Goal: Task Accomplishment & Management: Use online tool/utility

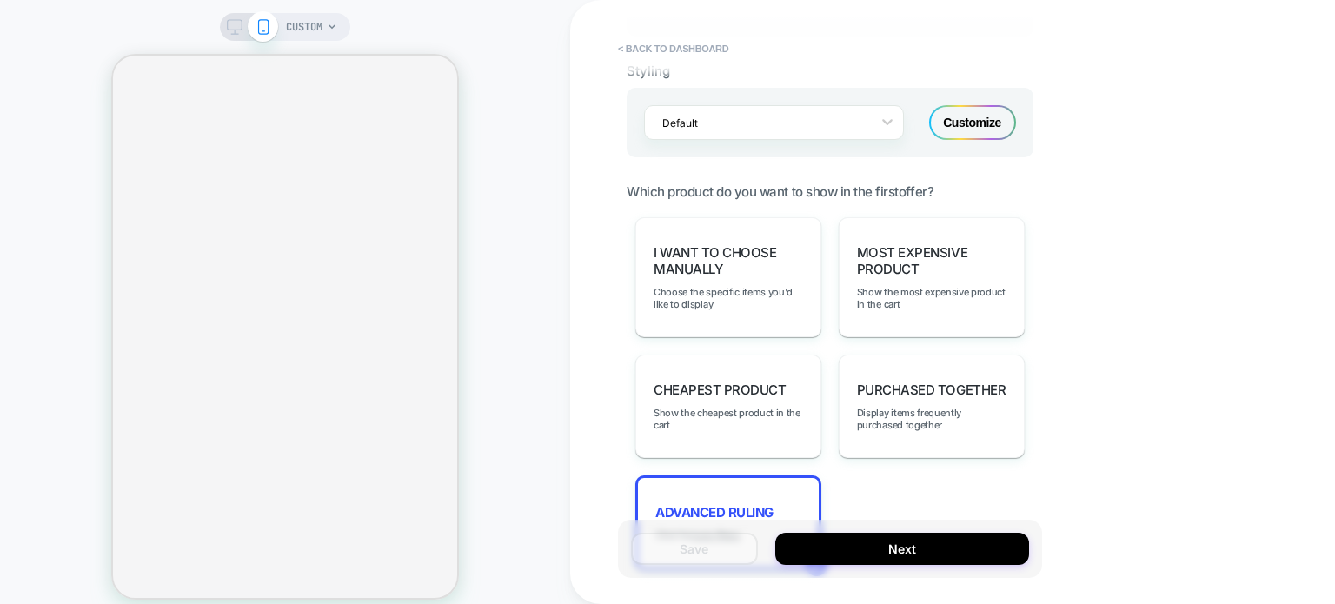
scroll to position [1490, 0]
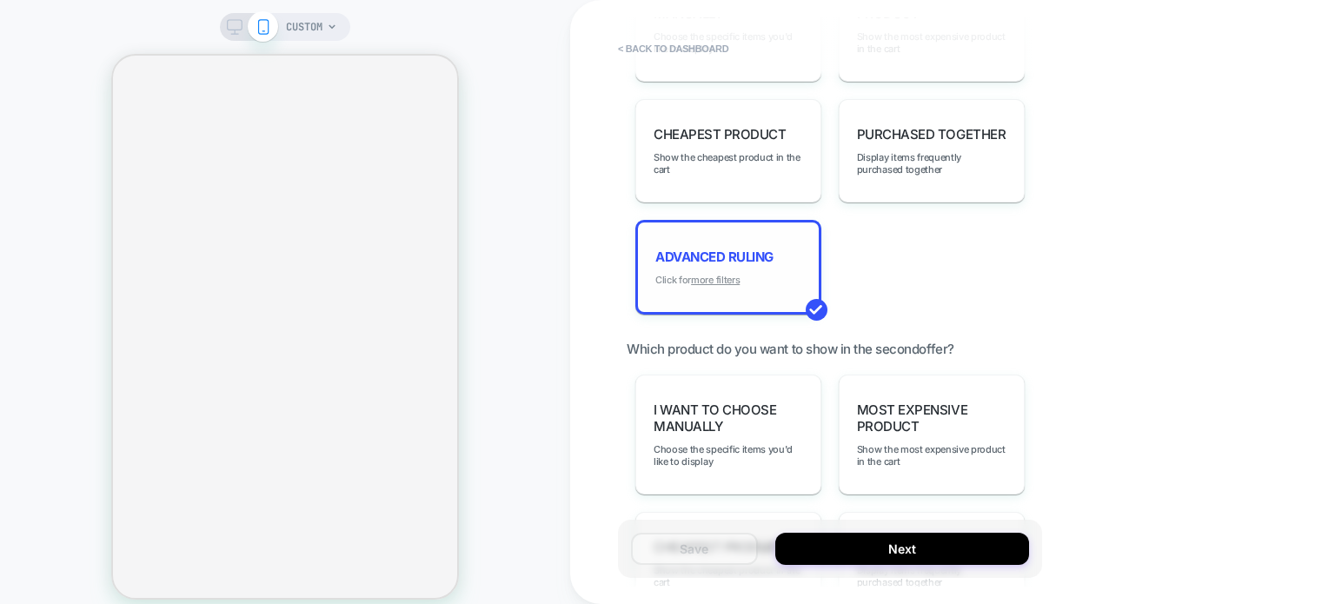
click at [722, 276] on u "more filters" at bounding box center [715, 280] width 49 height 12
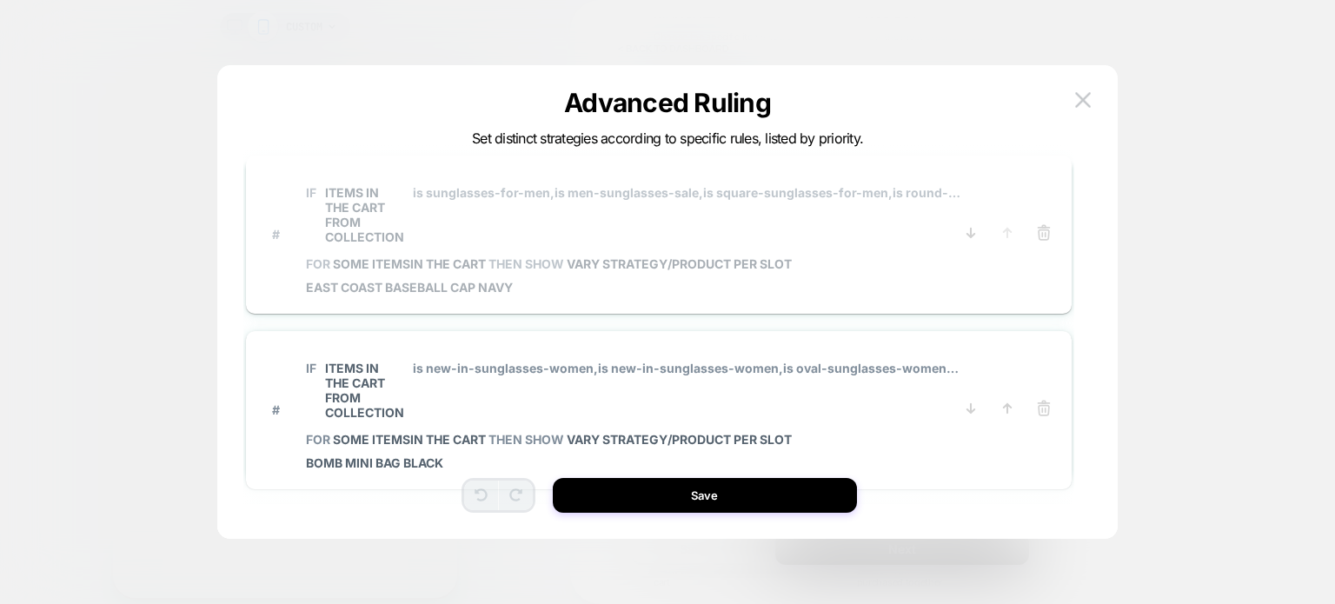
scroll to position [0, 0]
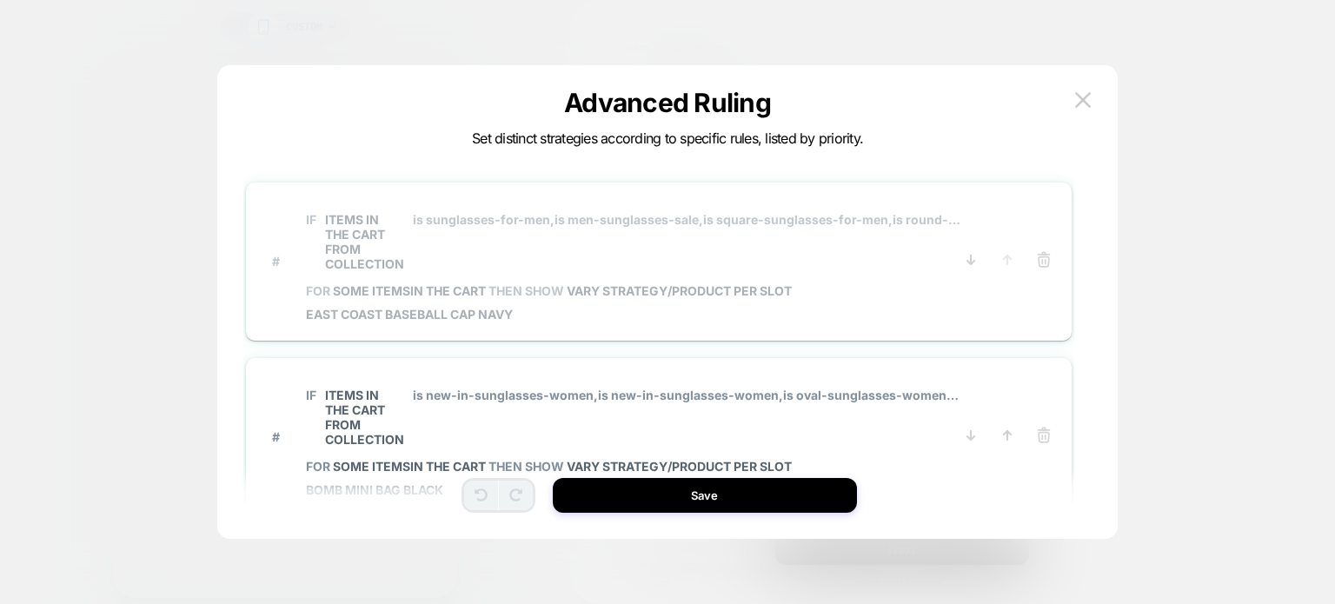
click at [340, 284] on span "some items IN THE CART" at bounding box center [411, 290] width 156 height 15
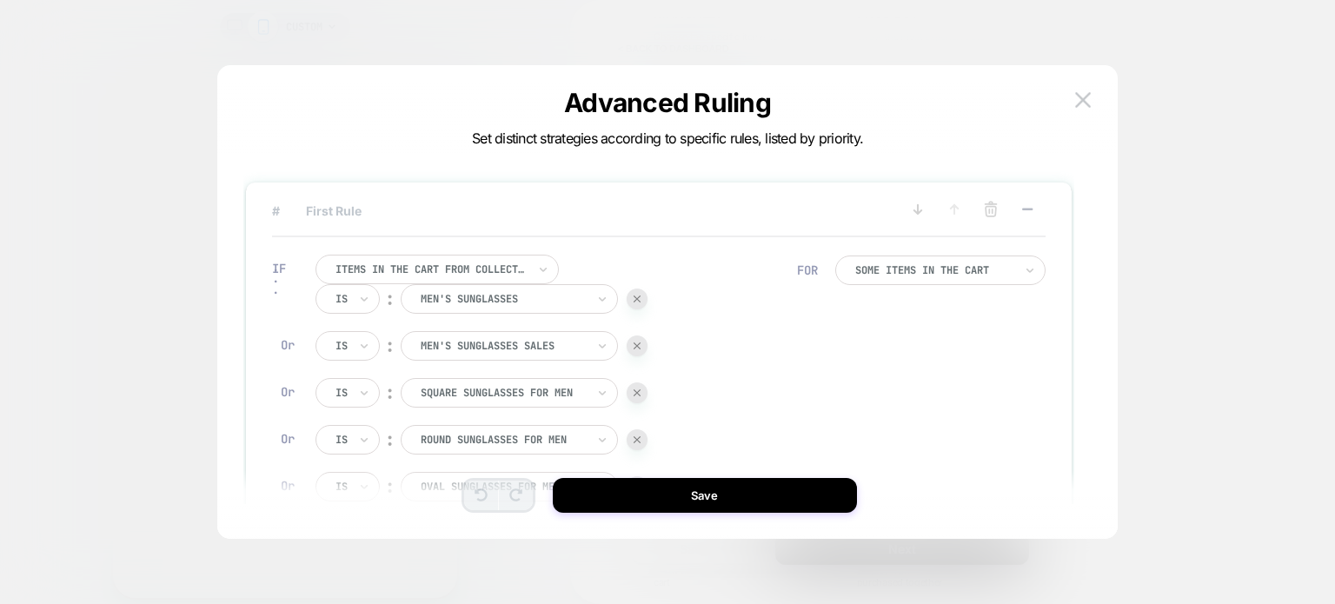
click at [522, 263] on div at bounding box center [431, 270] width 191 height 16
click at [650, 254] on div "IF Items in the cart from collection Is ︰ Men's Sunglasses Or Is ︰ Men's Sungla…" at bounding box center [534, 566] width 542 height 675
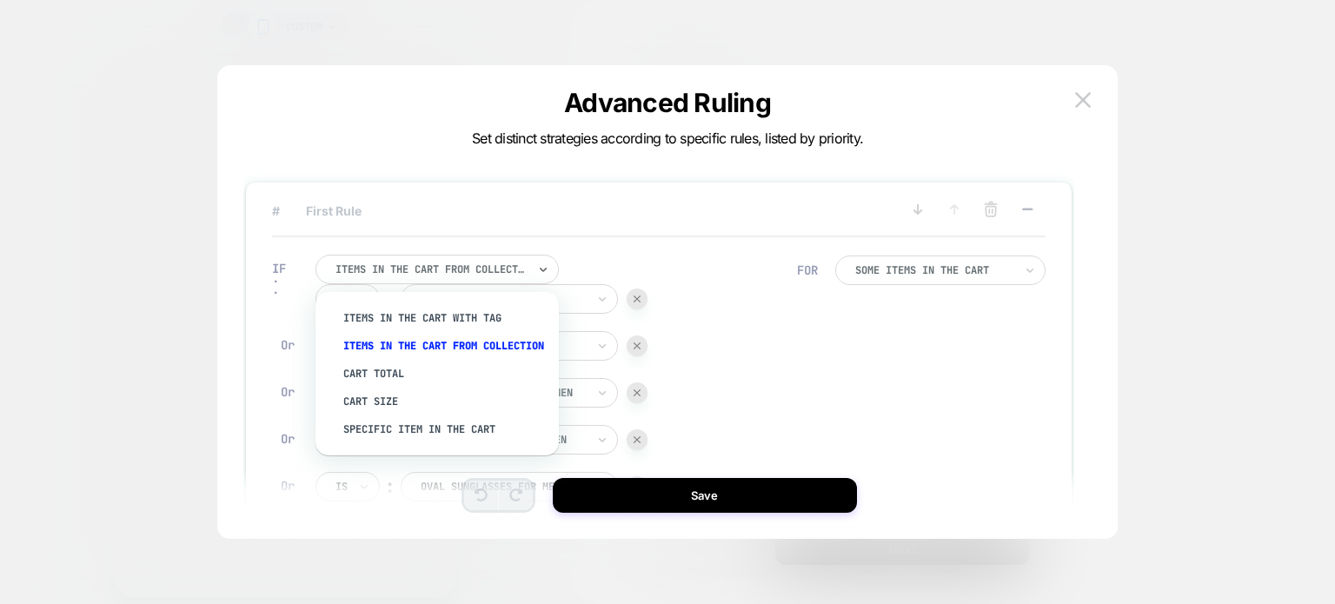
click at [382, 269] on div at bounding box center [431, 270] width 191 height 16
click at [715, 225] on div "# First Rule" at bounding box center [659, 218] width 774 height 37
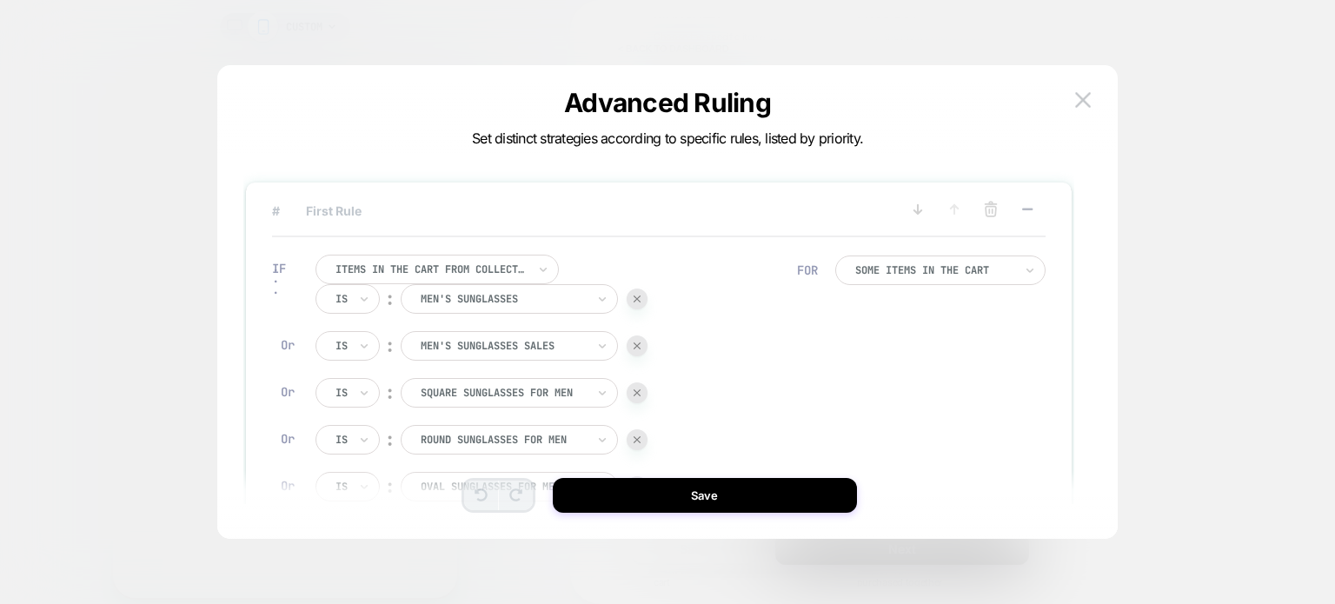
click at [1026, 206] on div "CUSTOM < back to dashboard POST PURCHASE Click to edit experience details + Add…" at bounding box center [667, 313] width 1335 height 626
click at [1027, 208] on icon at bounding box center [1027, 209] width 17 height 17
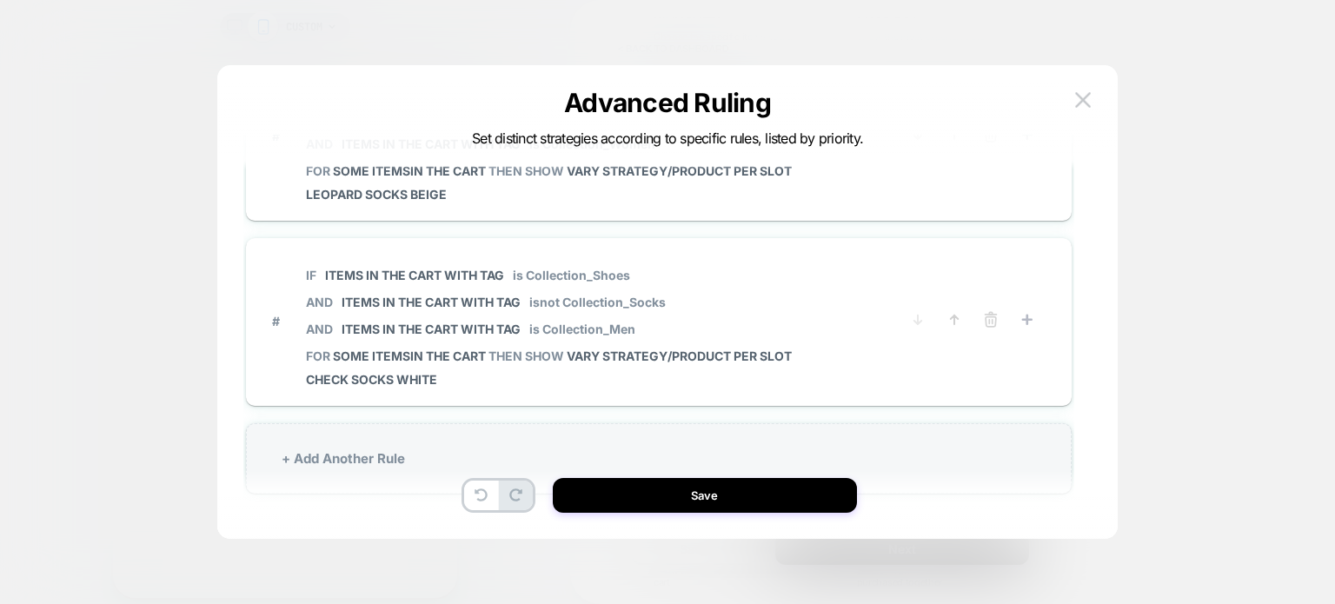
scroll to position [52, 0]
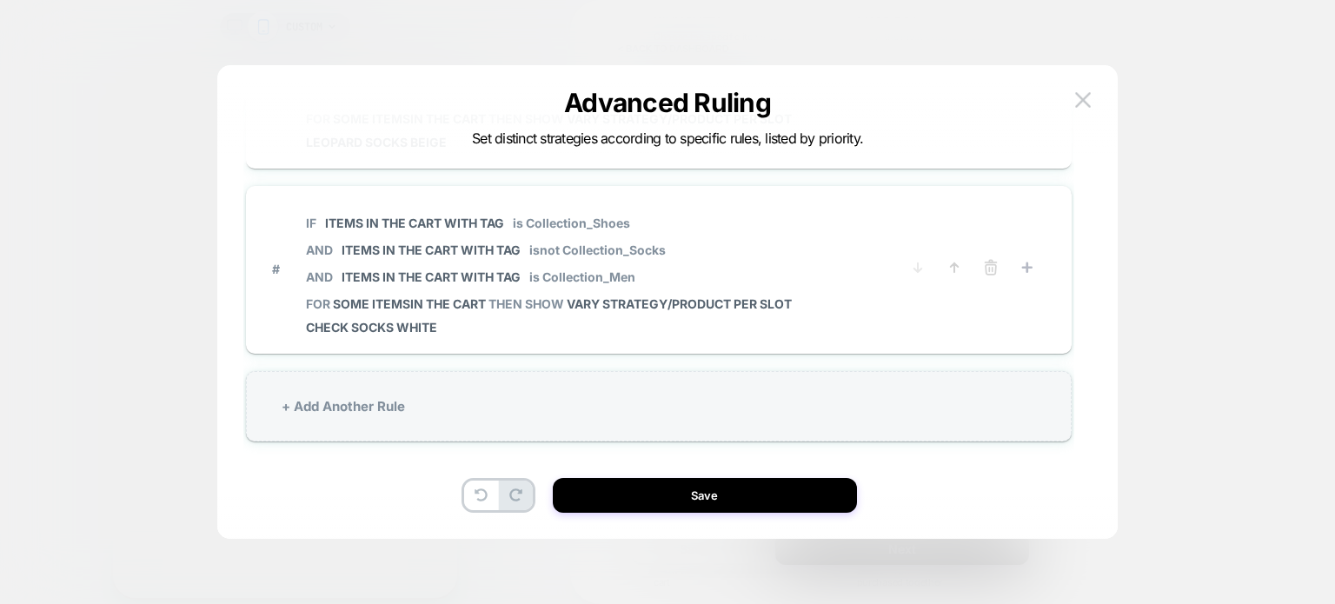
click at [396, 412] on div "+ Add Another Rule" at bounding box center [659, 406] width 826 height 70
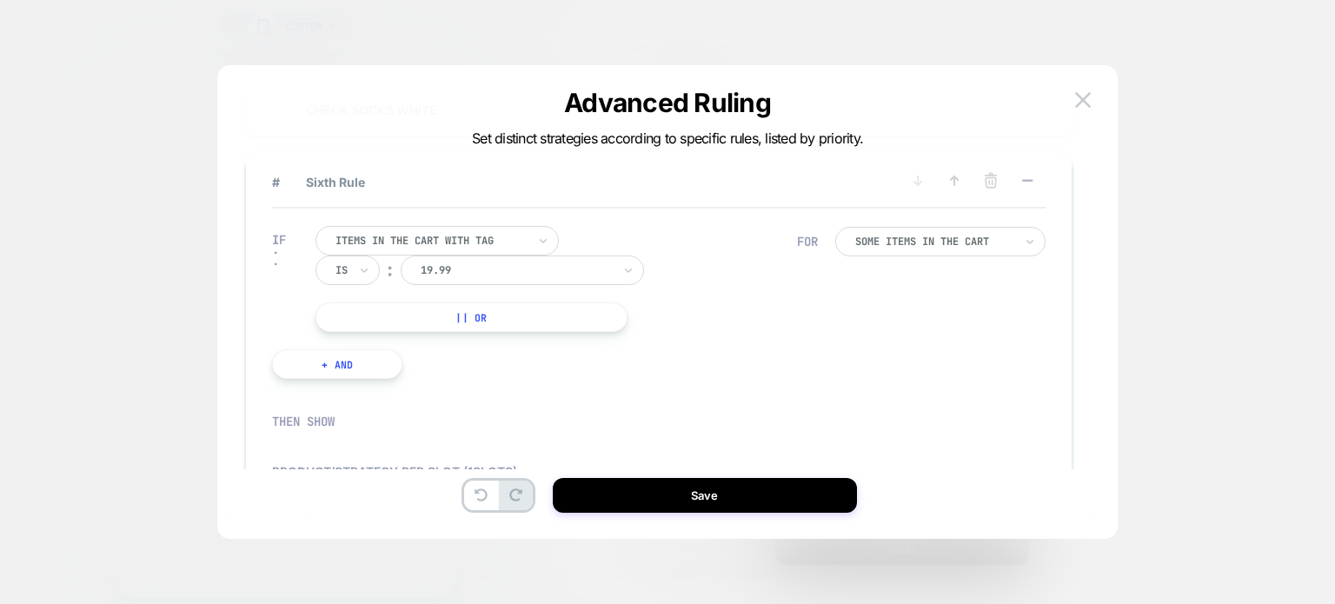
scroll to position [830, 0]
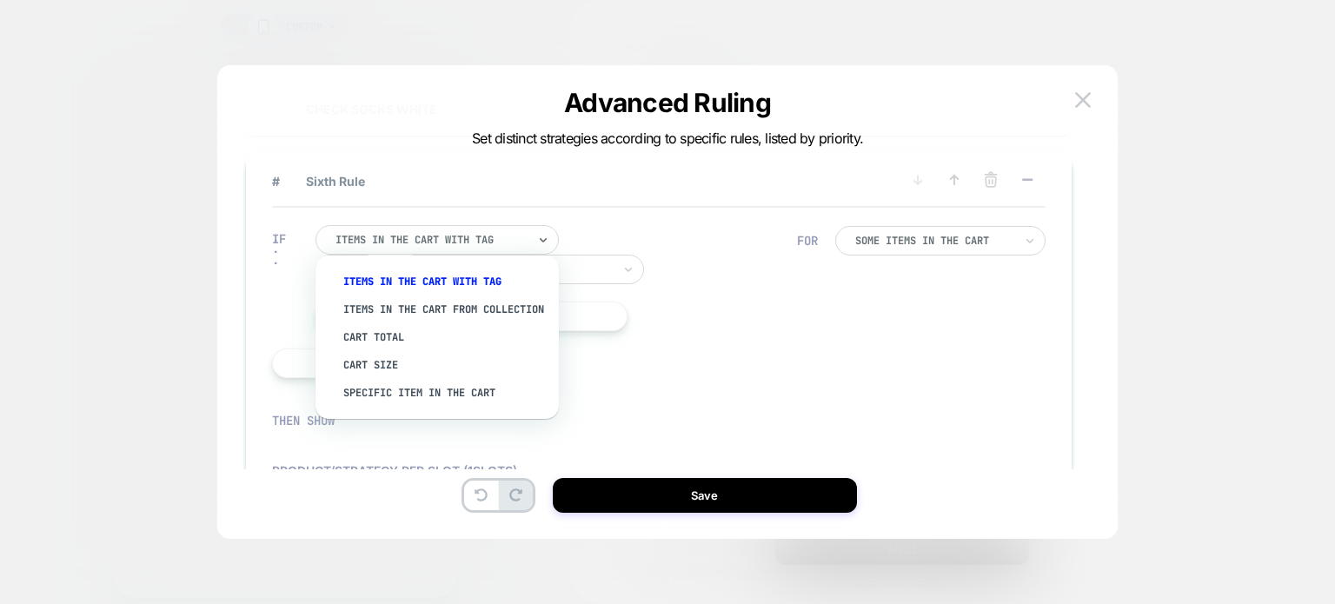
click at [522, 232] on div at bounding box center [431, 240] width 191 height 16
click at [498, 276] on div "Items in the cart with tag" at bounding box center [446, 282] width 226 height 28
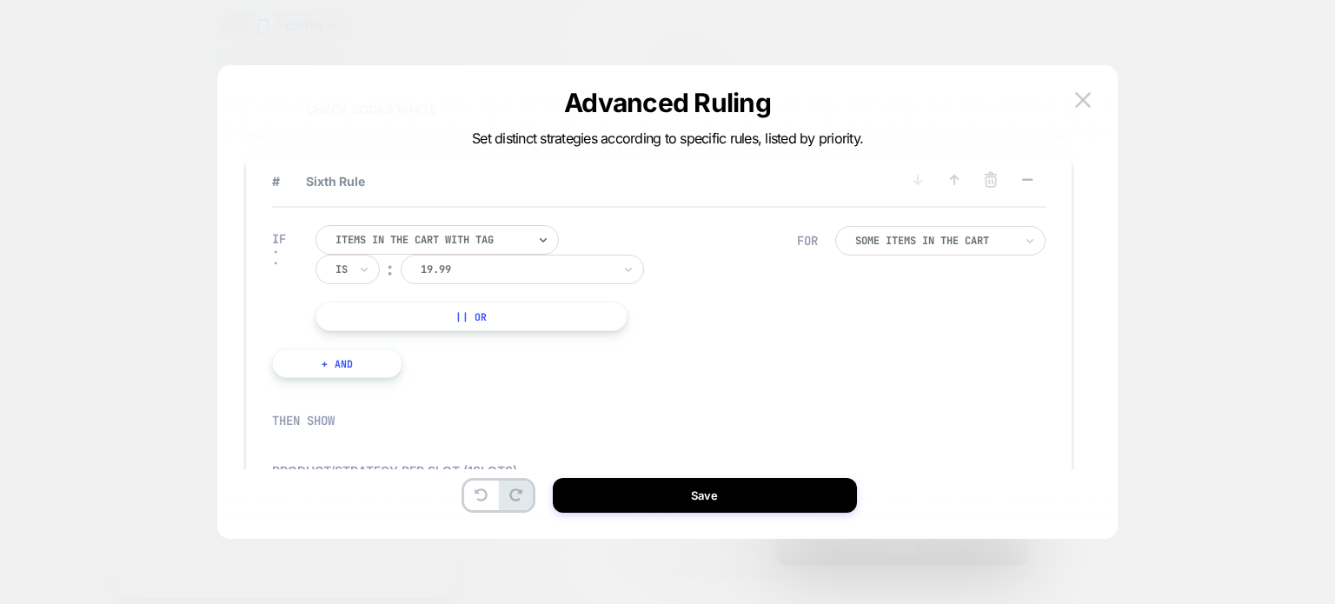
click at [602, 262] on div at bounding box center [516, 270] width 191 height 16
click at [609, 263] on div at bounding box center [516, 270] width 191 height 16
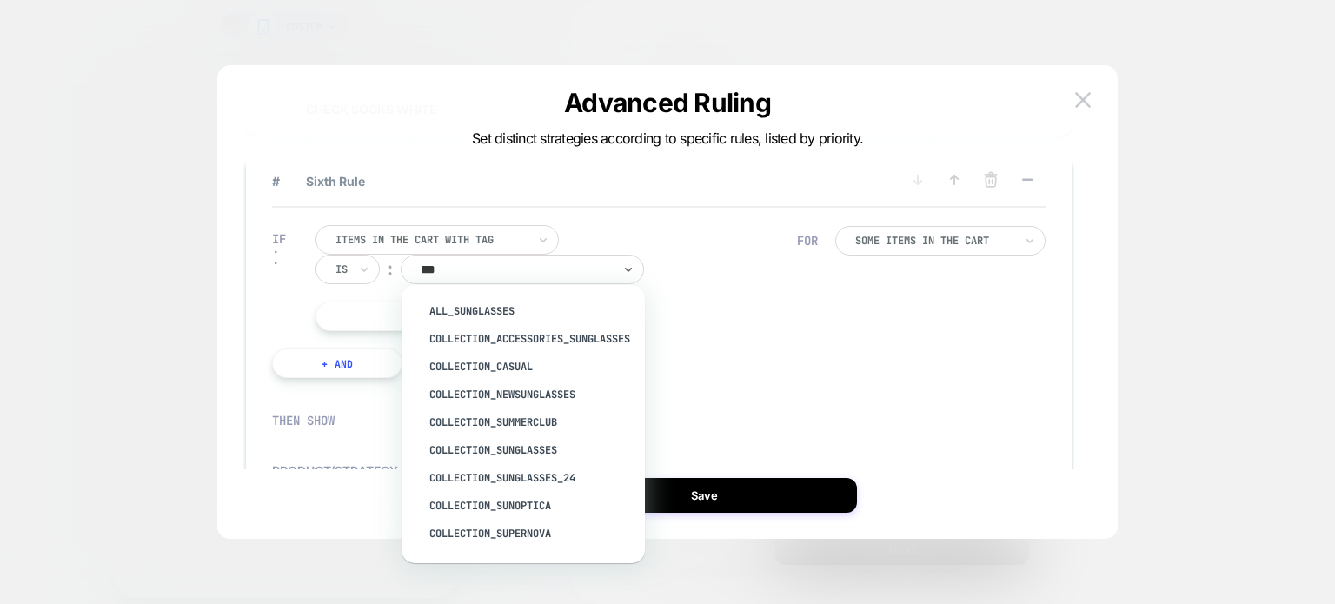
scroll to position [0, 0]
type input "****"
click at [509, 389] on div "Collection_Sunglasses" at bounding box center [532, 395] width 226 height 28
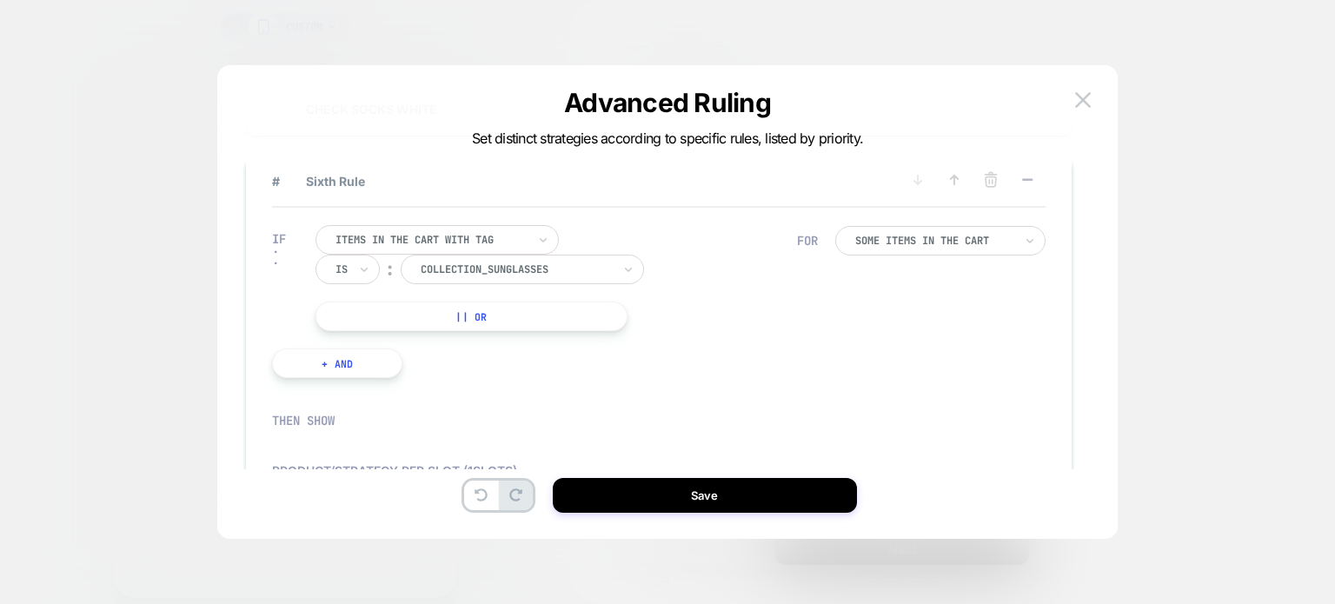
click at [349, 363] on button "+ And" at bounding box center [337, 364] width 130 height 30
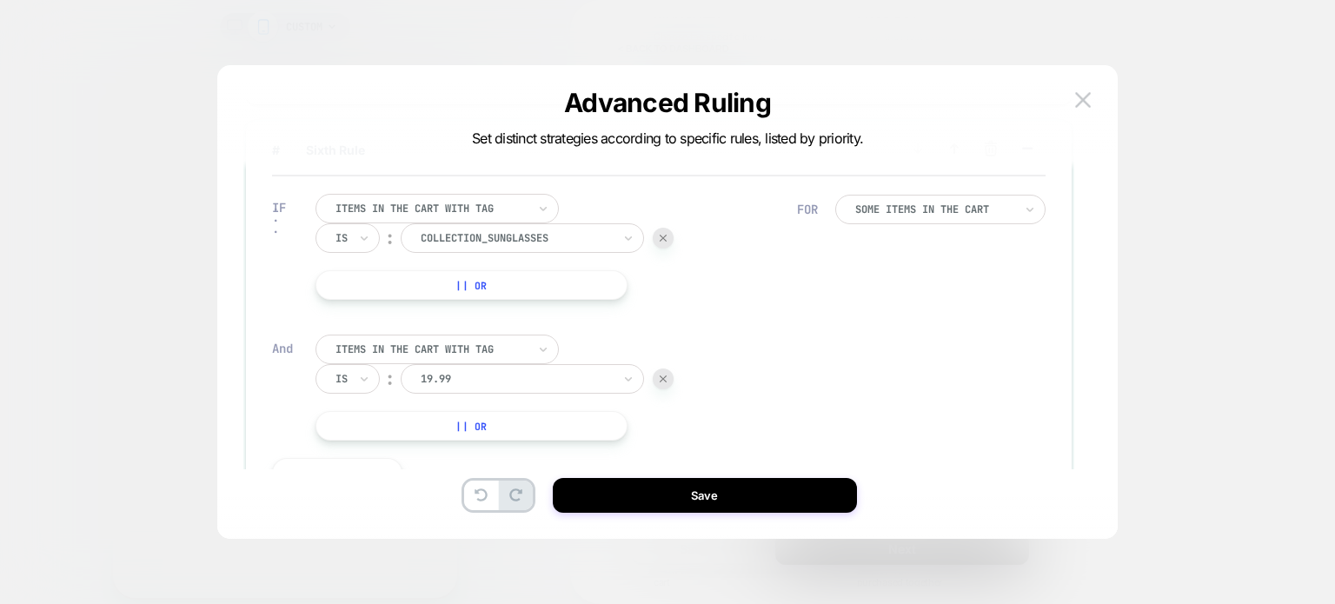
scroll to position [872, 0]
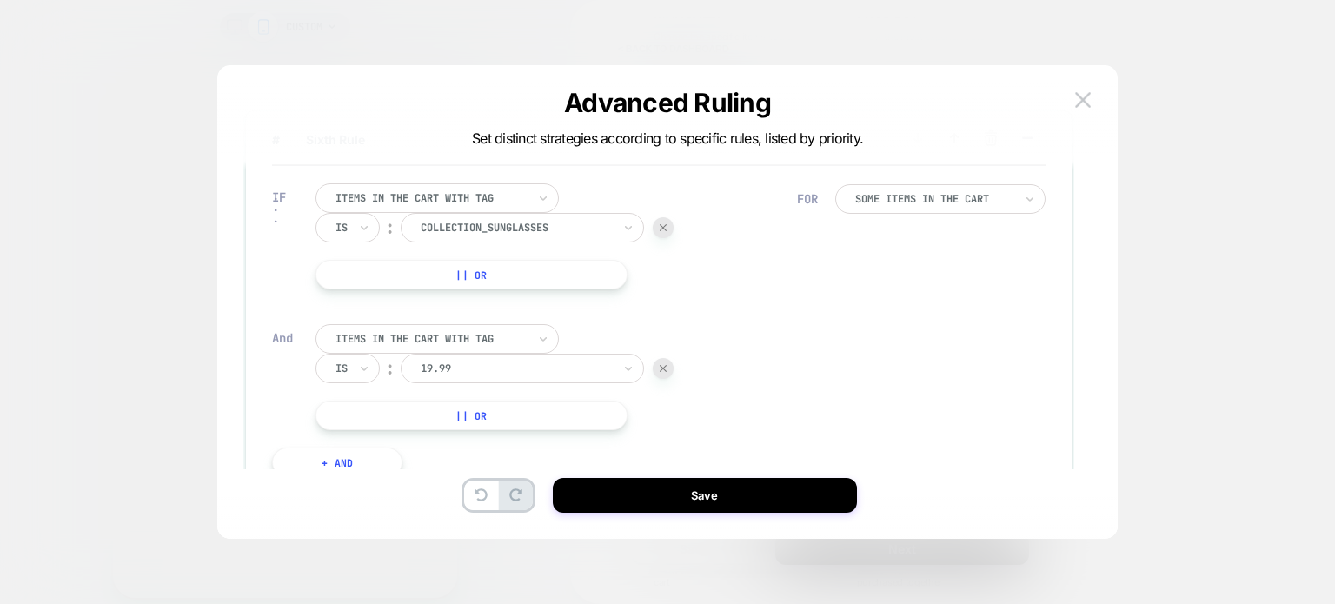
click at [530, 336] on div "Items in the cart with tag" at bounding box center [437, 339] width 243 height 30
click at [592, 343] on div "Items in the cart with tag Is ︰ 19.99 || Or" at bounding box center [557, 377] width 482 height 106
click at [583, 361] on div at bounding box center [516, 369] width 191 height 16
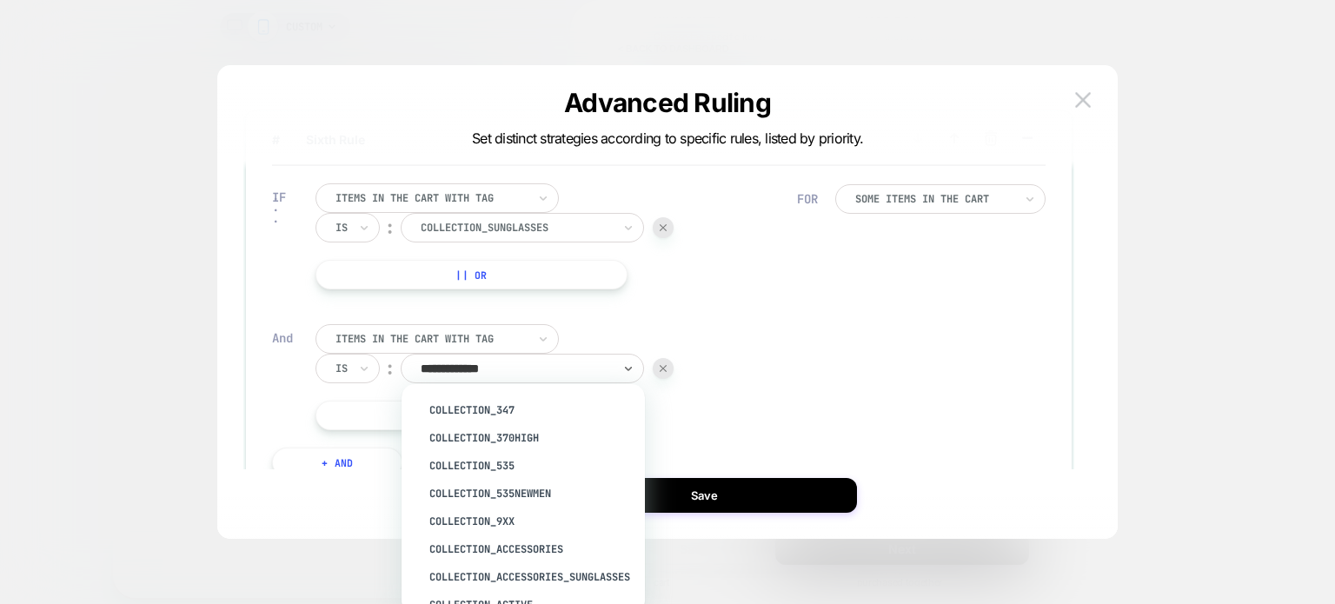
type input "**********"
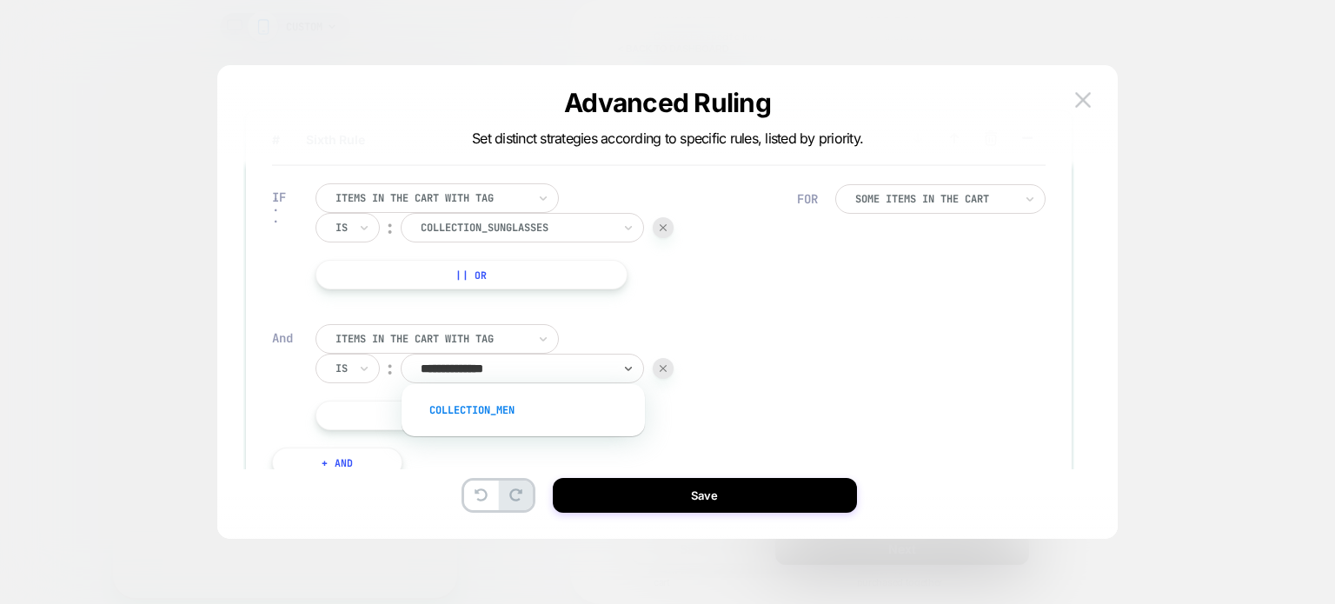
click at [503, 399] on div "Collection_Men" at bounding box center [532, 410] width 226 height 28
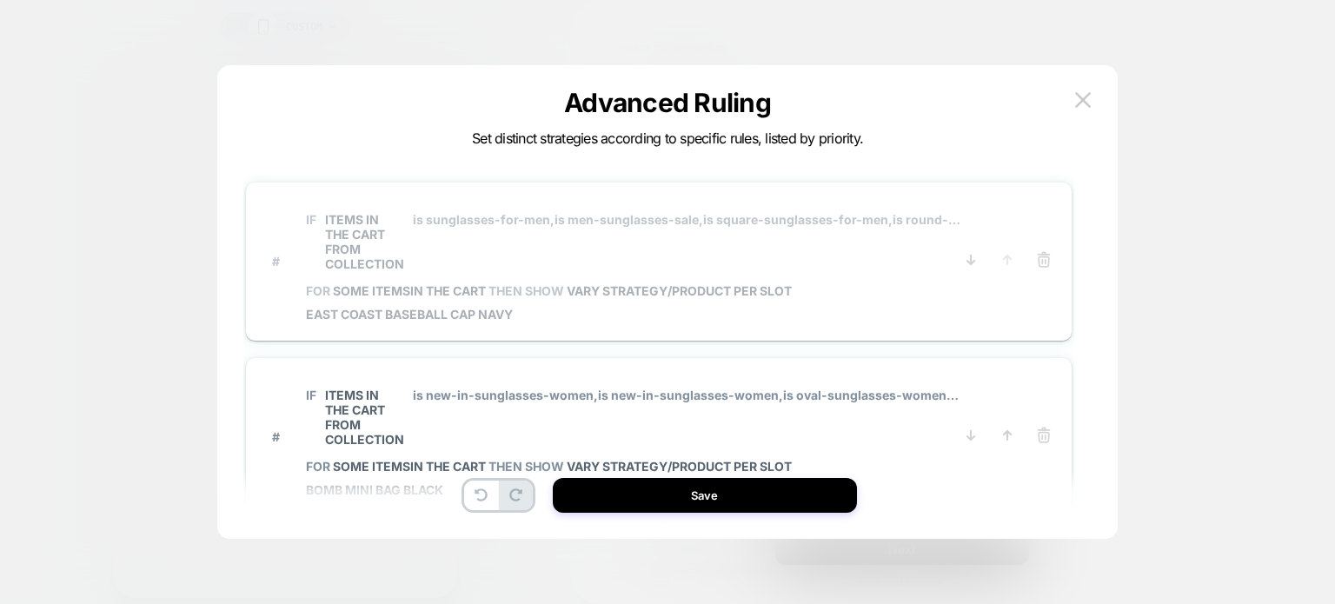
scroll to position [38, 0]
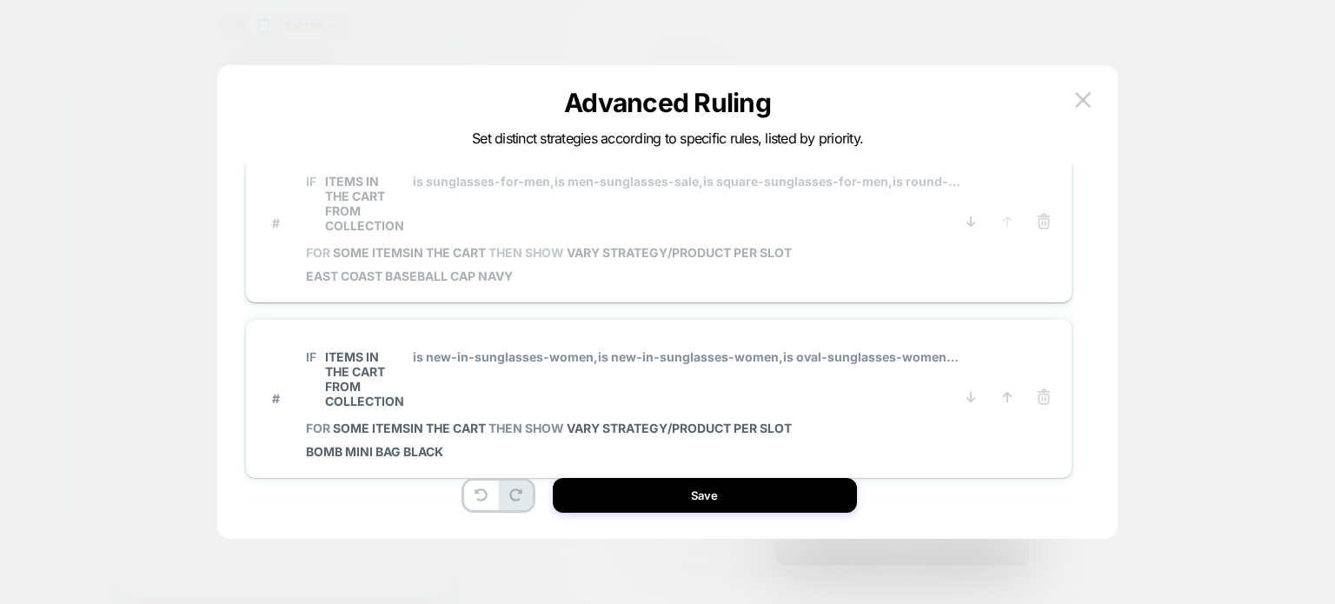
click at [446, 231] on span "is sunglasses-for-men, is men-sunglasses-sale, is square-sunglasses-for-men, is…" at bounding box center [687, 203] width 548 height 59
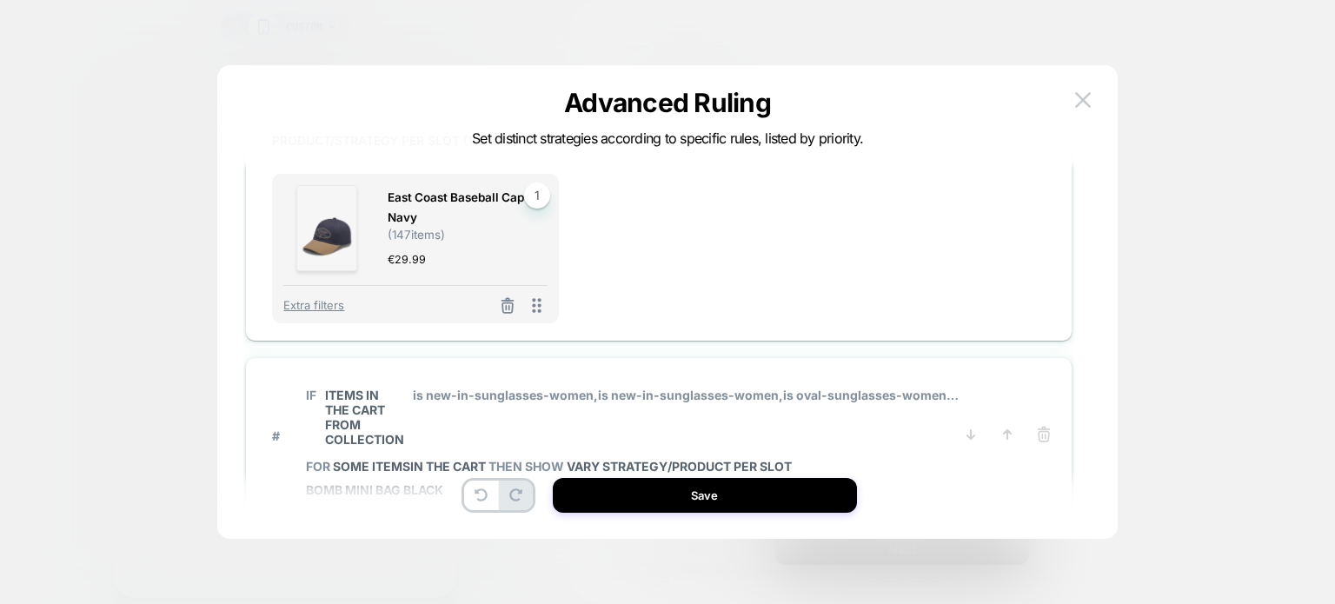
scroll to position [830, 0]
click at [507, 304] on icon at bounding box center [507, 304] width 17 height 17
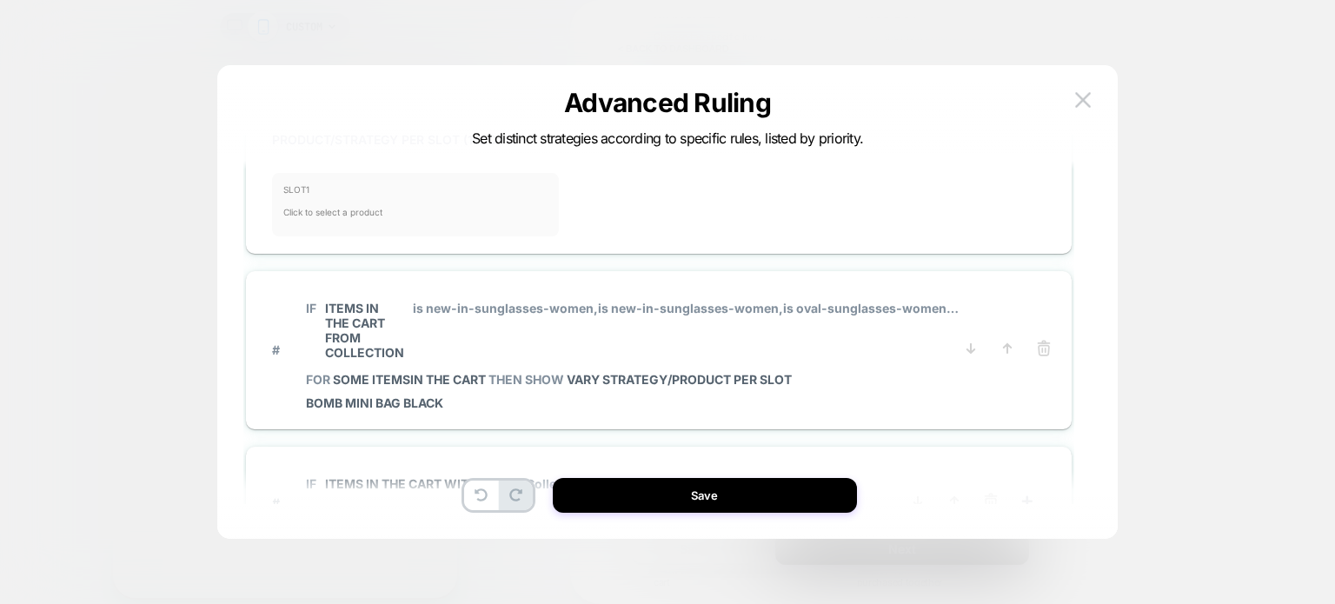
click at [334, 190] on span "SLOT 1" at bounding box center [415, 189] width 264 height 10
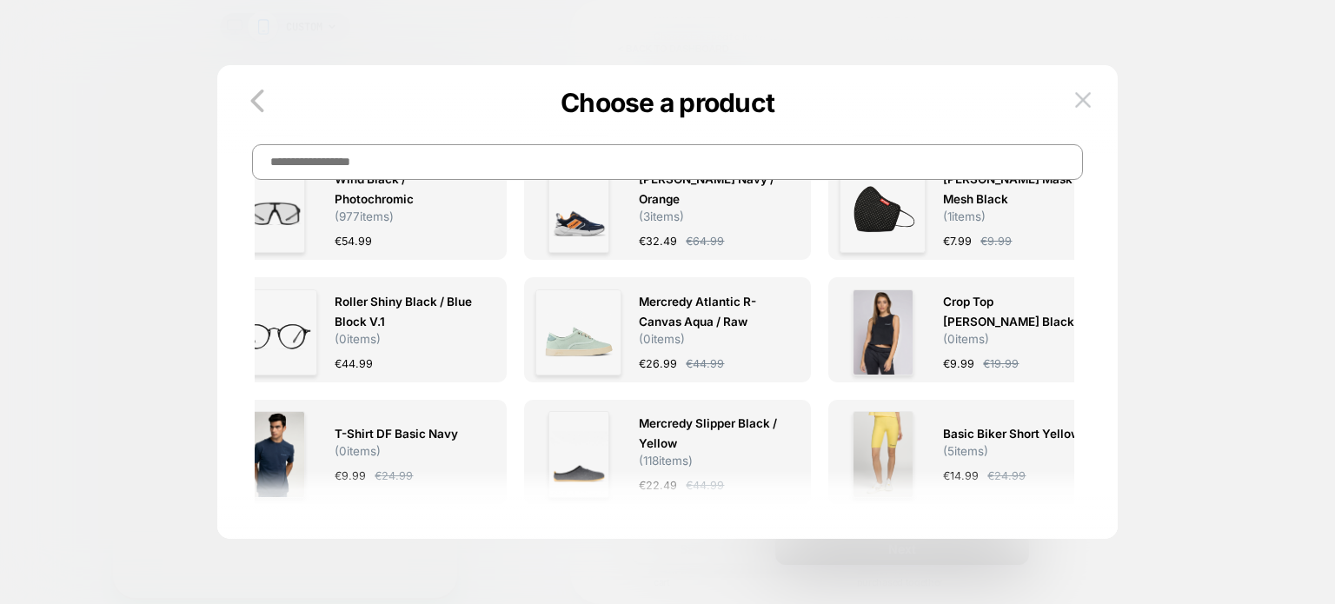
scroll to position [0, 0]
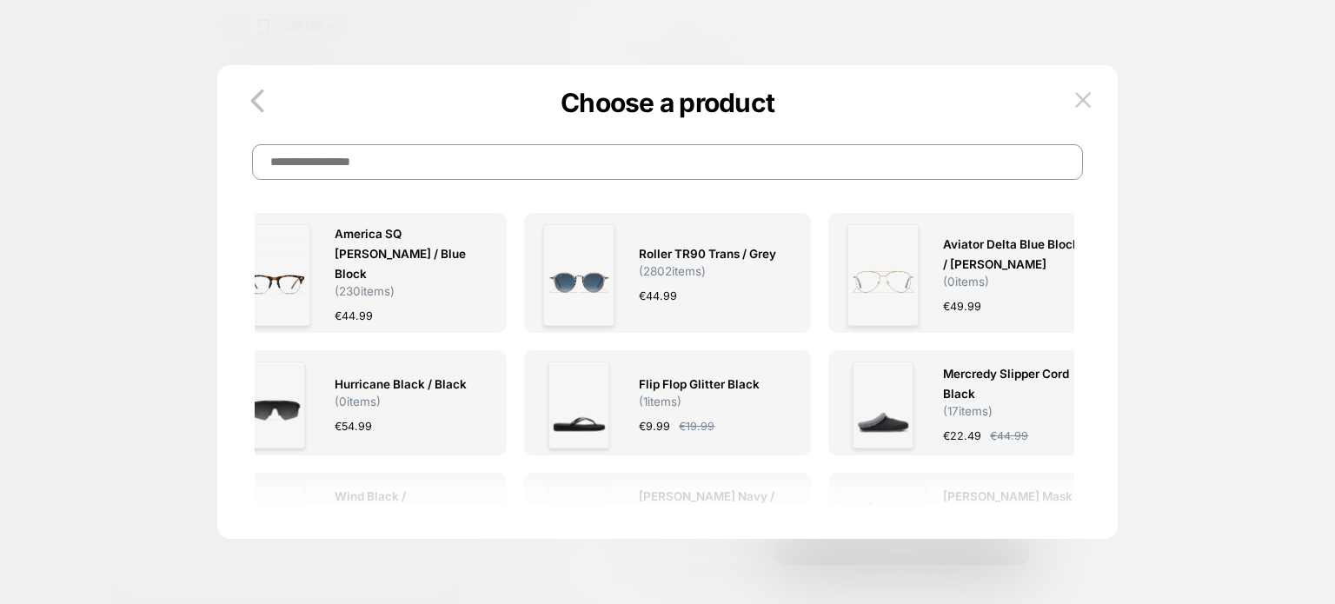
click at [387, 157] on input at bounding box center [667, 162] width 831 height 36
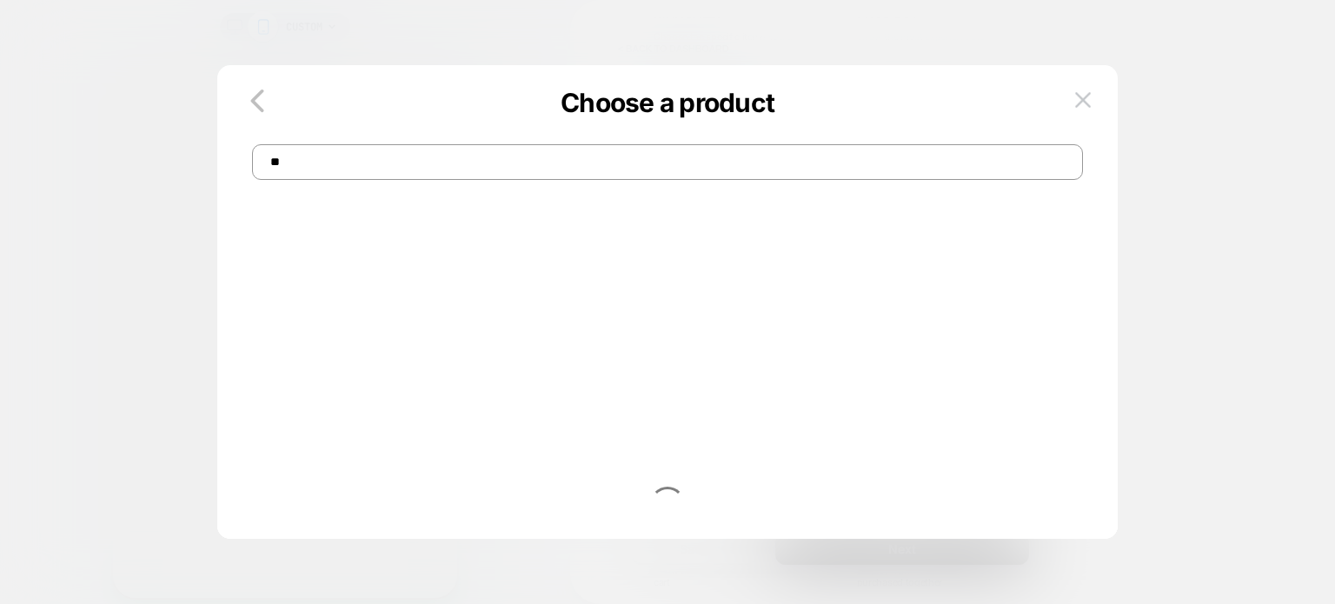
type input "*"
type input "*******"
click at [432, 257] on span "Shoes Cleaner Set Black ( 0 items)" at bounding box center [441, 254] width 143 height 34
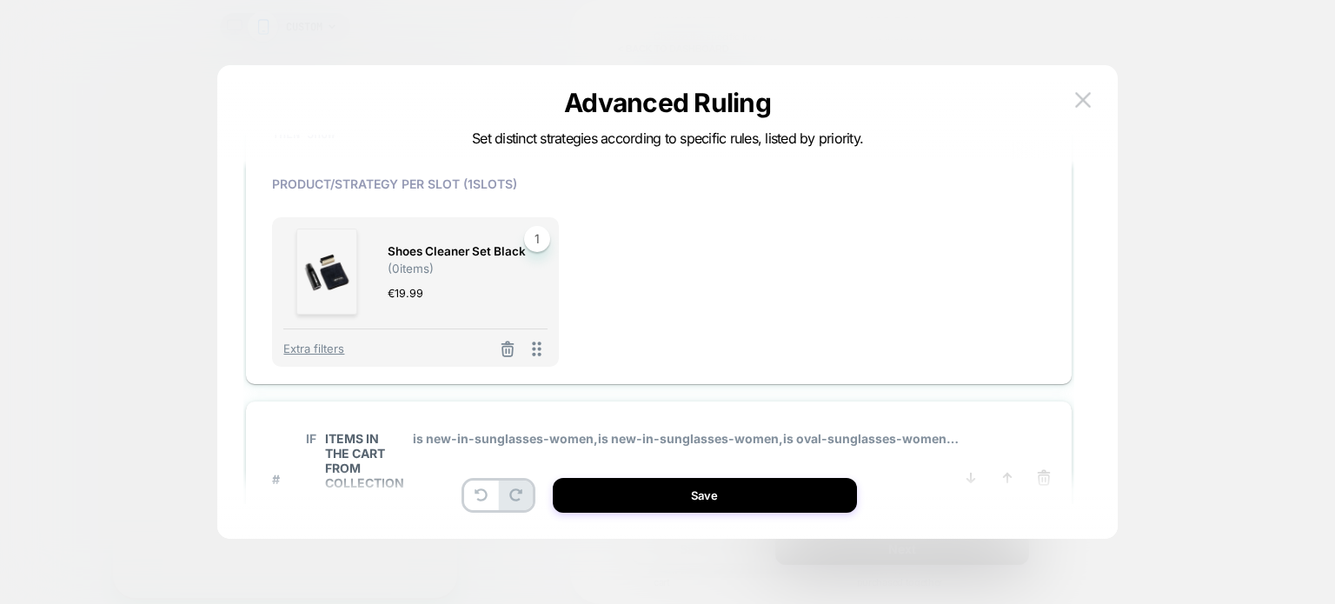
scroll to position [814, 0]
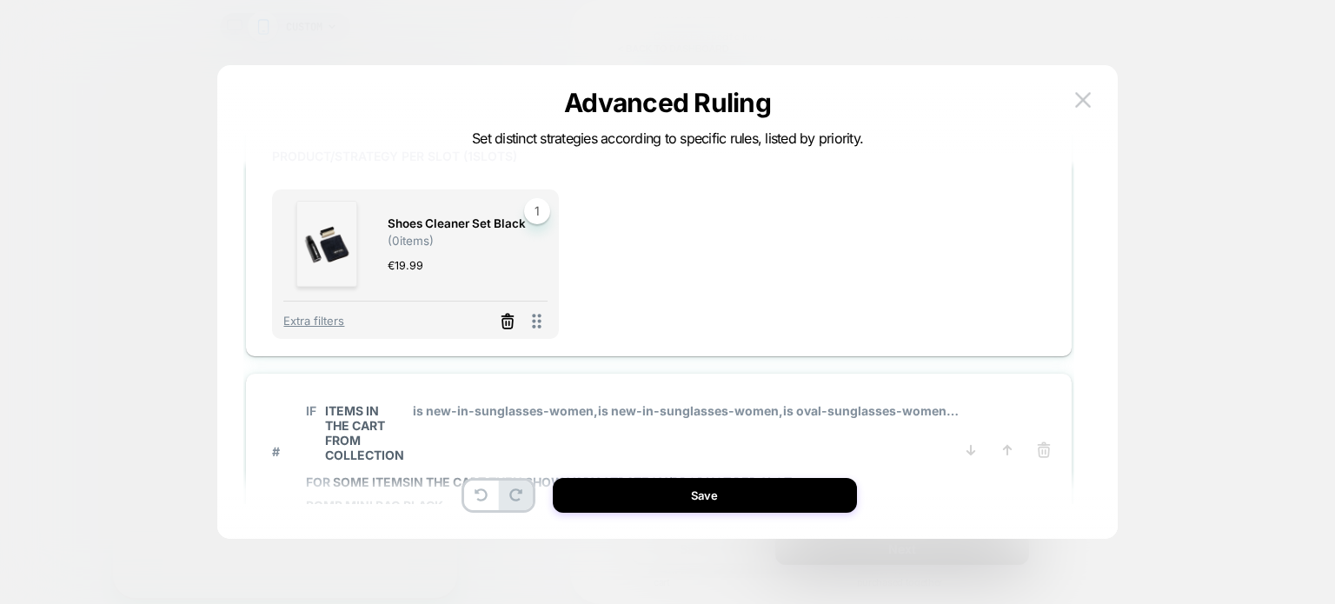
click at [503, 320] on icon at bounding box center [507, 321] width 17 height 17
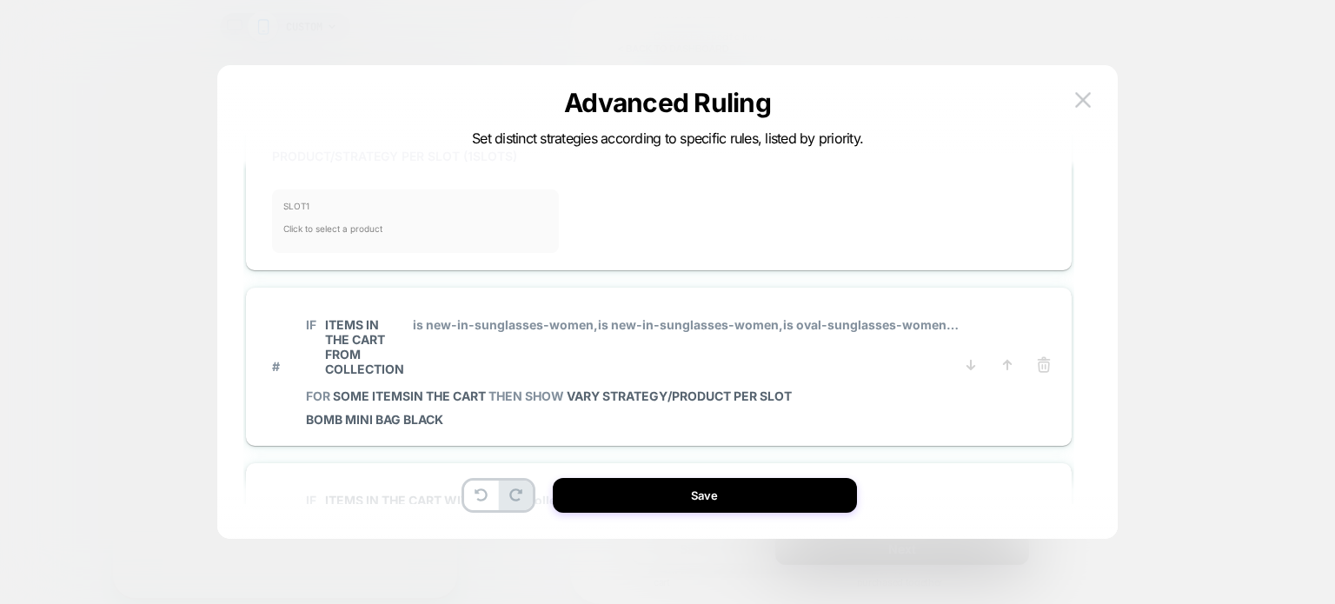
click at [408, 226] on span "Click to select a product" at bounding box center [415, 228] width 264 height 35
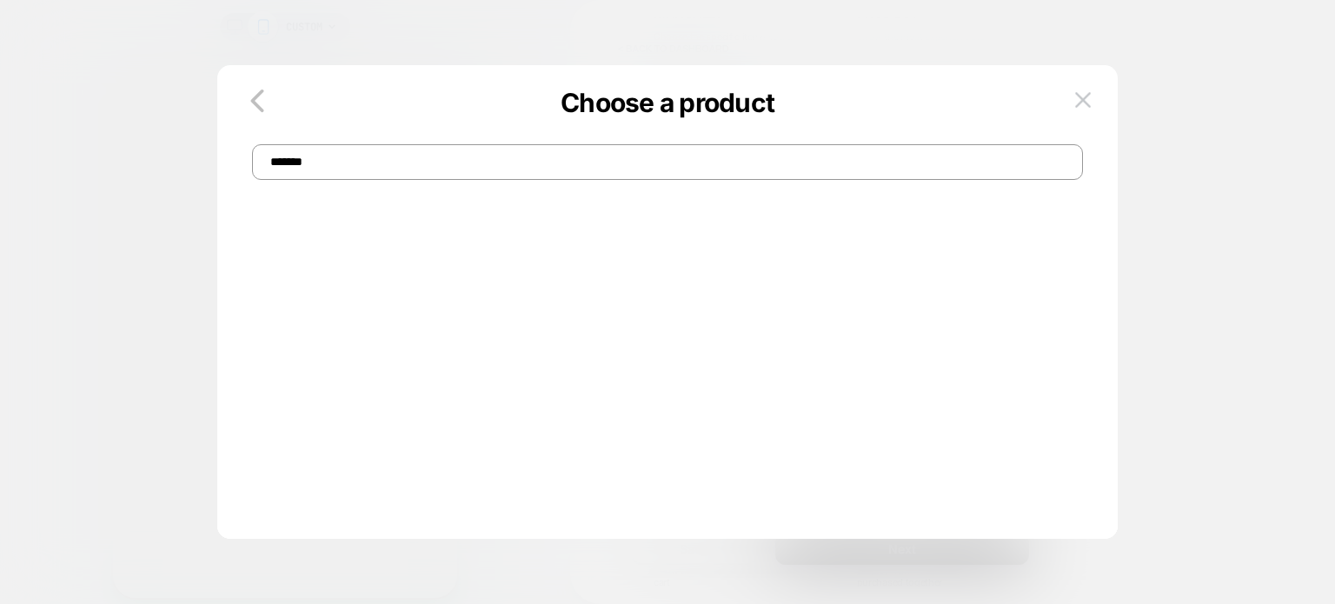
scroll to position [0, 0]
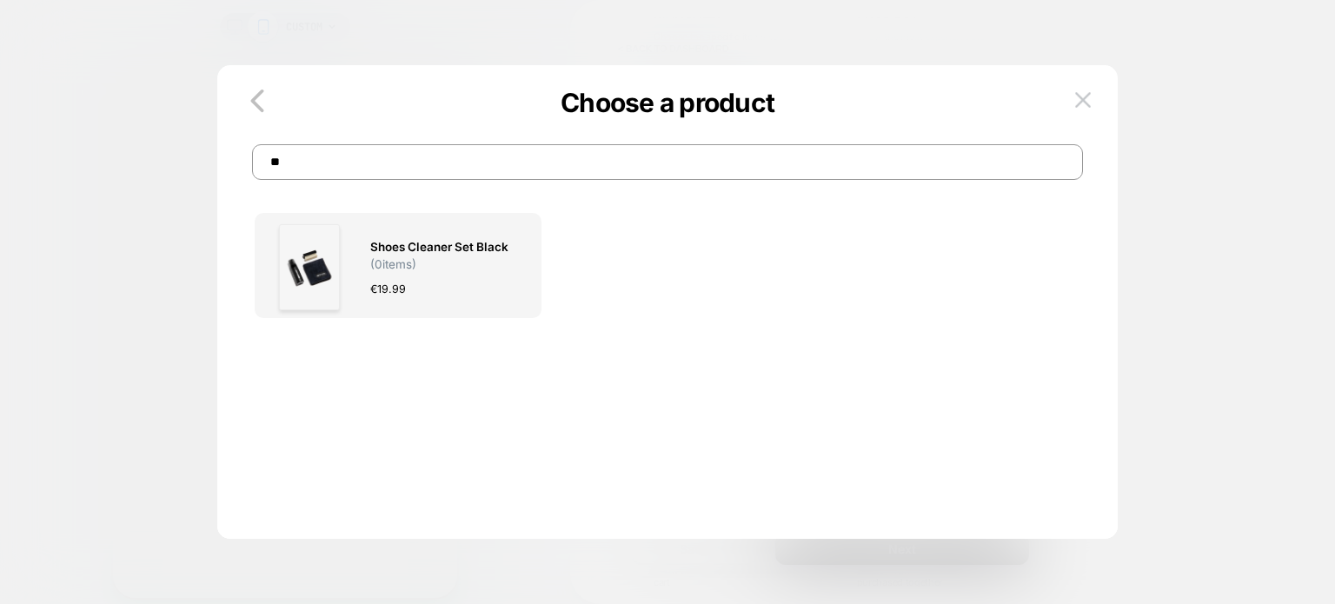
type input "*"
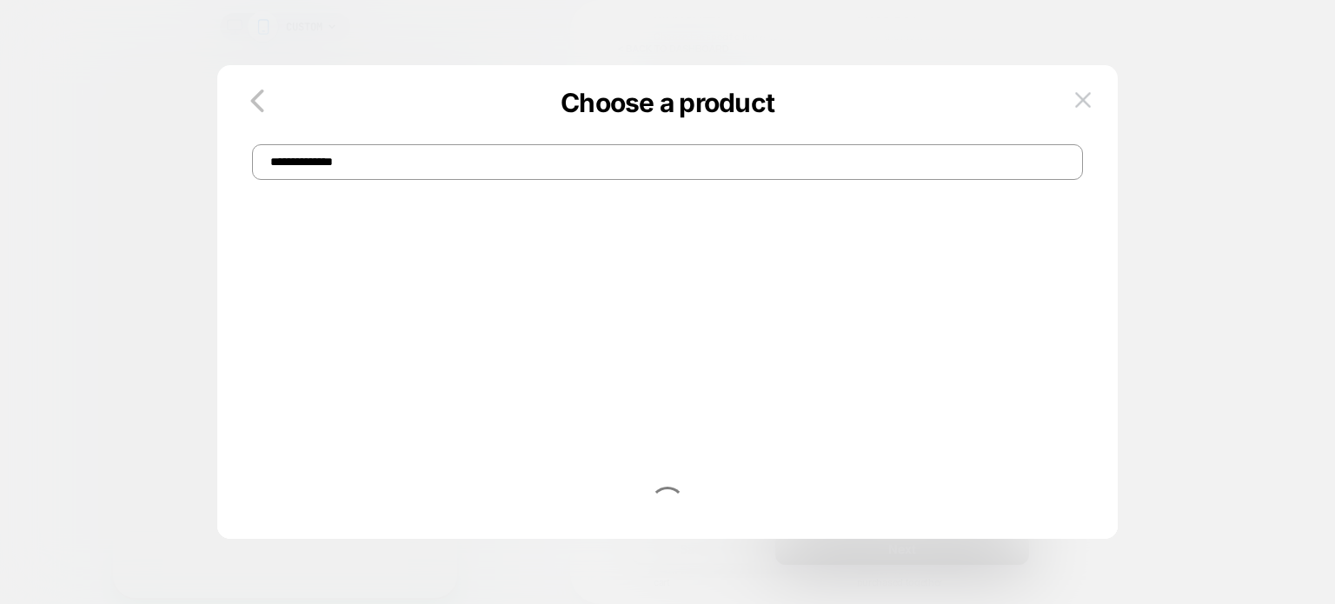
type input "**********"
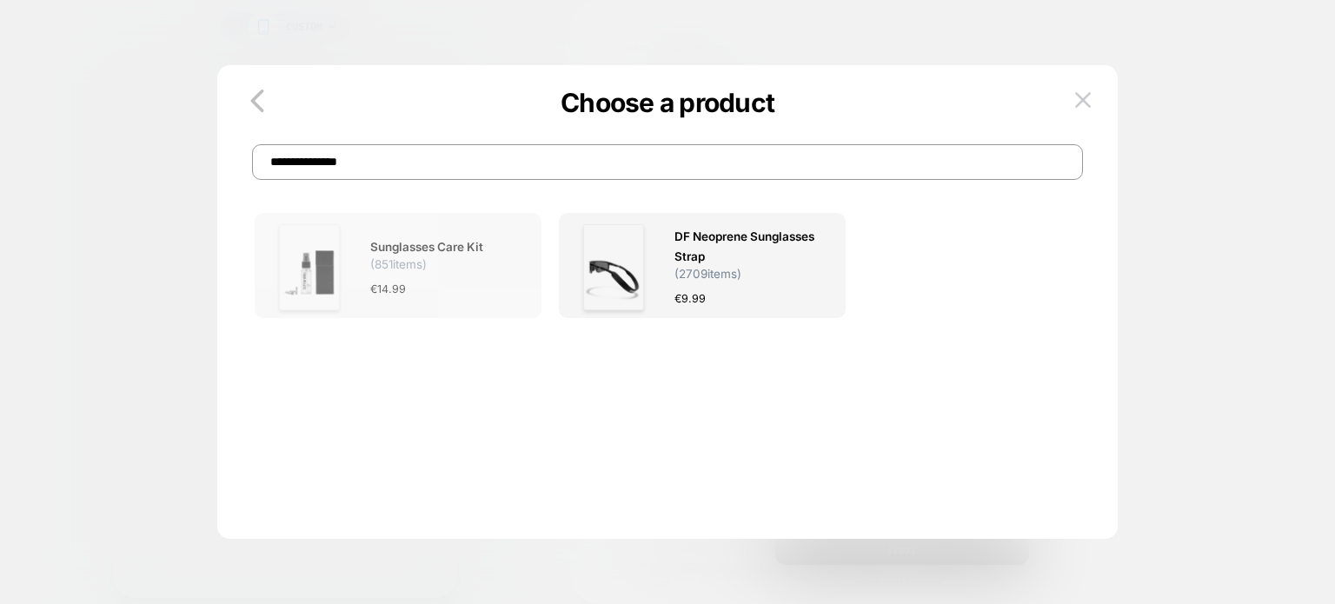
click at [388, 297] on span "€ 14.99" at bounding box center [388, 289] width 36 height 18
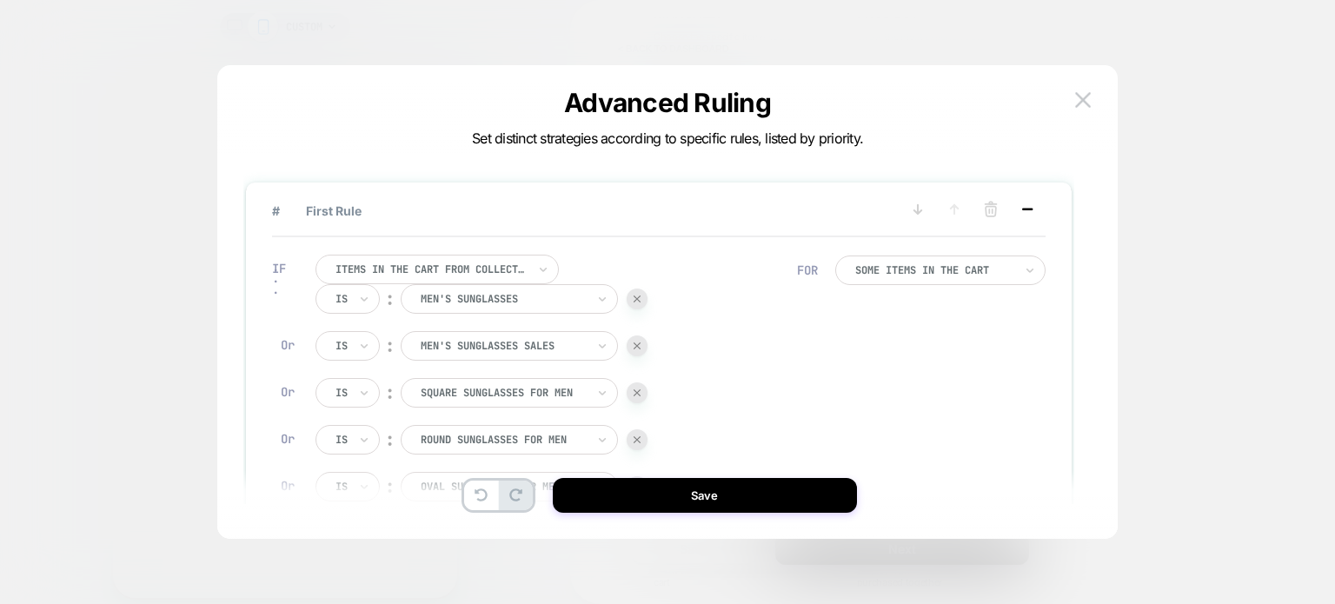
click at [1022, 204] on icon at bounding box center [1027, 209] width 17 height 17
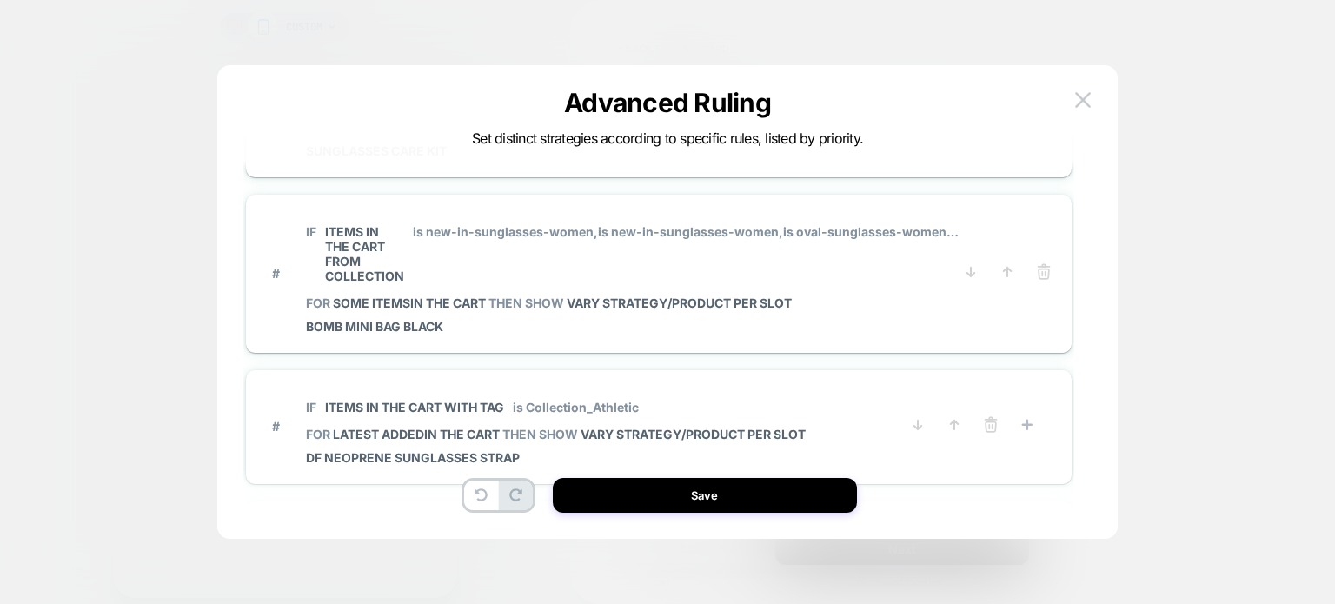
scroll to position [195, 0]
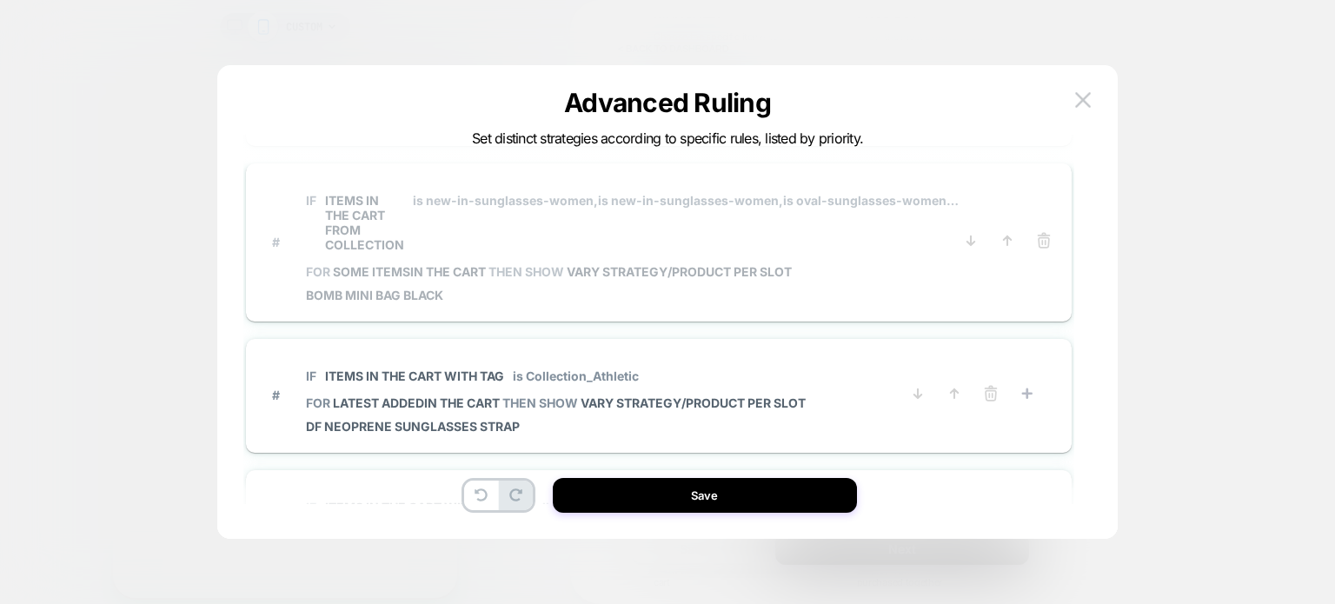
click at [542, 270] on span "FOR some items IN THE CART THEN SHOW VARY STRATEGY/PRODUCT PER SLOT" at bounding box center [633, 271] width 655 height 15
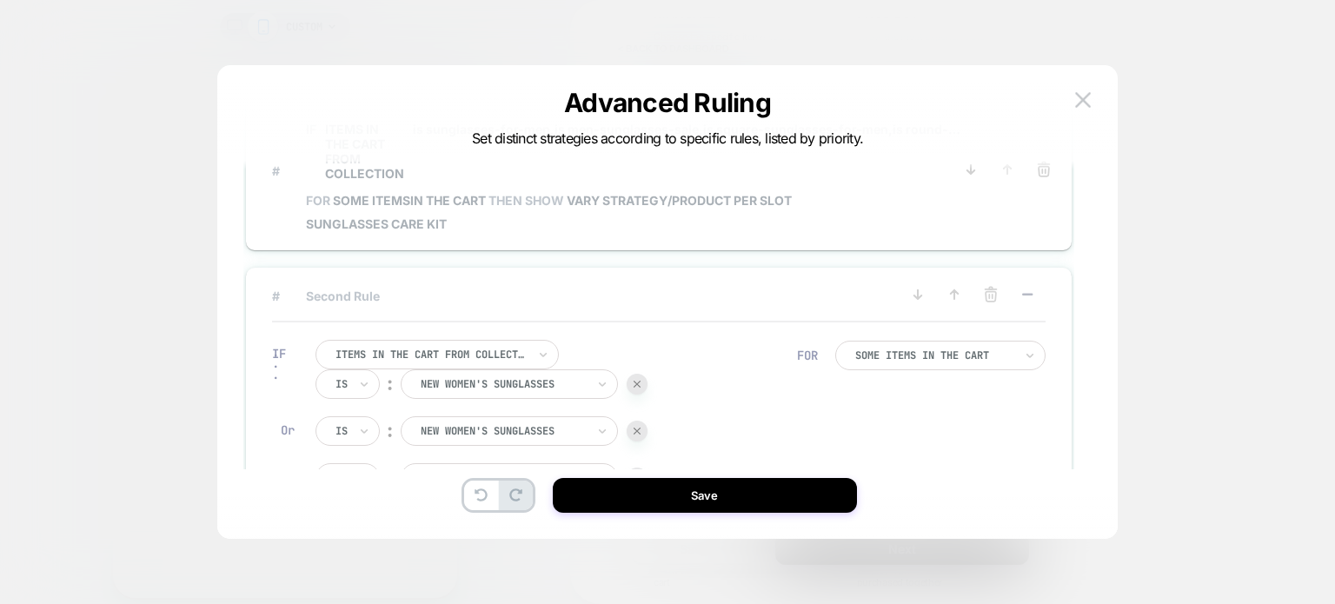
scroll to position [34, 0]
click at [1021, 295] on icon at bounding box center [1027, 298] width 17 height 17
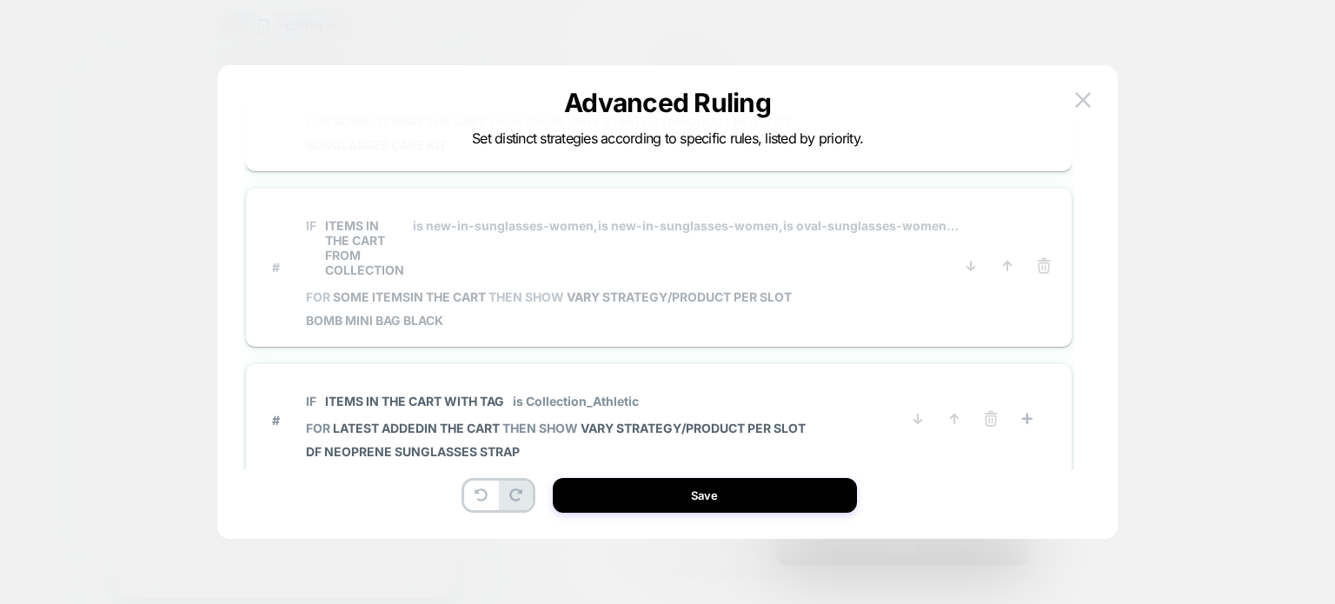
scroll to position [115, 0]
click at [844, 270] on span "is new-in-sunglasses-women, is new-in-sunglasses-women, is oval-sunglasses-wome…" at bounding box center [687, 250] width 548 height 59
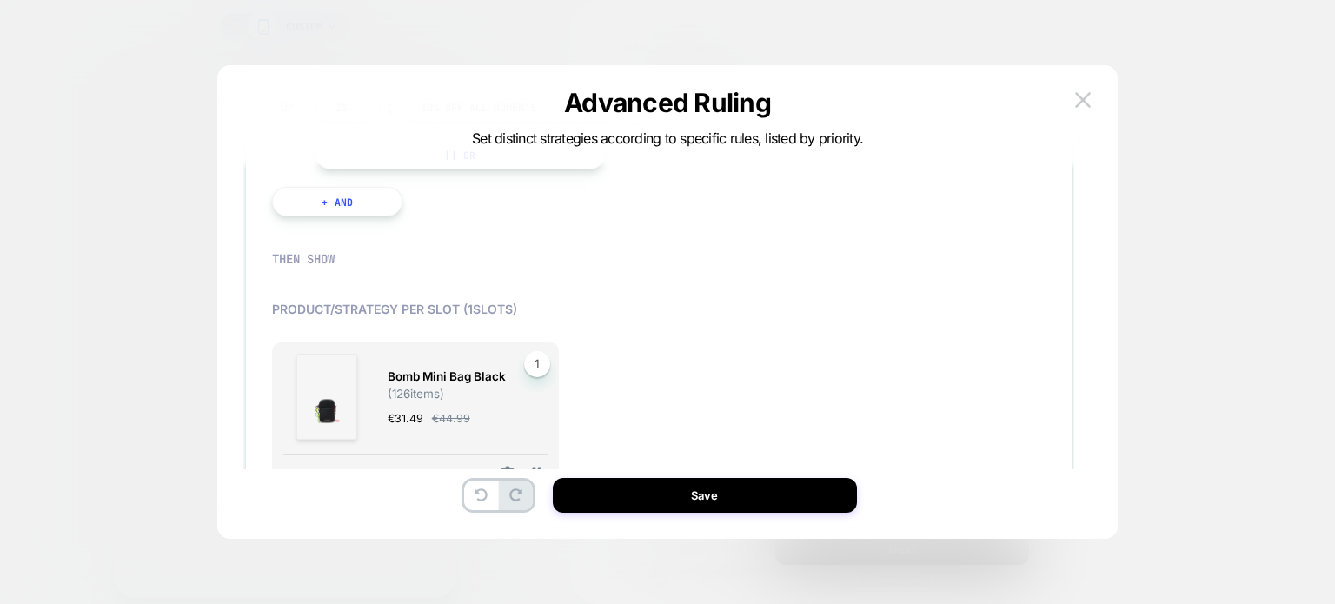
scroll to position [910, 0]
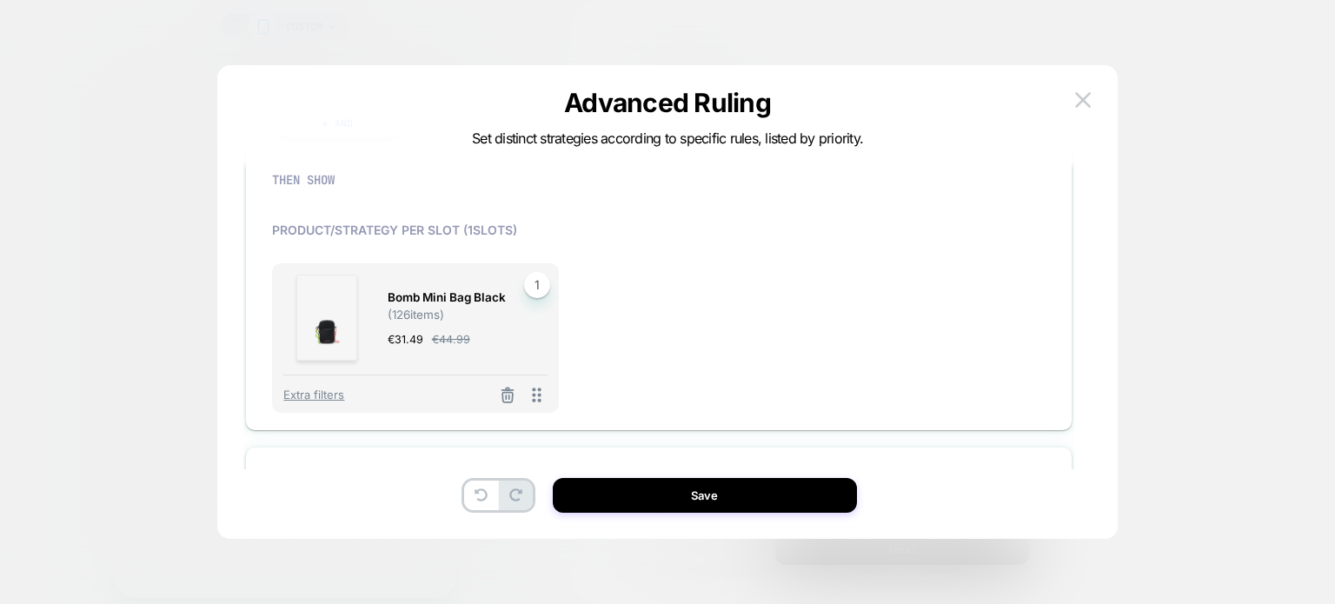
click at [509, 403] on button at bounding box center [508, 397] width 28 height 22
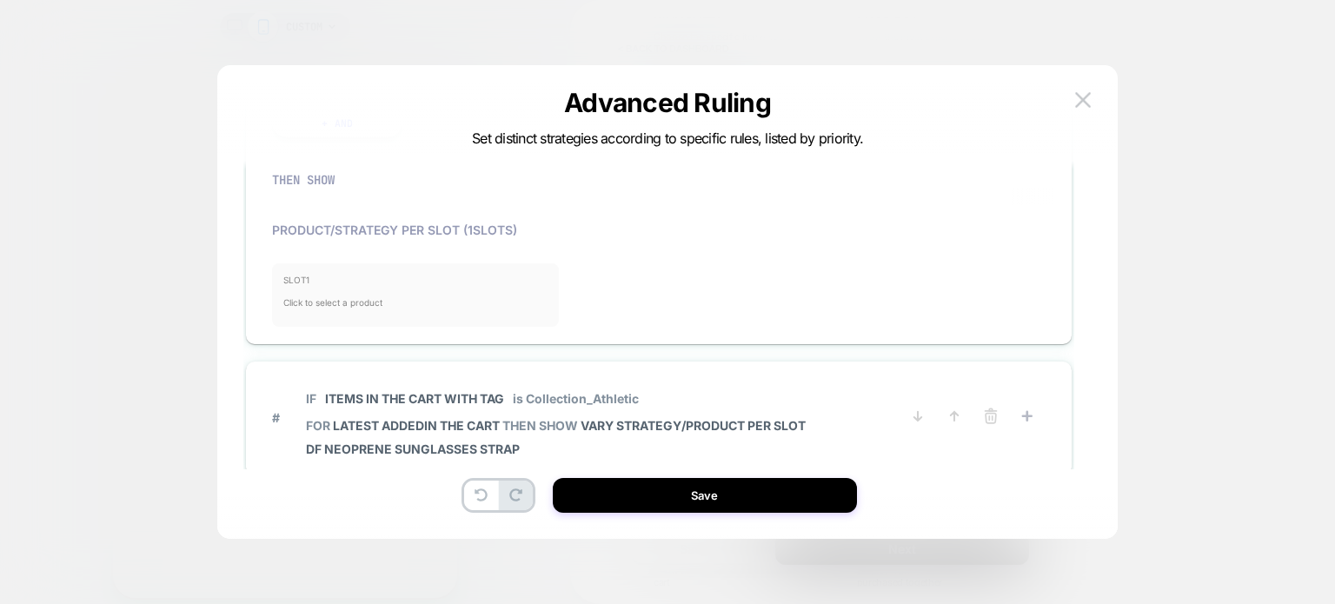
click at [420, 298] on span "Click to select a product" at bounding box center [415, 302] width 264 height 35
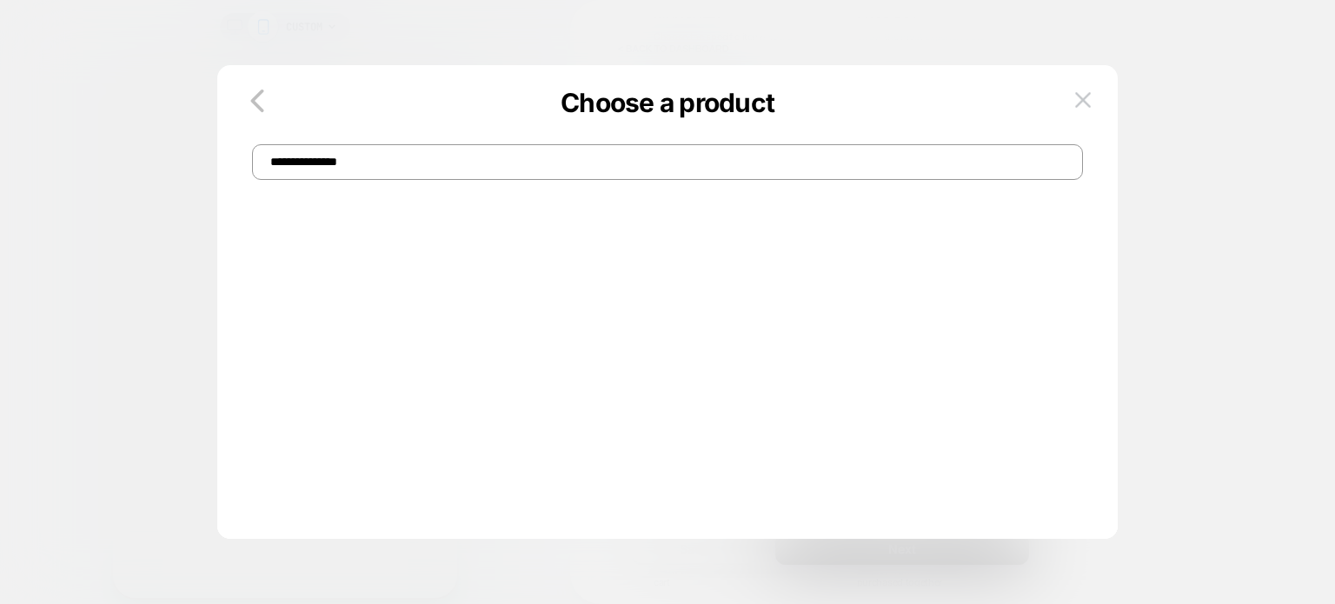
scroll to position [0, 0]
type input "*"
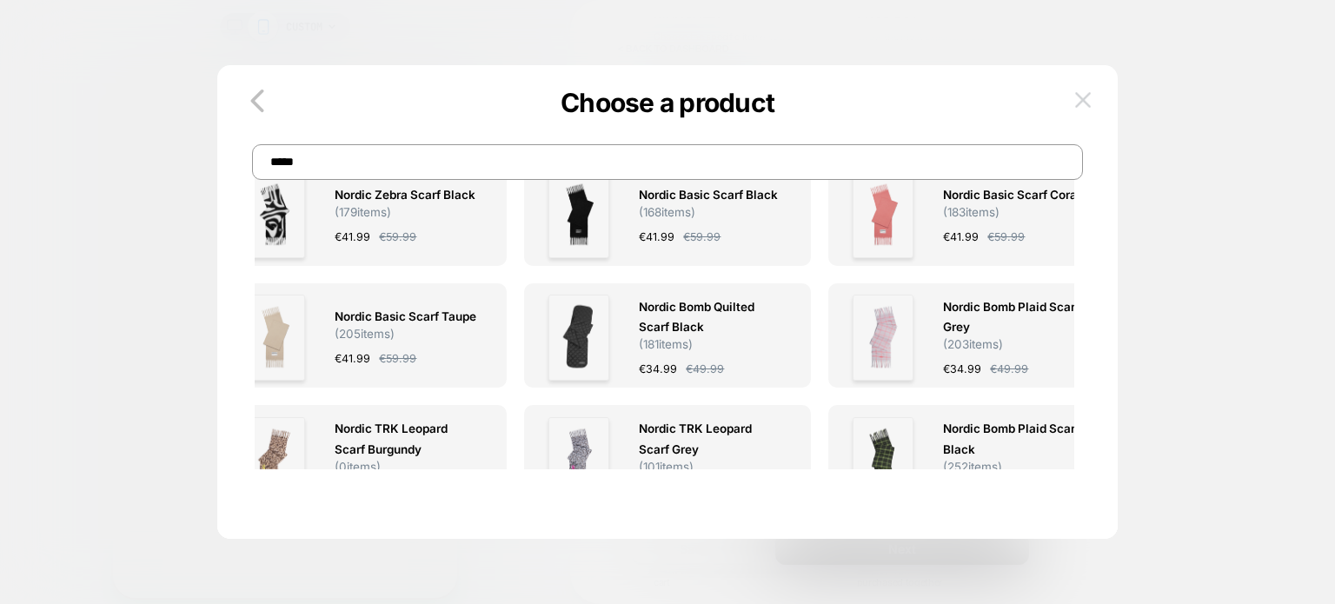
type input "*****"
click at [1086, 100] on img at bounding box center [1083, 99] width 16 height 15
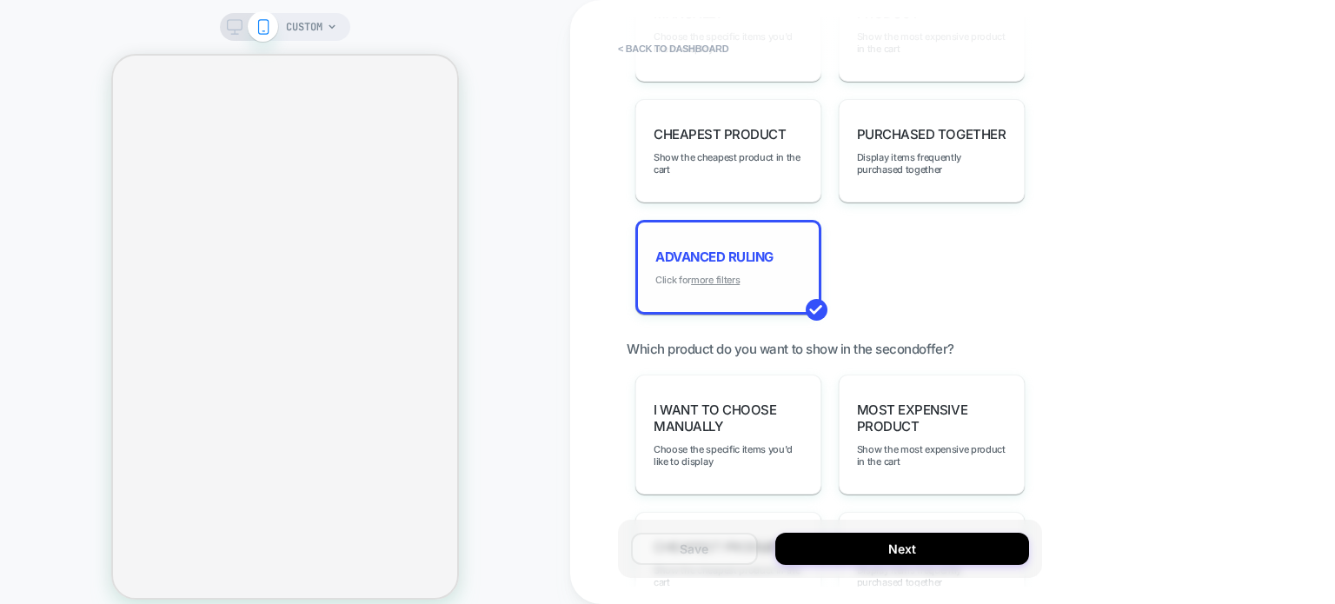
click at [716, 275] on u "more filters" at bounding box center [715, 280] width 49 height 12
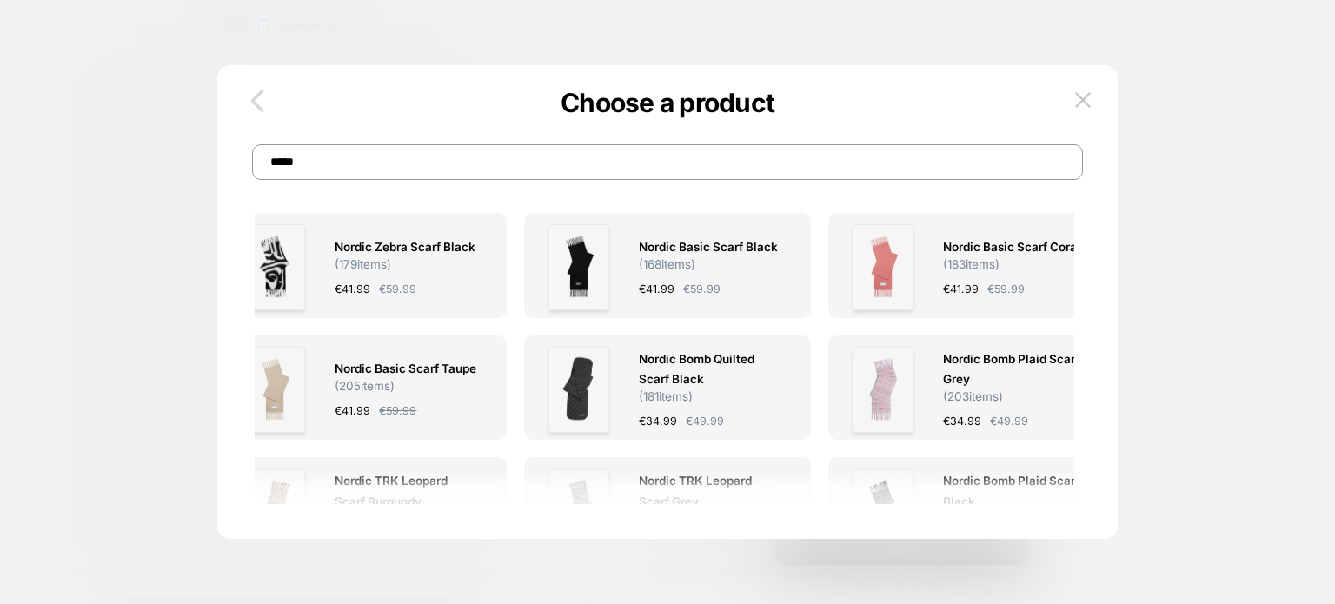
click at [250, 95] on icon "button" at bounding box center [257, 100] width 35 height 35
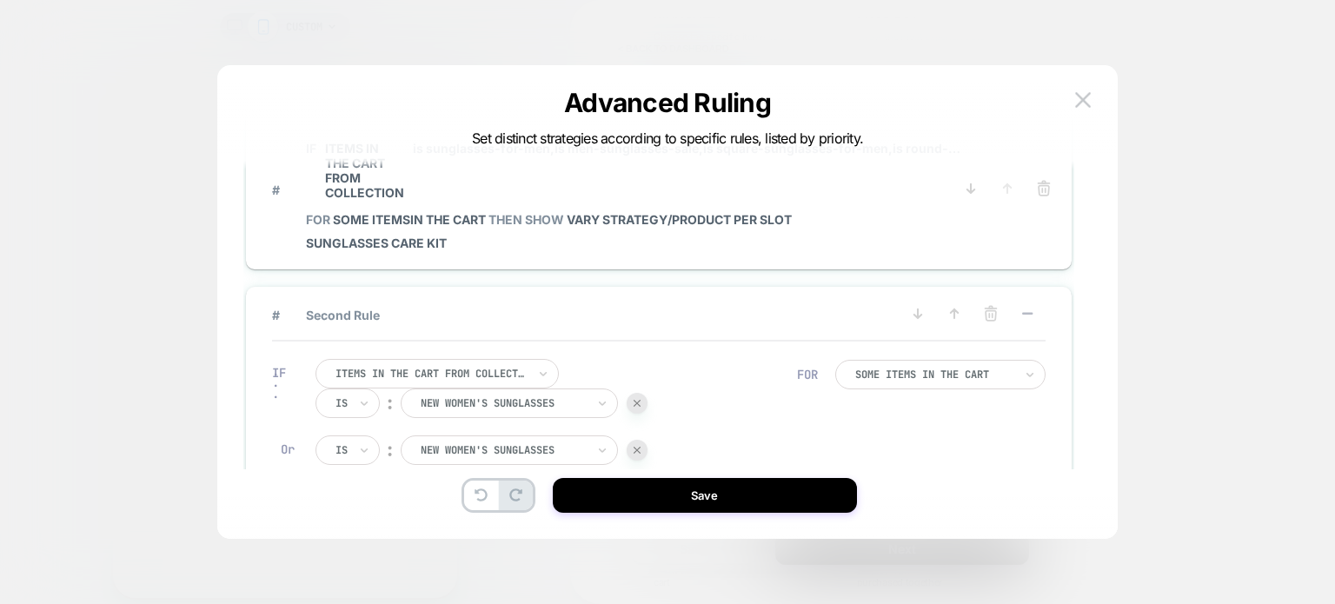
scroll to position [17, 0]
click at [1028, 309] on icon at bounding box center [1027, 315] width 17 height 17
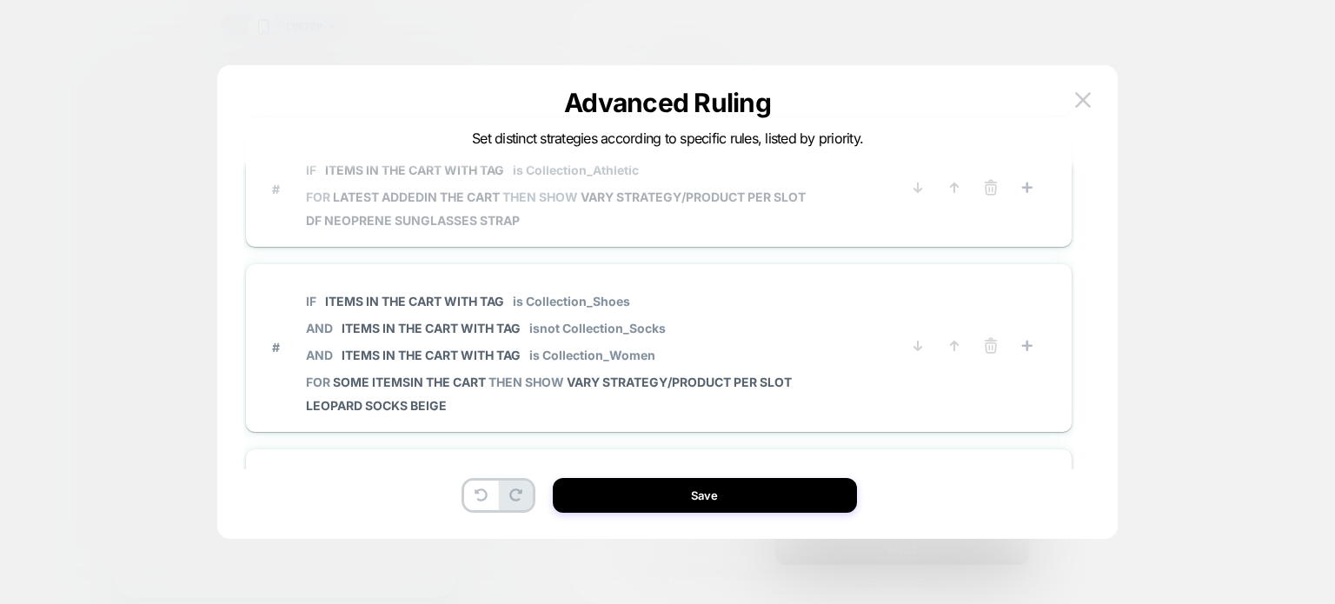
scroll to position [372, 0]
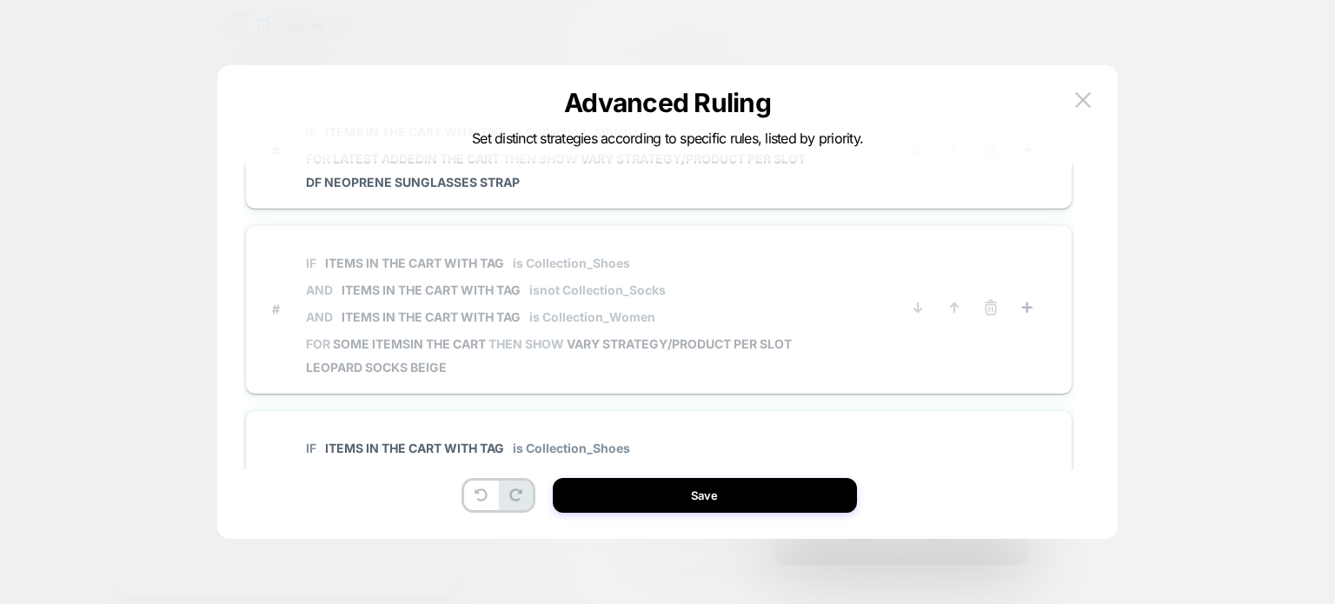
click at [706, 338] on span "VARY STRATEGY/PRODUCT PER SLOT" at bounding box center [679, 343] width 225 height 15
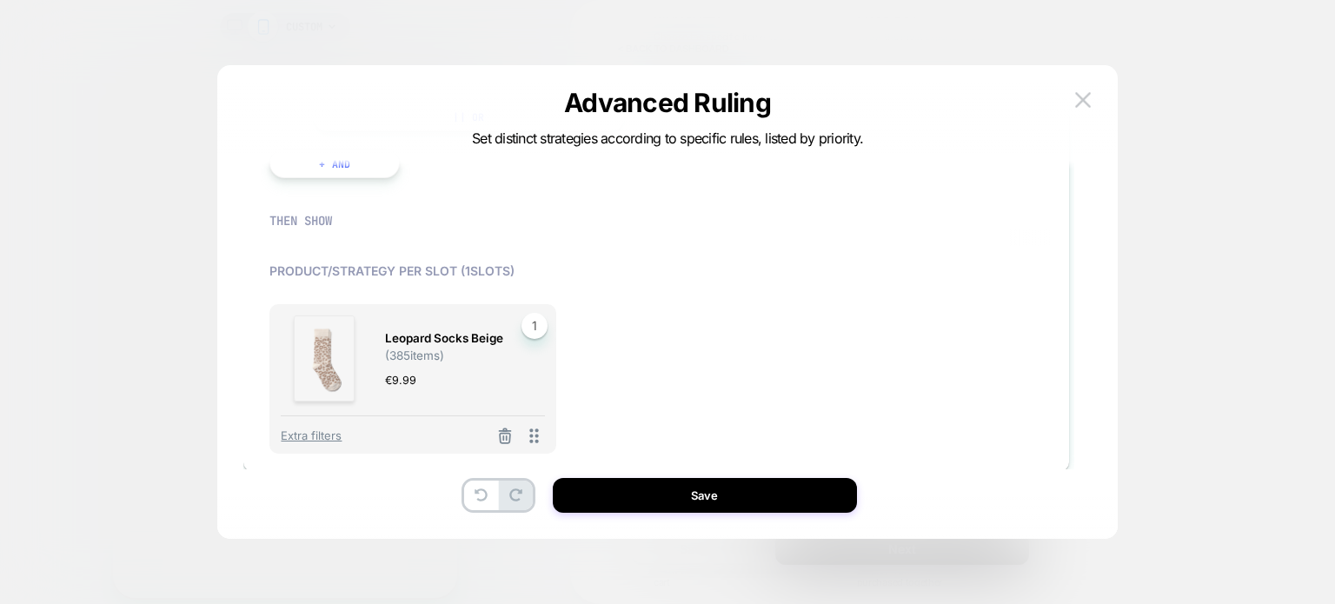
scroll to position [925, 3]
click at [545, 330] on span "1" at bounding box center [535, 328] width 26 height 26
click at [318, 438] on span "Extra filters" at bounding box center [311, 437] width 61 height 14
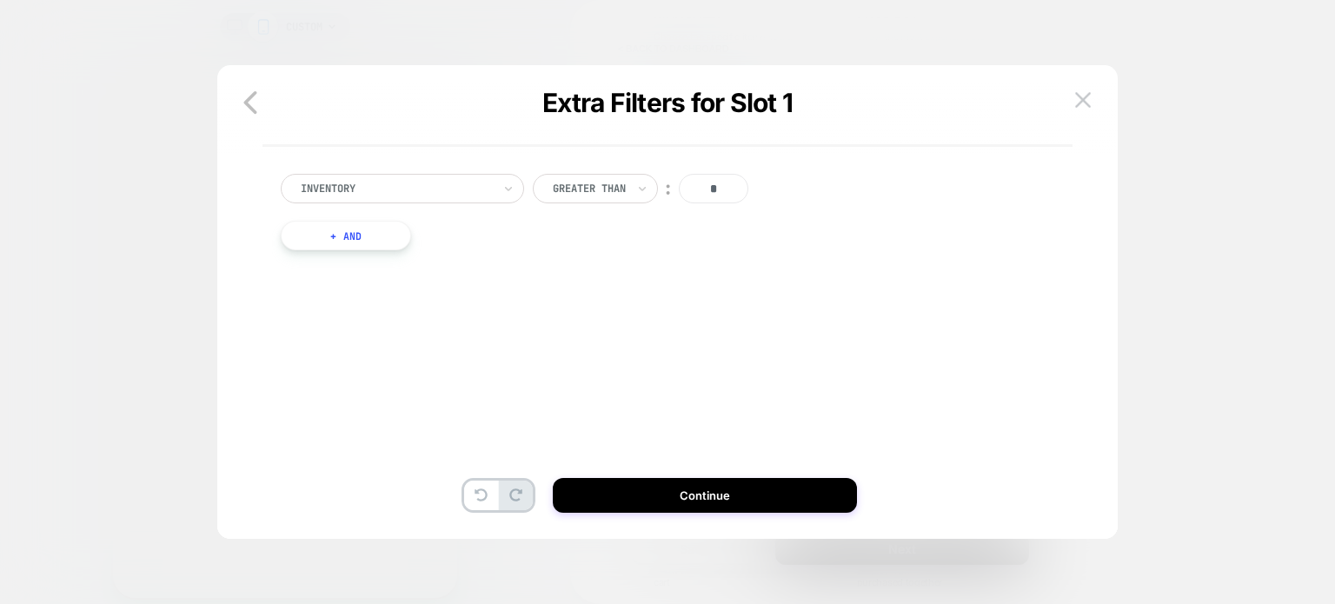
scroll to position [0, 0]
click at [253, 110] on div "CUSTOM < back to dashboard POST PURCHASE Click to edit experience details + Add…" at bounding box center [667, 313] width 1335 height 626
click at [249, 103] on icon "button" at bounding box center [250, 102] width 35 height 35
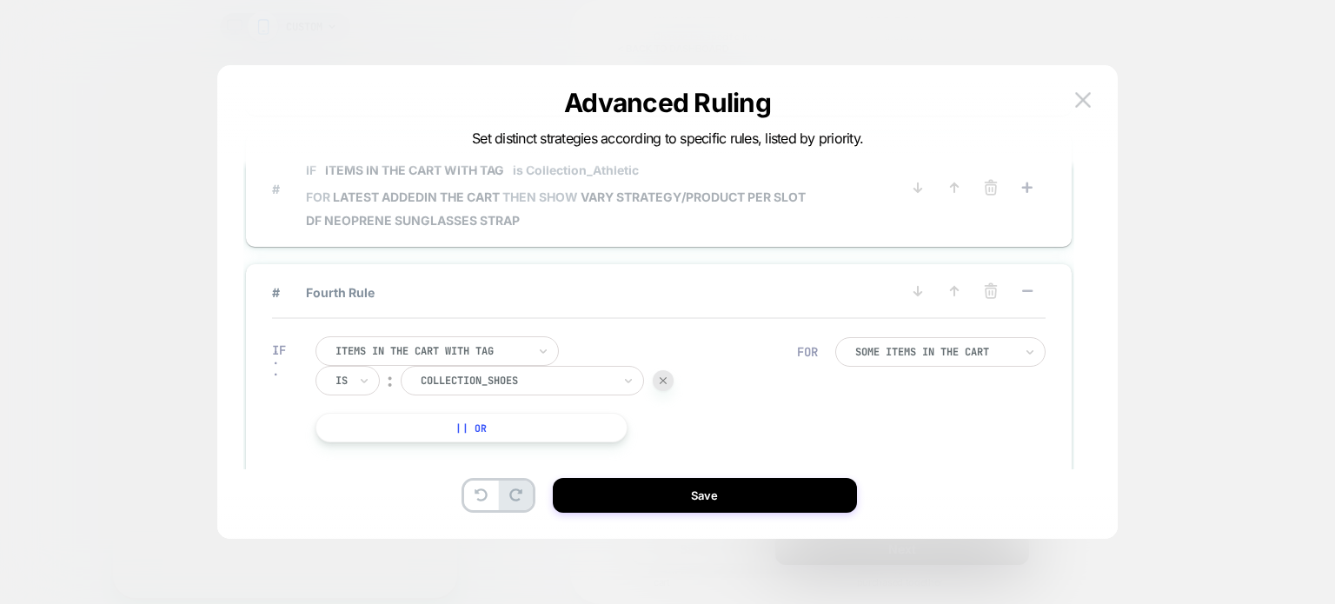
scroll to position [333, 0]
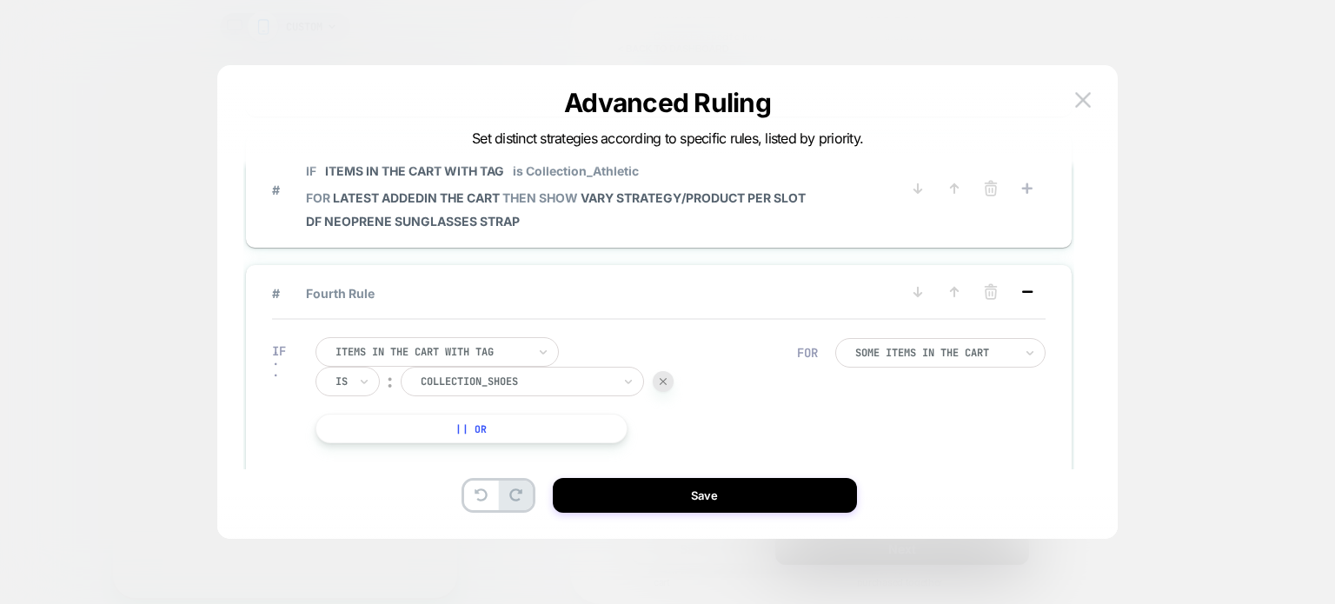
click at [1030, 290] on icon at bounding box center [1027, 291] width 17 height 17
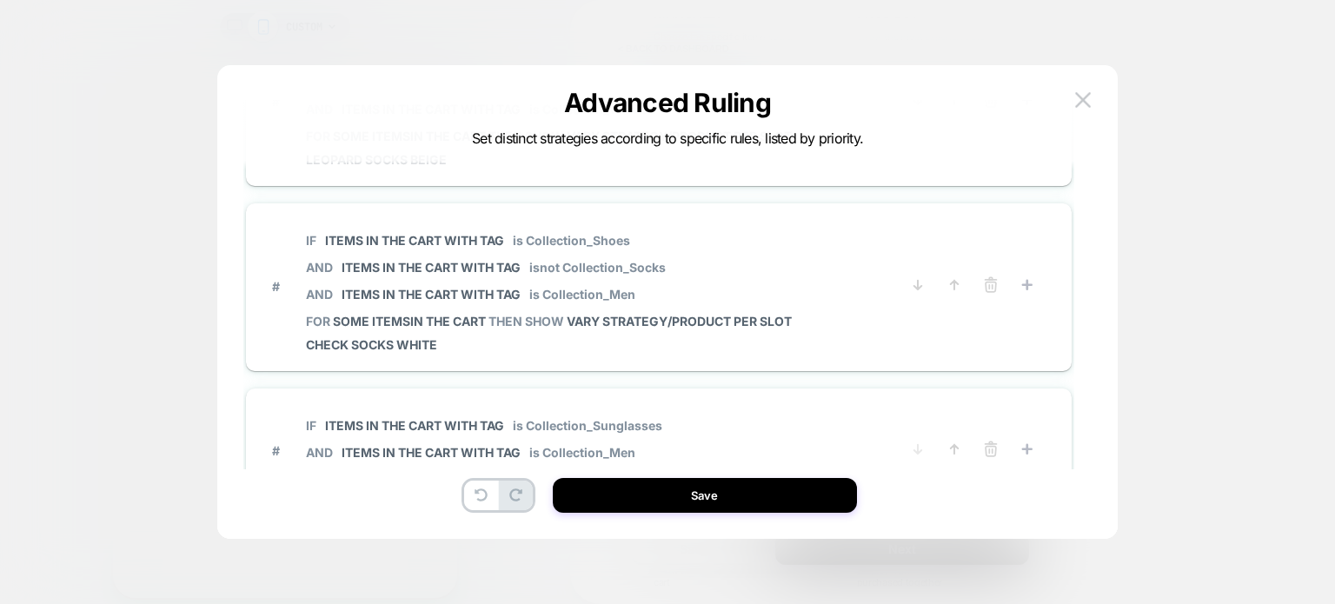
scroll to position [740, 0]
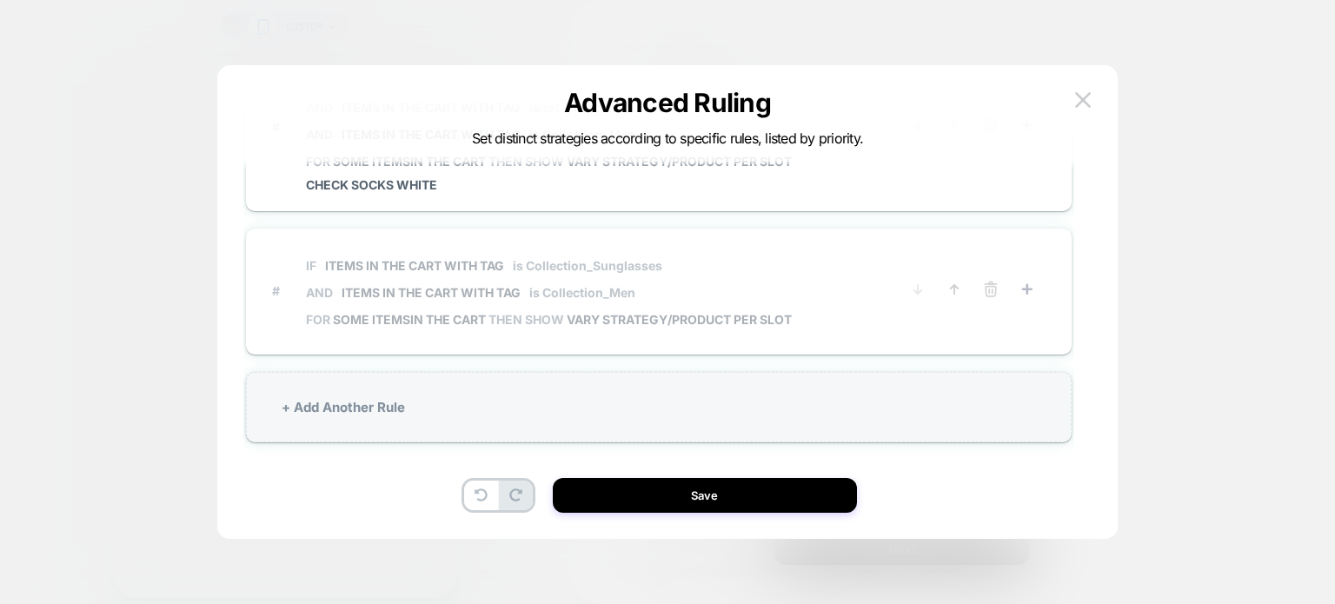
click at [708, 260] on p "IF Items in the cart with tag is Collection_Sunglasses" at bounding box center [549, 265] width 486 height 15
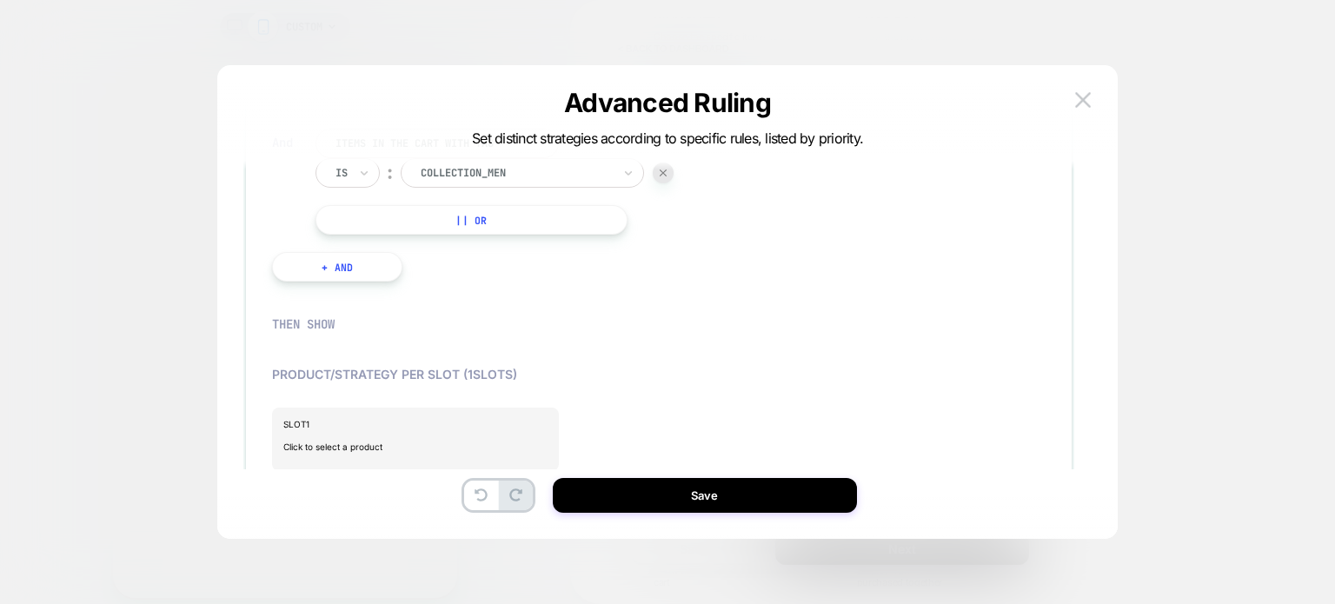
scroll to position [1084, 0]
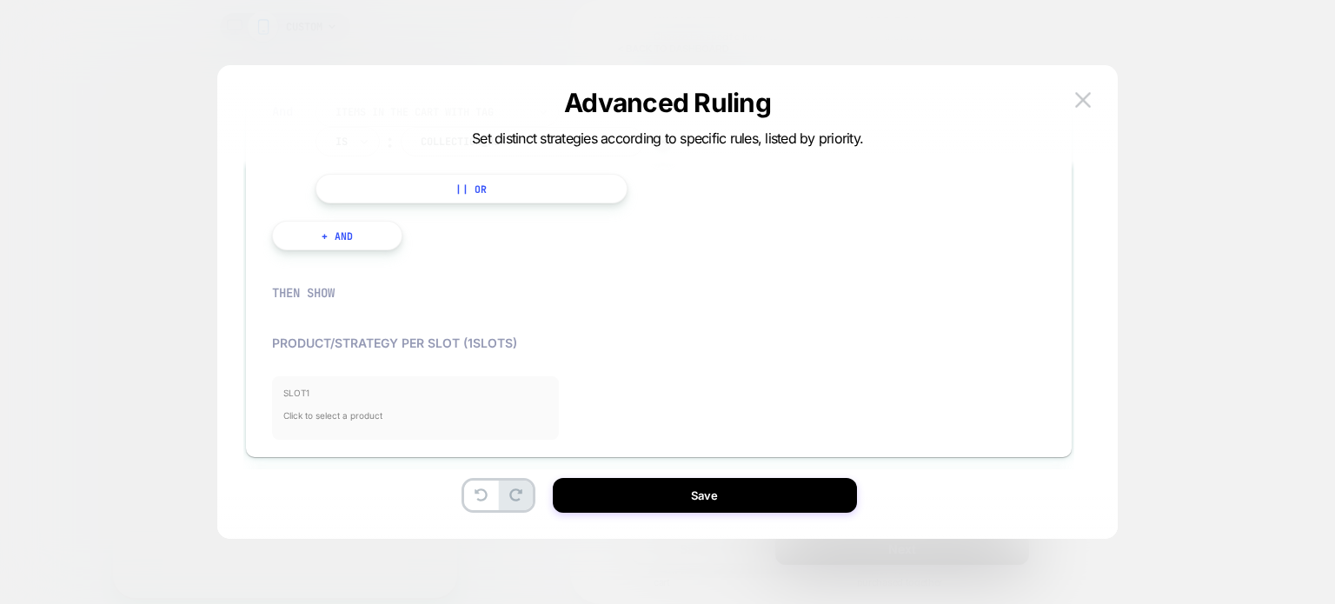
click at [340, 412] on span "Click to select a product" at bounding box center [415, 415] width 264 height 35
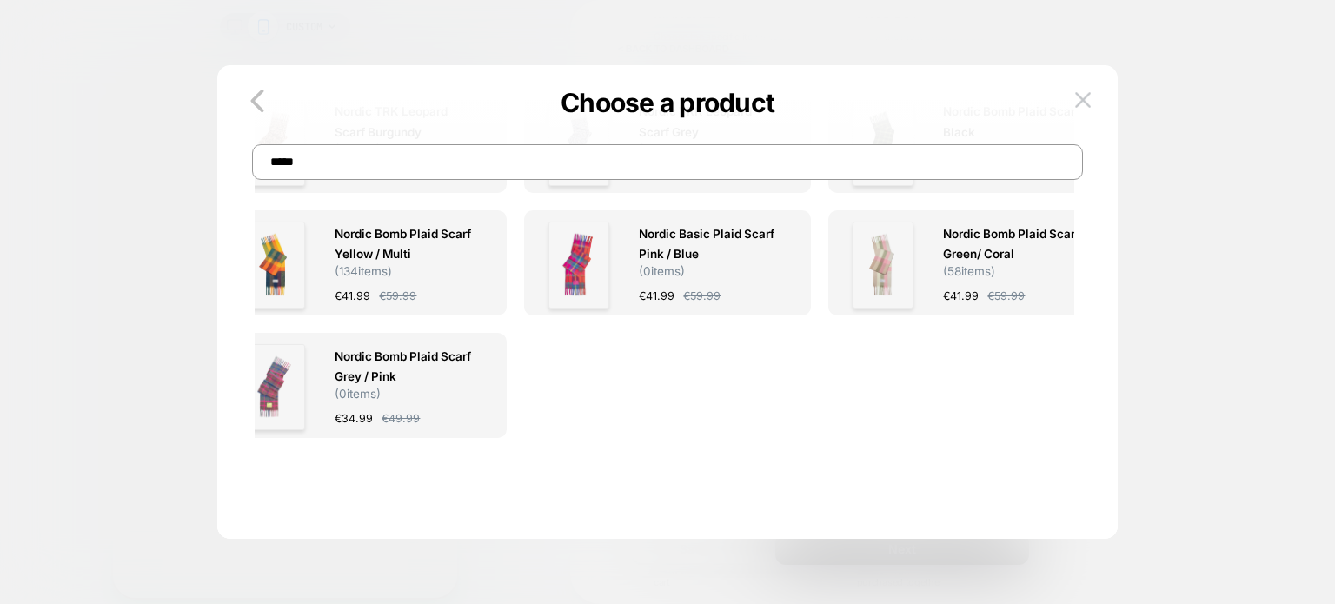
scroll to position [0, 0]
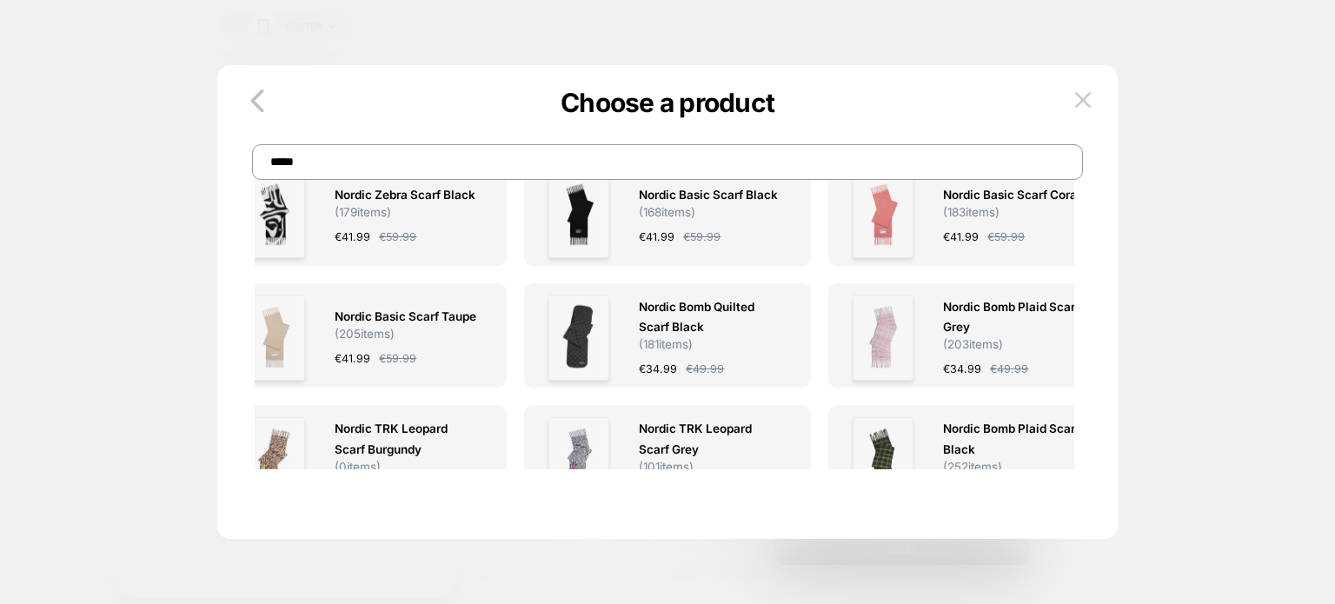
click at [513, 159] on input "*****" at bounding box center [667, 162] width 831 height 36
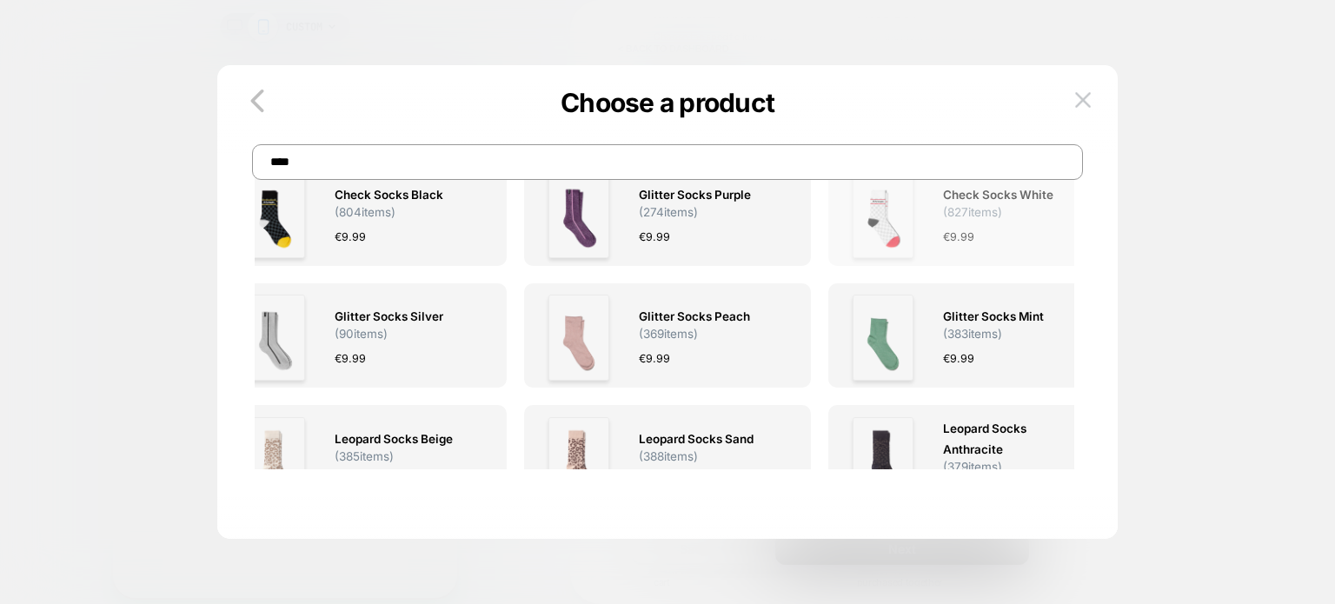
type input "****"
click at [966, 216] on span "( 827 items)" at bounding box center [972, 212] width 59 height 14
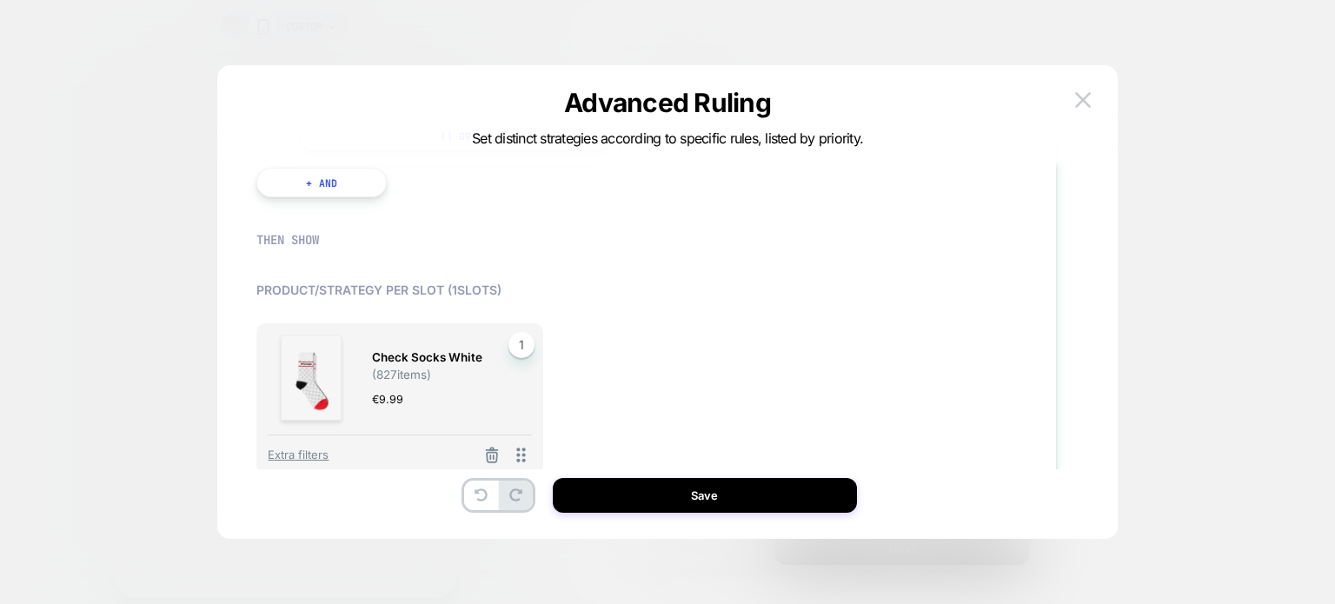
scroll to position [1141, 16]
click at [381, 367] on span "( 827 items)" at bounding box center [401, 371] width 59 height 14
click at [490, 452] on line at bounding box center [490, 453] width 0 height 3
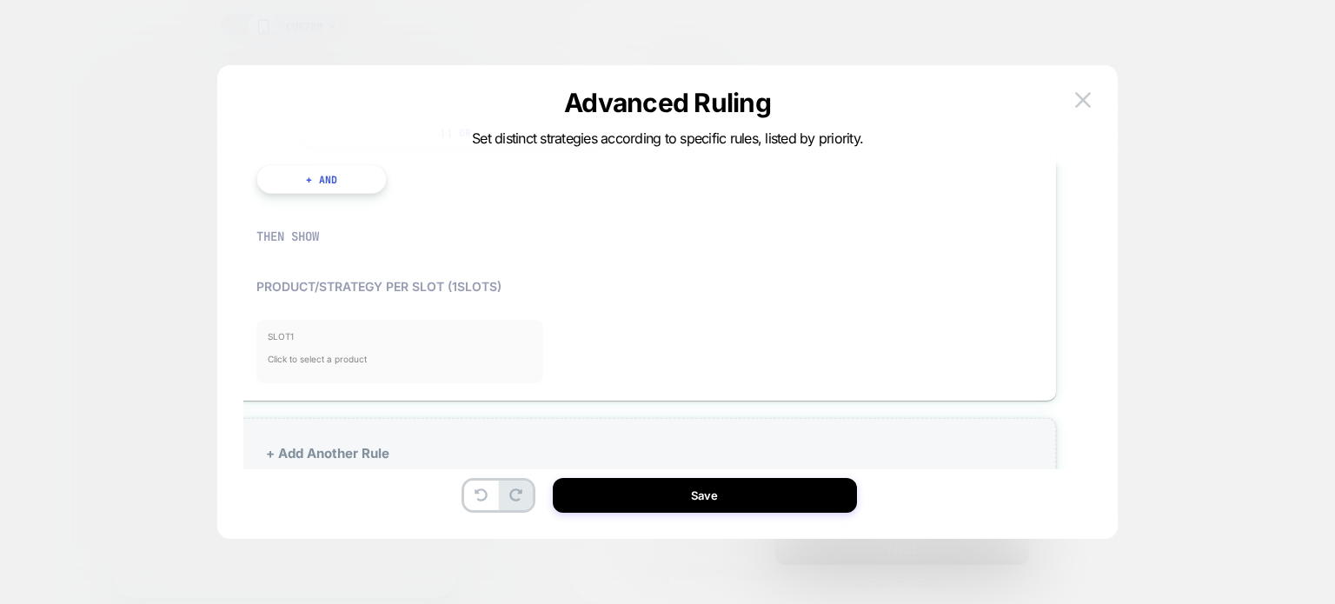
click at [324, 331] on span "SLOT 1" at bounding box center [400, 336] width 264 height 10
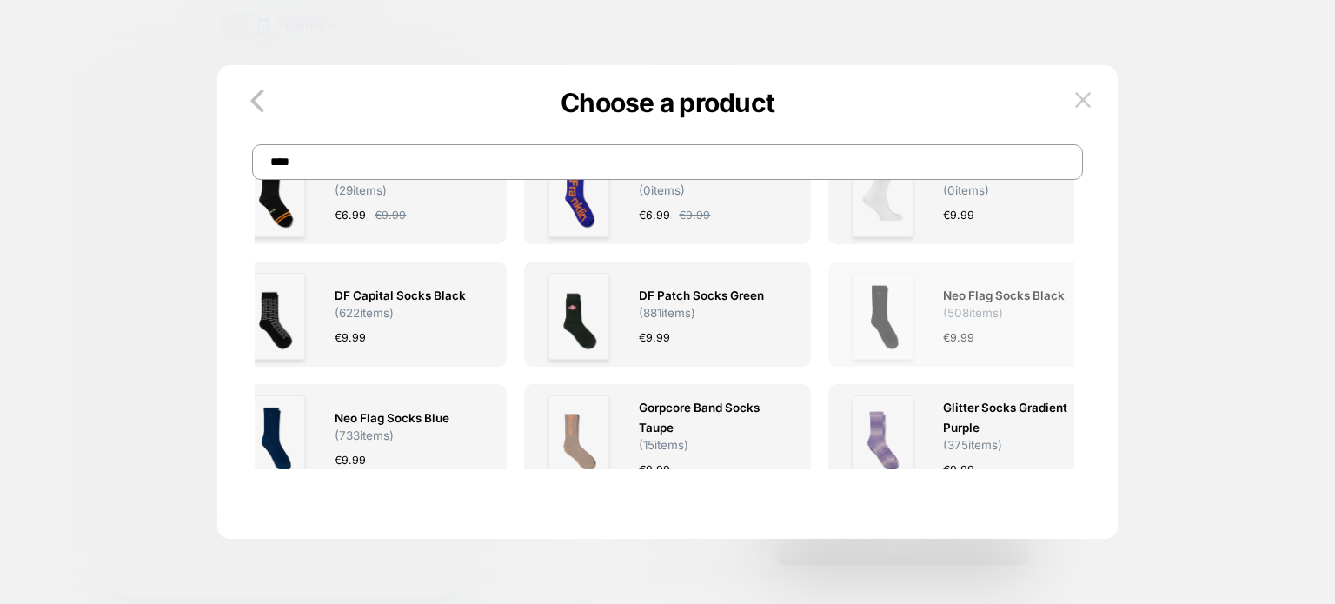
scroll to position [607, 0]
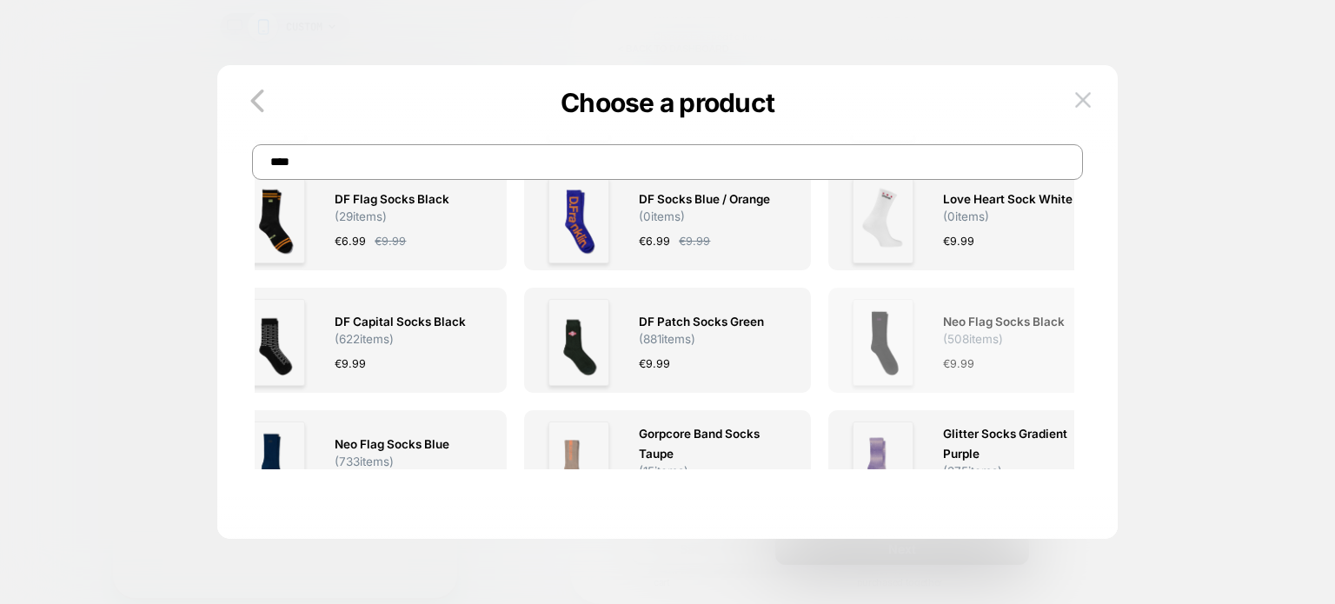
click at [918, 329] on div at bounding box center [883, 342] width 86 height 86
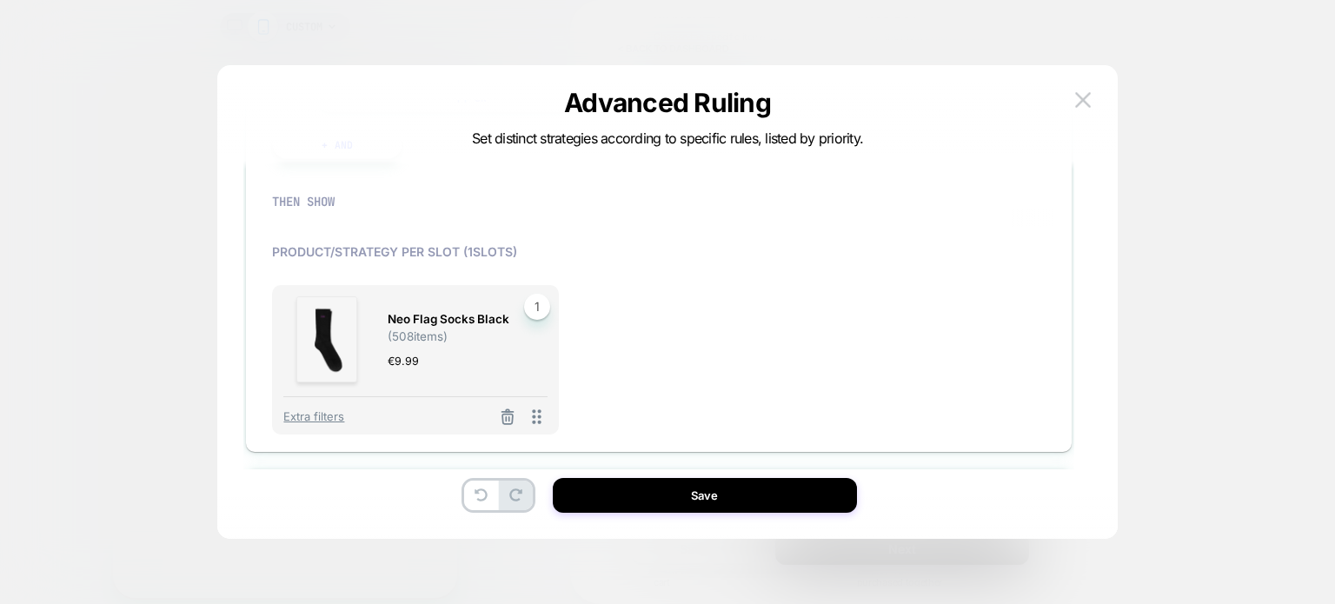
scroll to position [1166, 0]
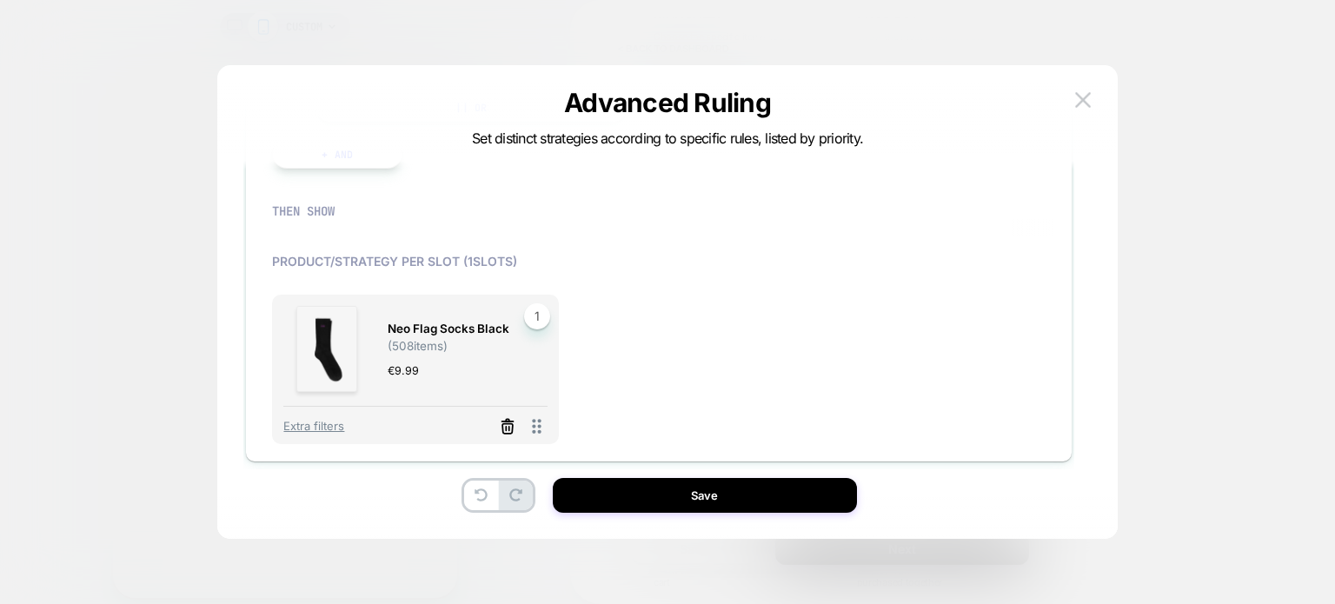
click at [501, 418] on icon at bounding box center [507, 426] width 17 height 17
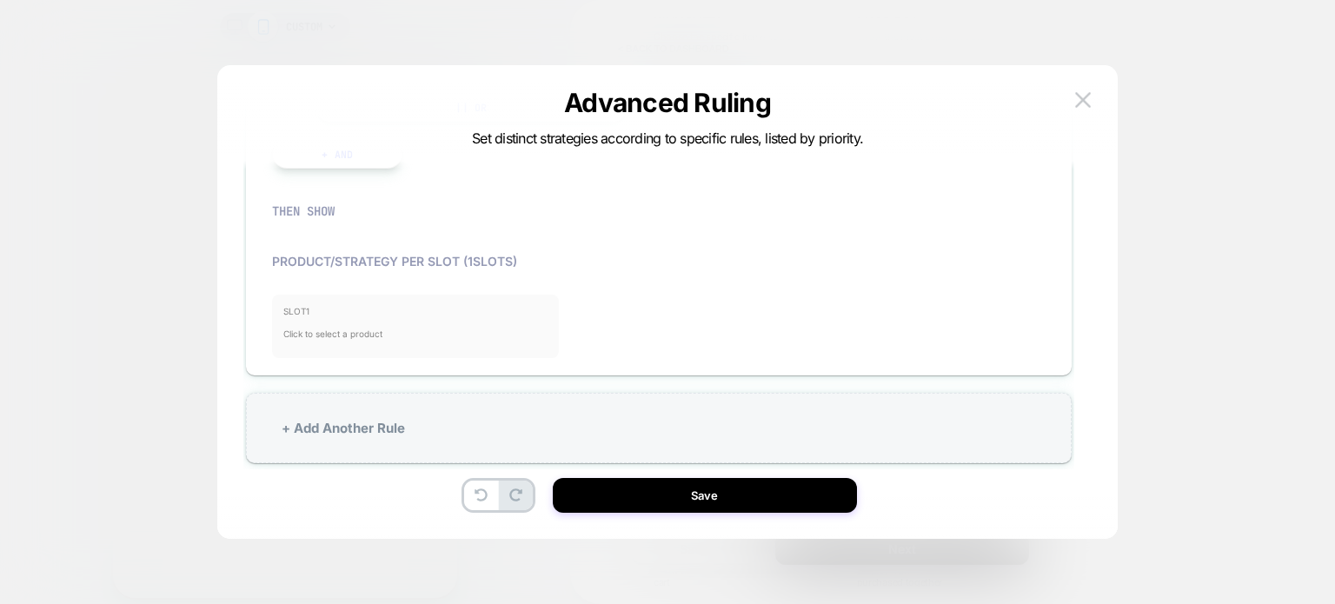
click at [325, 340] on span "Click to select a product" at bounding box center [415, 333] width 264 height 35
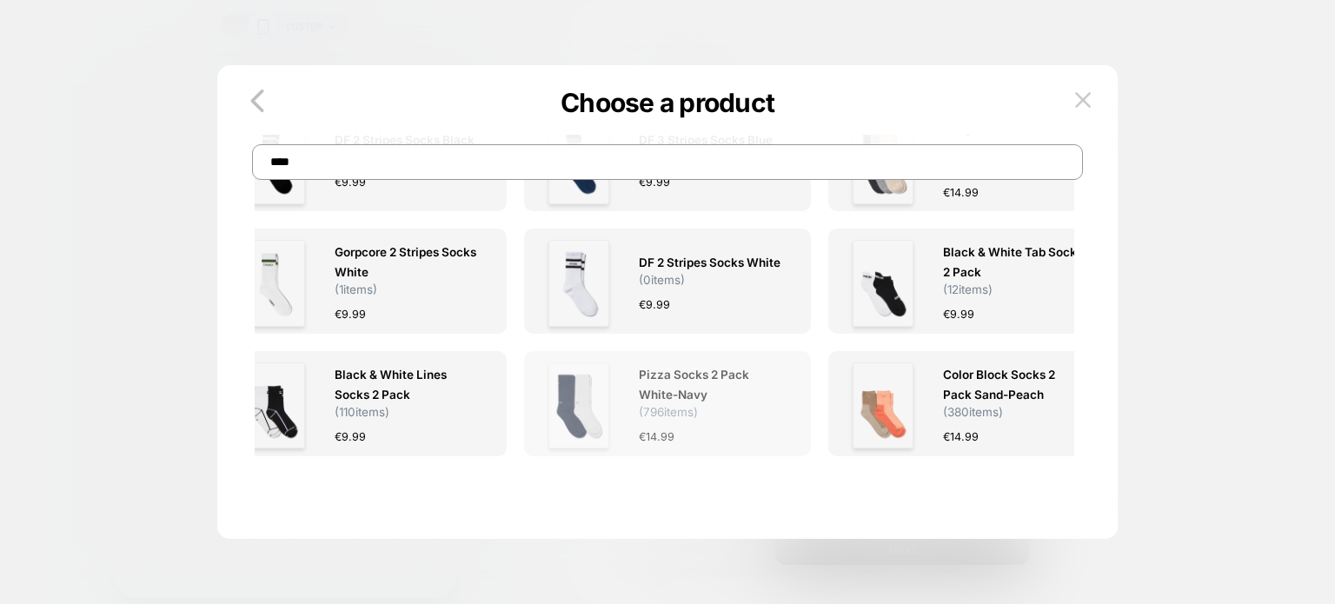
scroll to position [1642, 0]
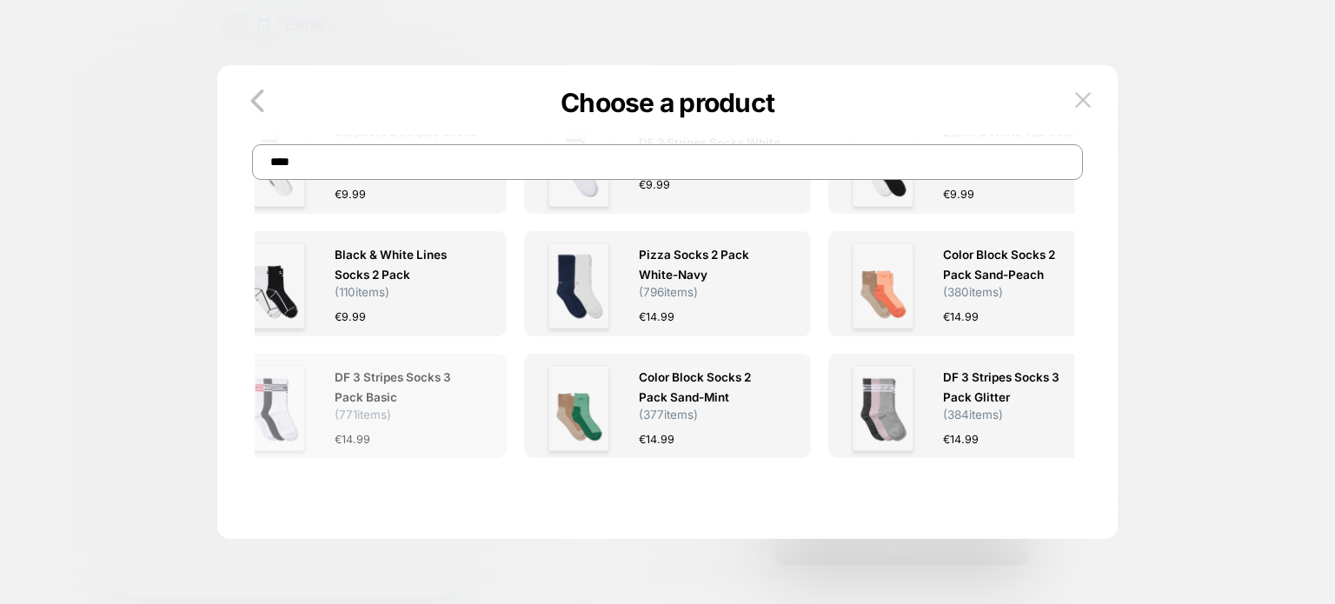
click at [361, 389] on span "DF 3 Stripes Socks 3 Pack Basic" at bounding box center [406, 388] width 143 height 40
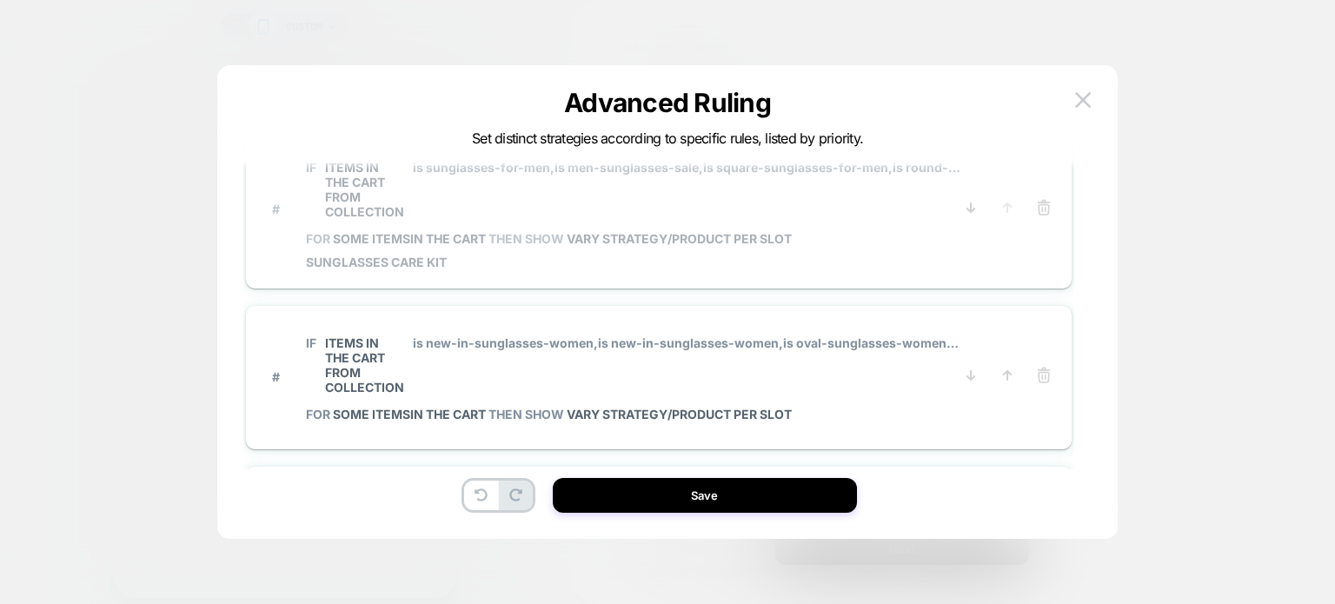
click at [636, 233] on span "VARY STRATEGY/PRODUCT PER SLOT" at bounding box center [679, 238] width 225 height 15
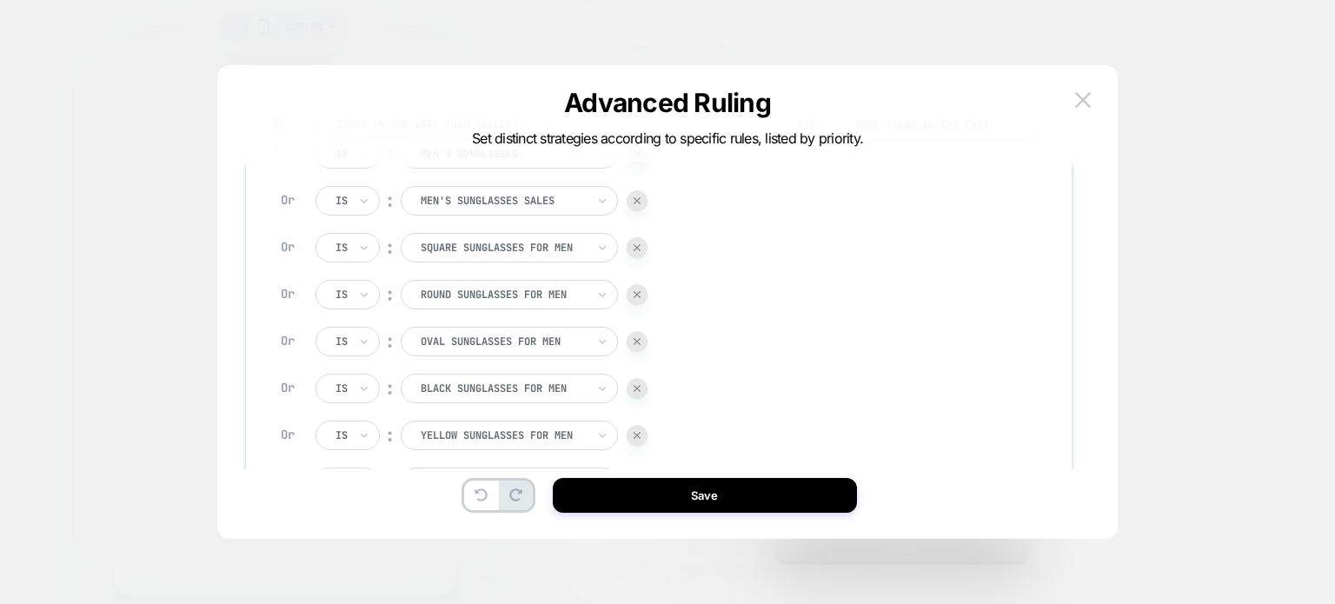
scroll to position [0, 0]
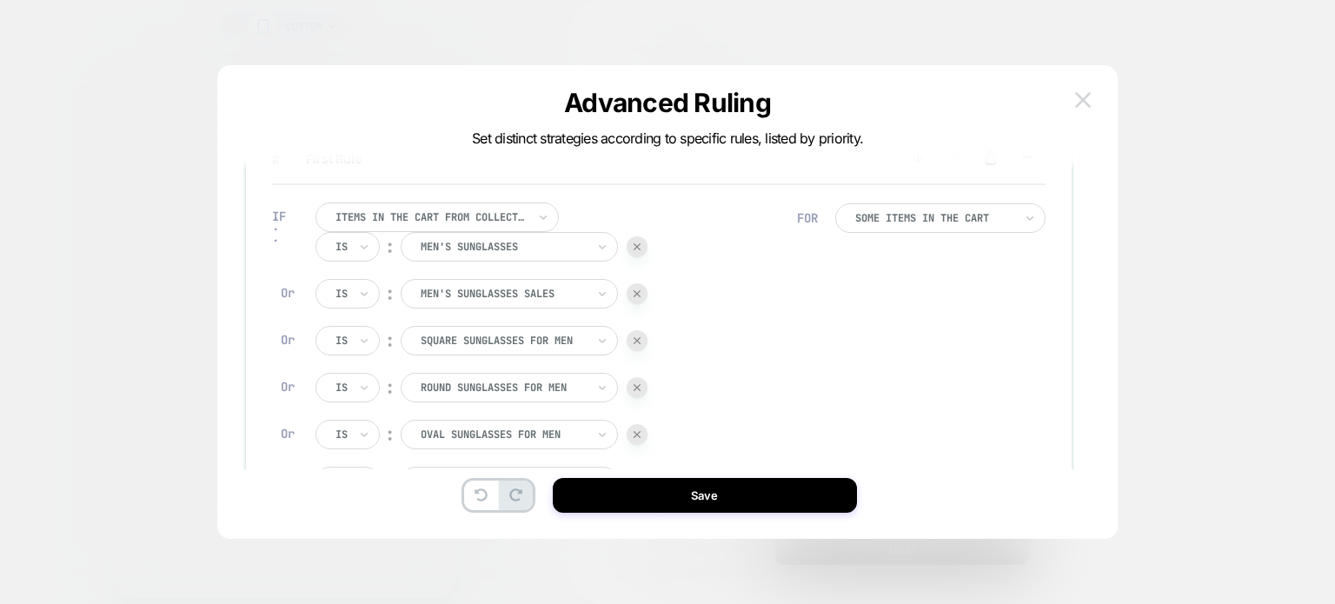
click at [1081, 100] on img at bounding box center [1083, 99] width 16 height 15
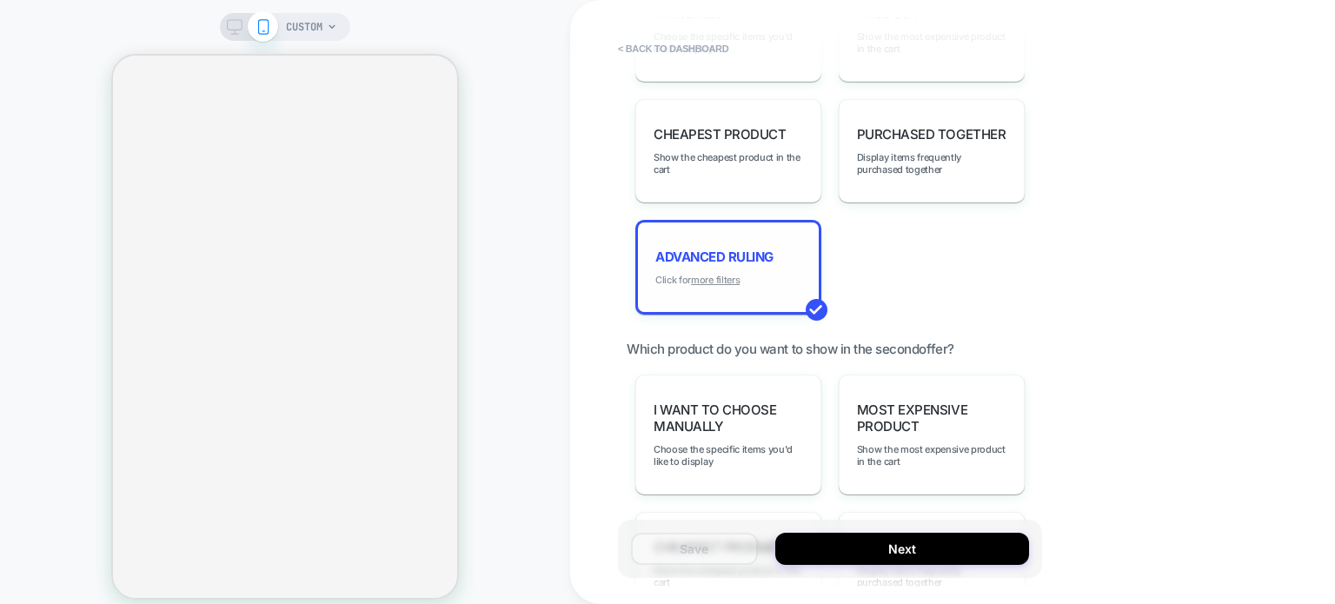
click at [717, 276] on u "more filters" at bounding box center [715, 280] width 49 height 12
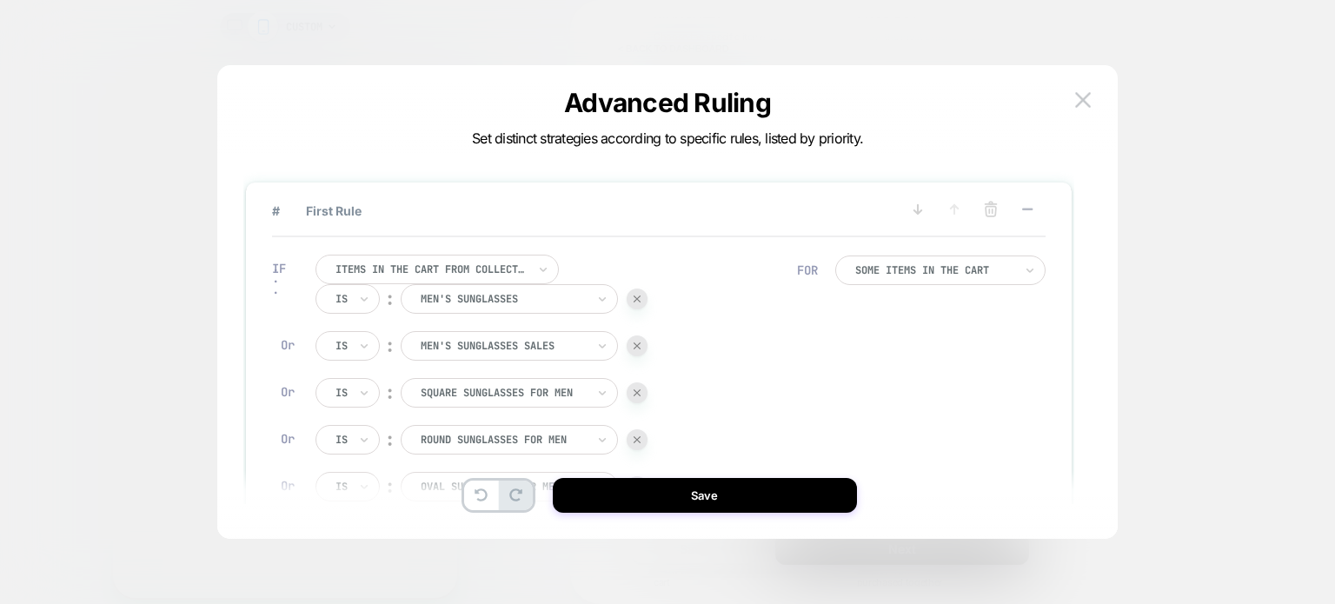
click at [1036, 211] on button at bounding box center [1028, 211] width 28 height 22
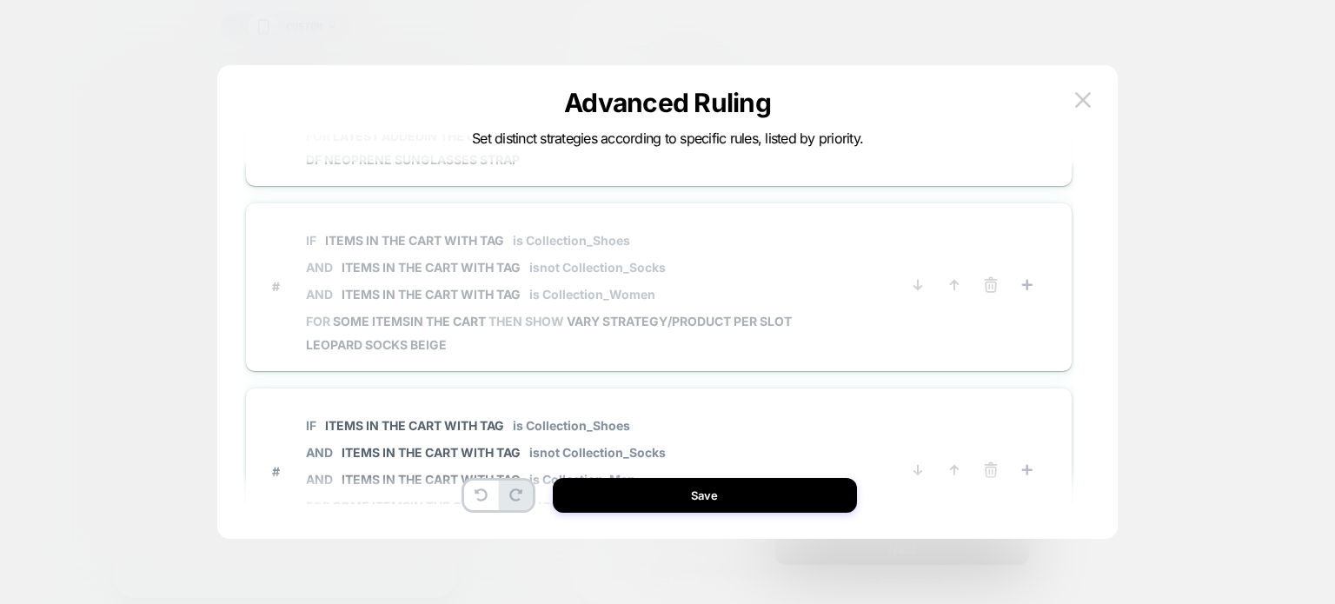
scroll to position [448, 0]
click at [715, 313] on span "VARY STRATEGY/PRODUCT PER SLOT" at bounding box center [679, 320] width 225 height 15
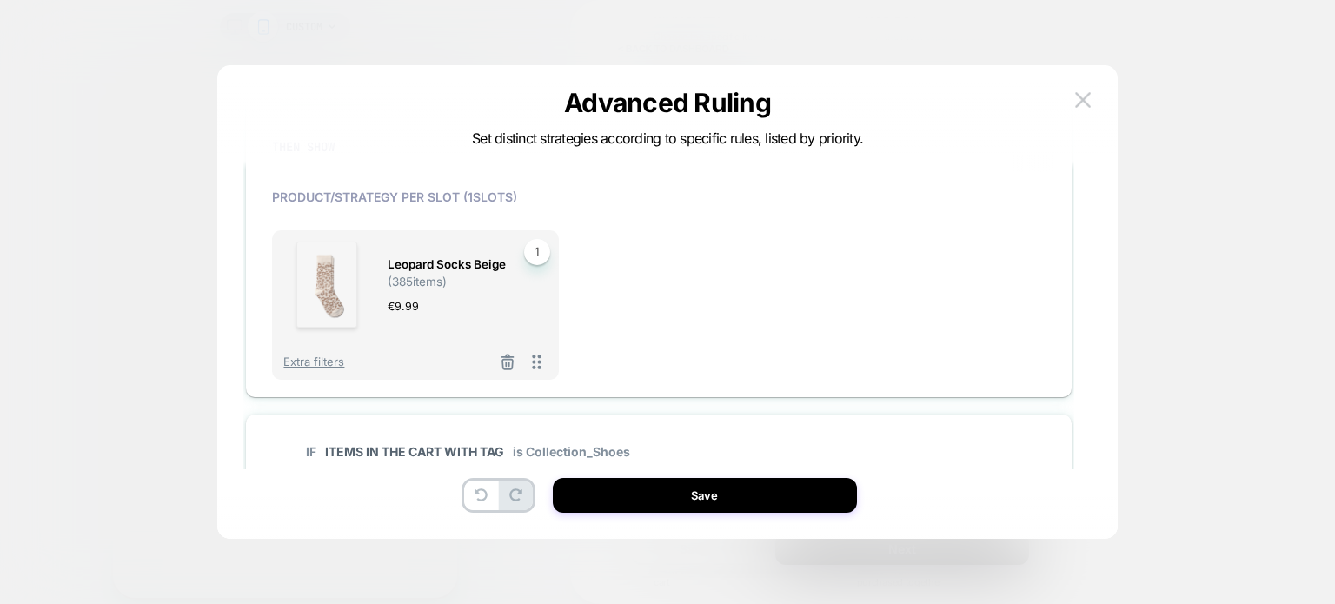
scroll to position [997, 0]
click at [507, 362] on icon at bounding box center [507, 365] width 17 height 17
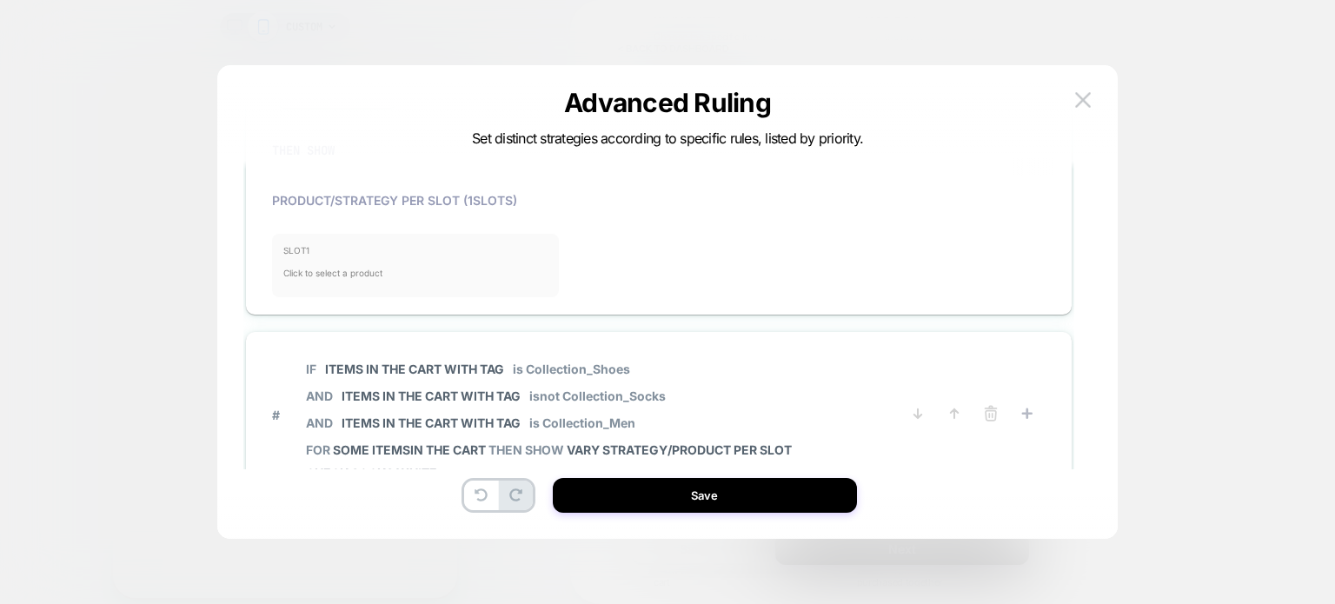
click at [397, 264] on span "Click to select a product" at bounding box center [415, 273] width 264 height 35
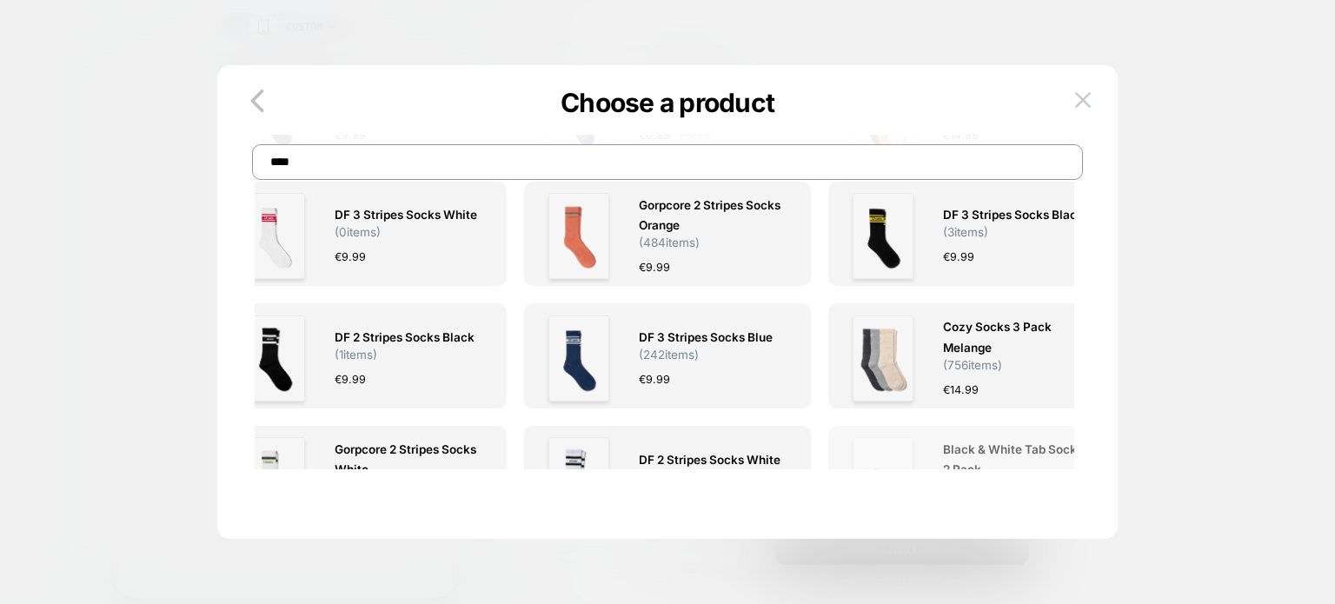
scroll to position [1325, 0]
click at [985, 343] on span "Cozy Socks 3 Pack Melange" at bounding box center [1014, 337] width 143 height 40
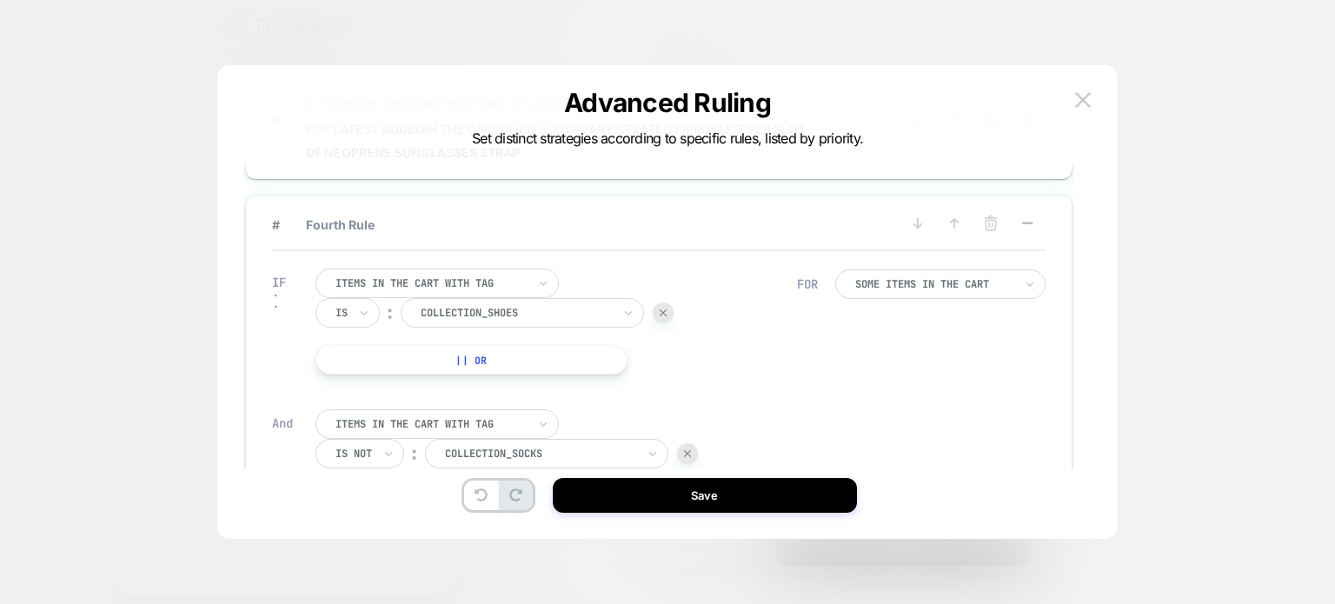
scroll to position [393, 0]
click at [1029, 226] on icon at bounding box center [1027, 231] width 17 height 17
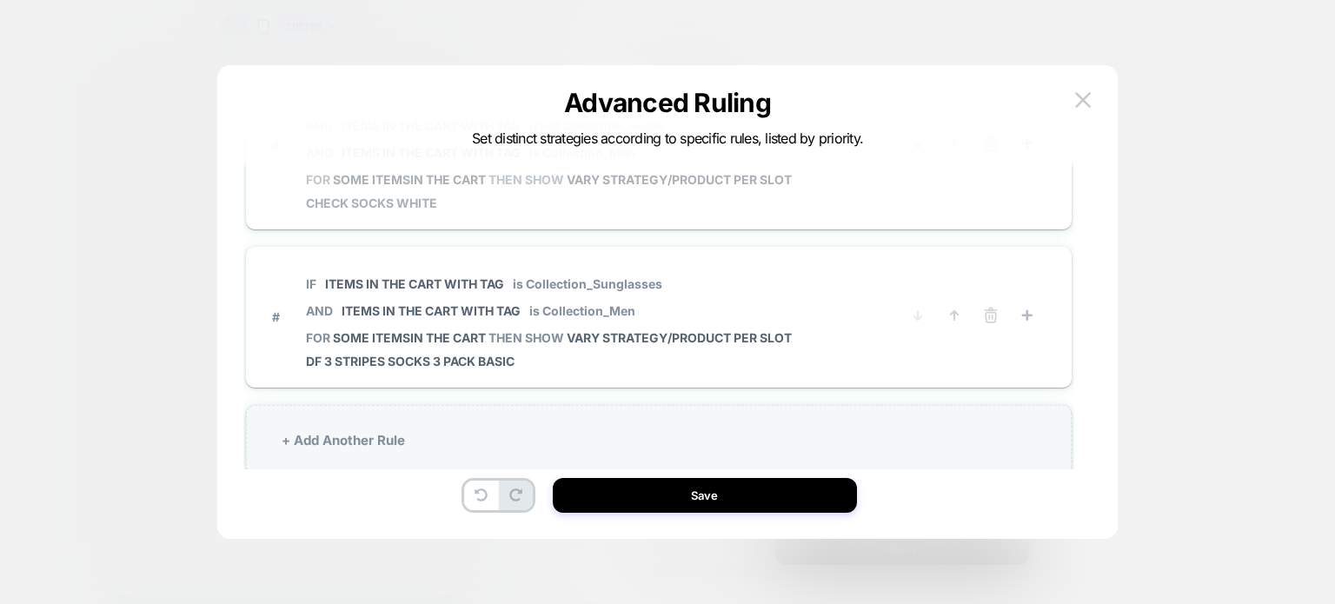
scroll to position [755, 0]
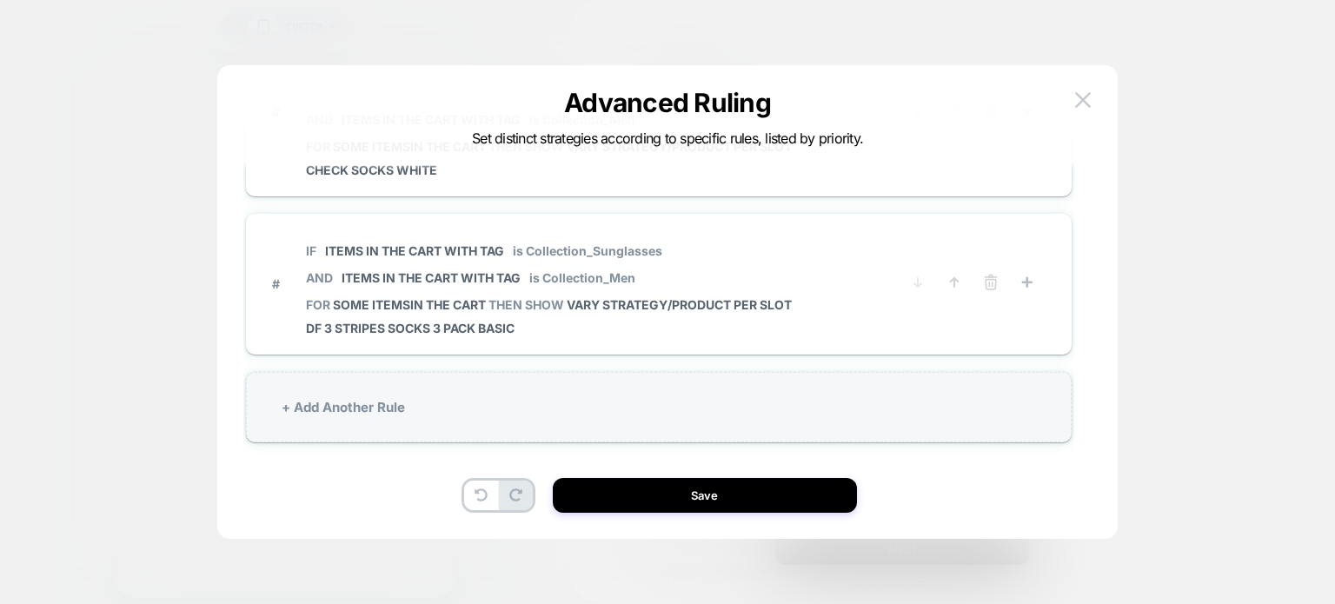
click at [692, 297] on span "VARY STRATEGY/PRODUCT PER SLOT" at bounding box center [679, 304] width 225 height 15
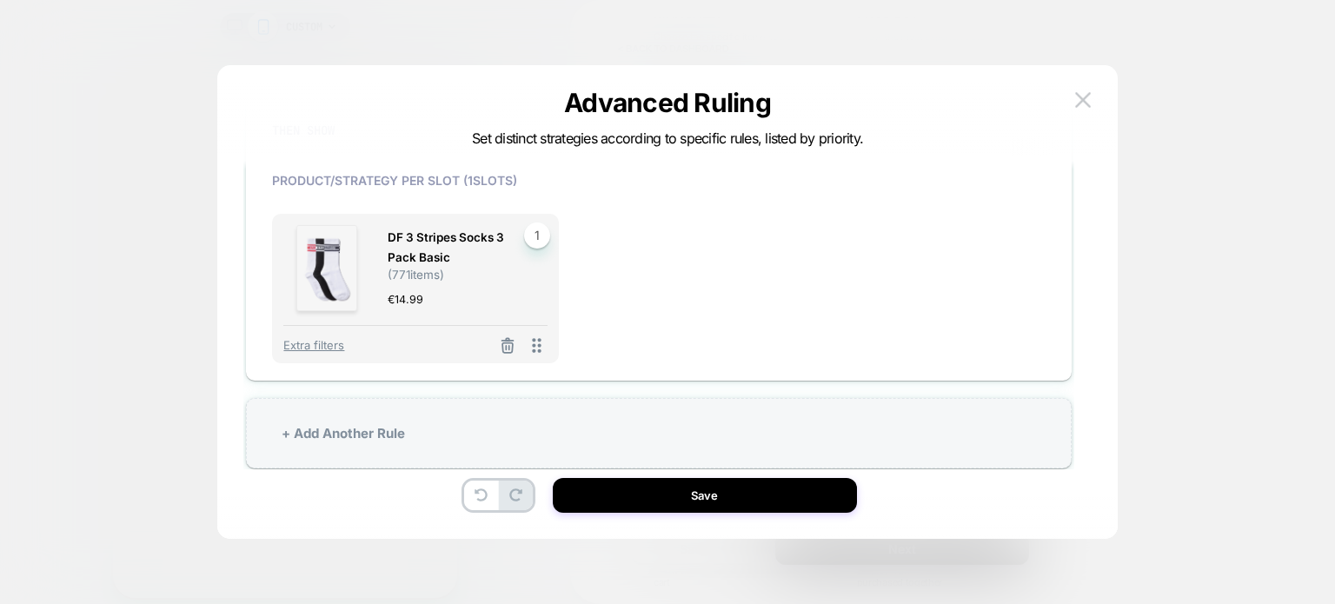
scroll to position [1274, 0]
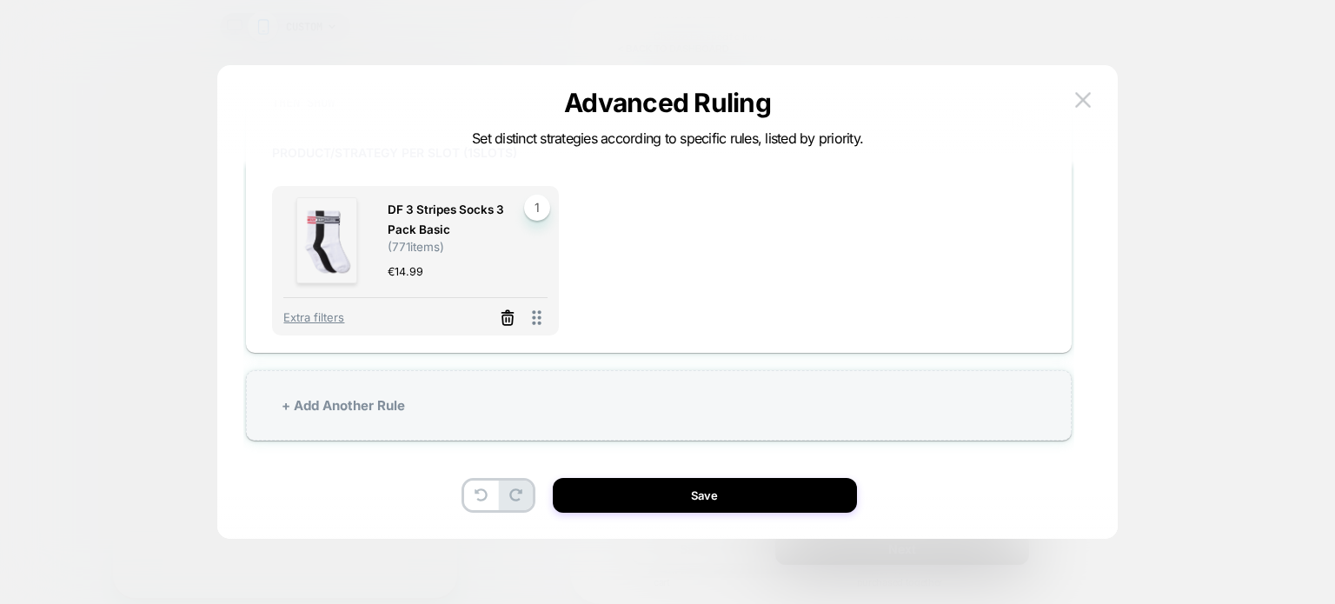
click at [503, 312] on icon at bounding box center [507, 317] width 17 height 17
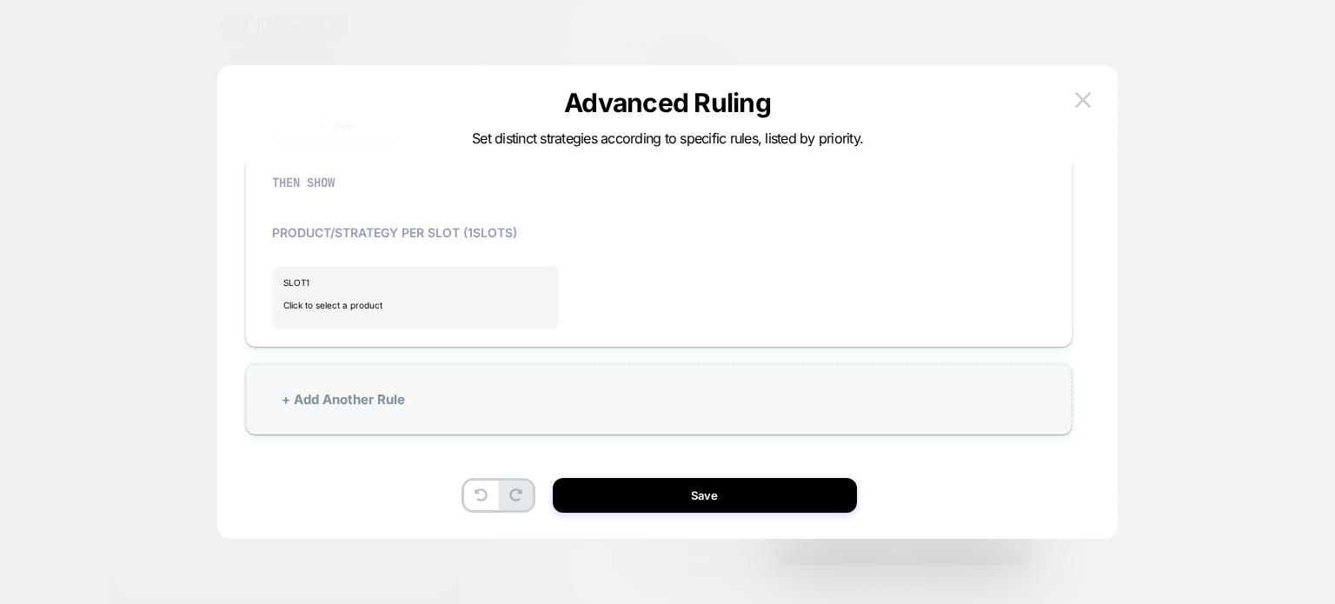
scroll to position [1189, 0]
click at [390, 298] on span "Click to select a product" at bounding box center [415, 310] width 264 height 35
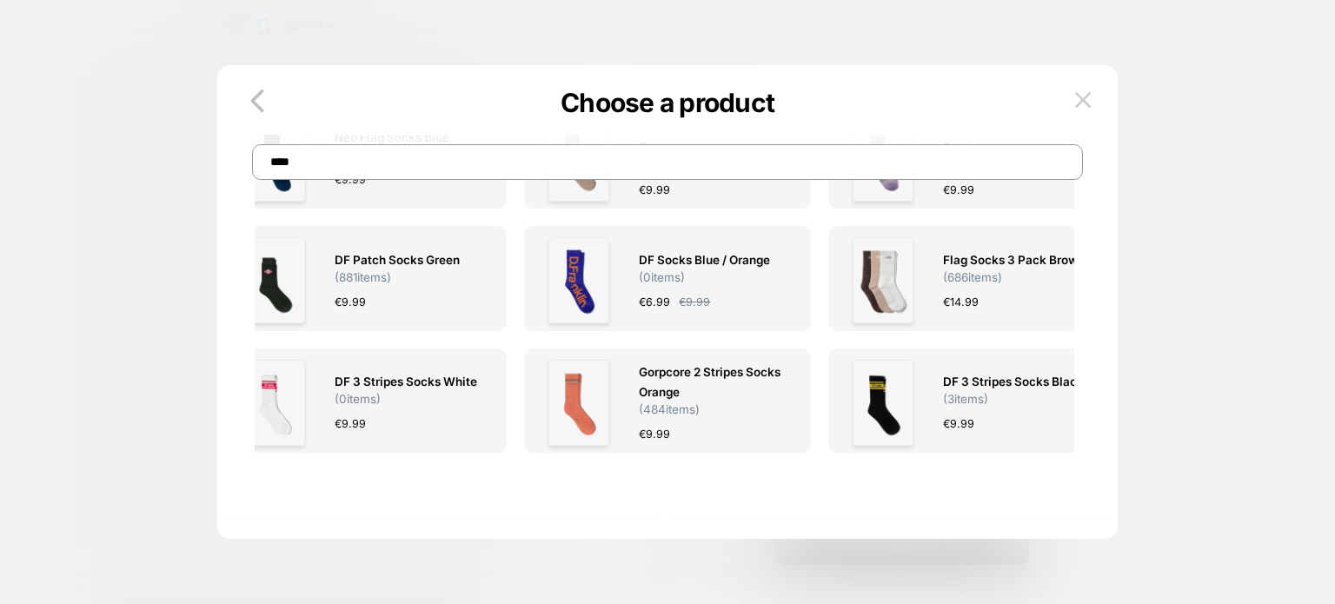
scroll to position [1160, 0]
click at [1037, 250] on span "Flag Socks 3 Pack Brown" at bounding box center [1014, 259] width 142 height 20
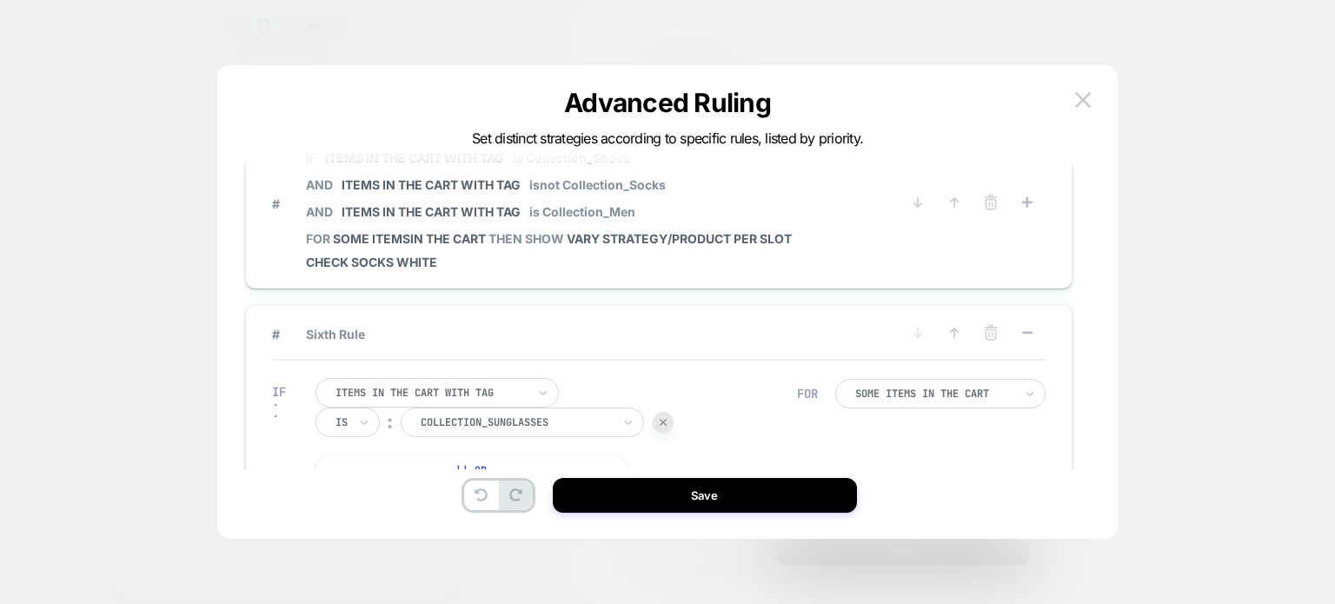
scroll to position [661, 0]
click at [1022, 326] on icon at bounding box center [1027, 334] width 17 height 17
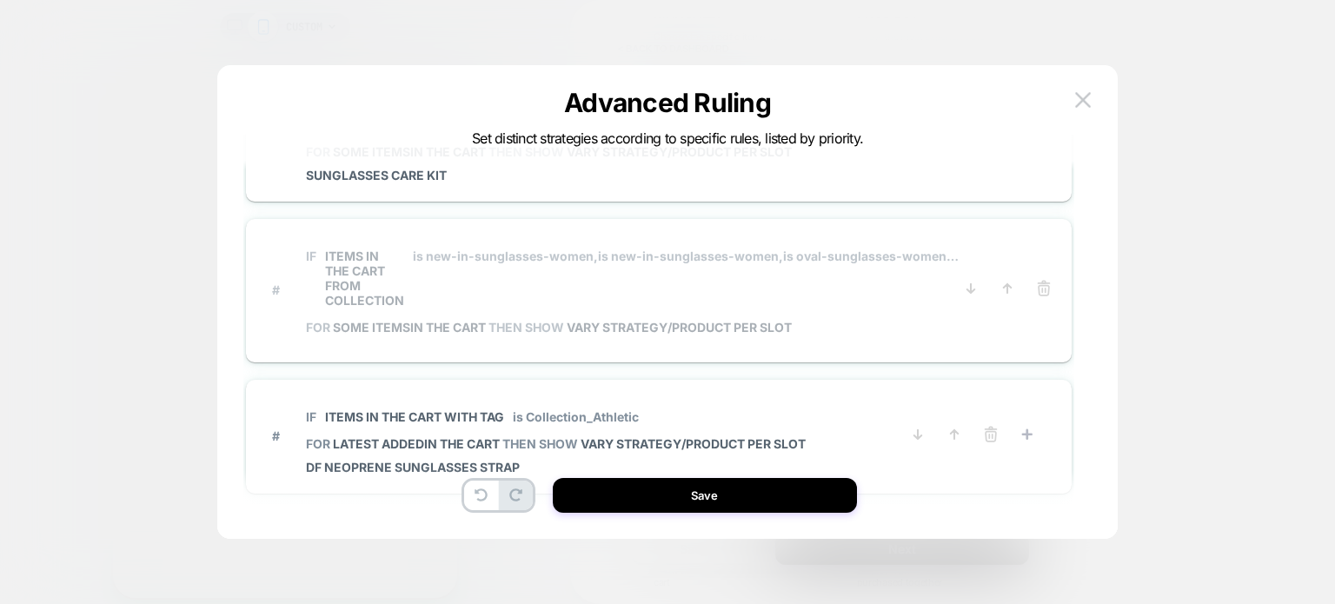
scroll to position [142, 0]
click at [1046, 282] on icon at bounding box center [1043, 285] width 17 height 17
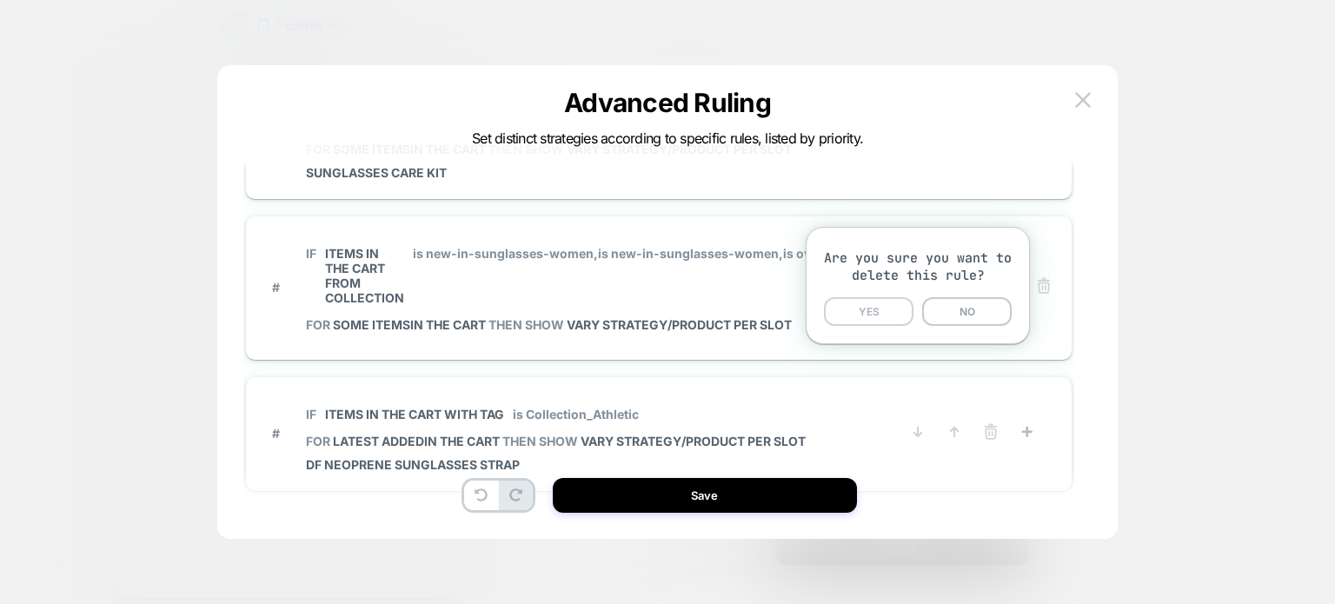
click at [891, 315] on button "YES" at bounding box center [869, 311] width 90 height 29
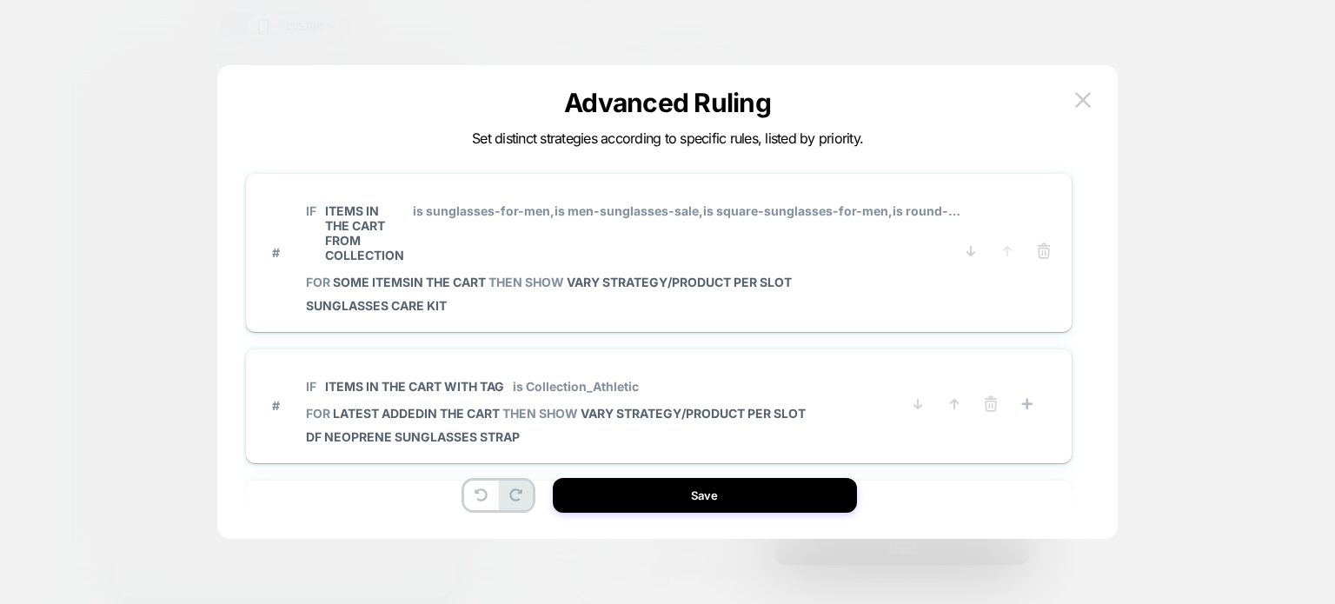
scroll to position [0, 0]
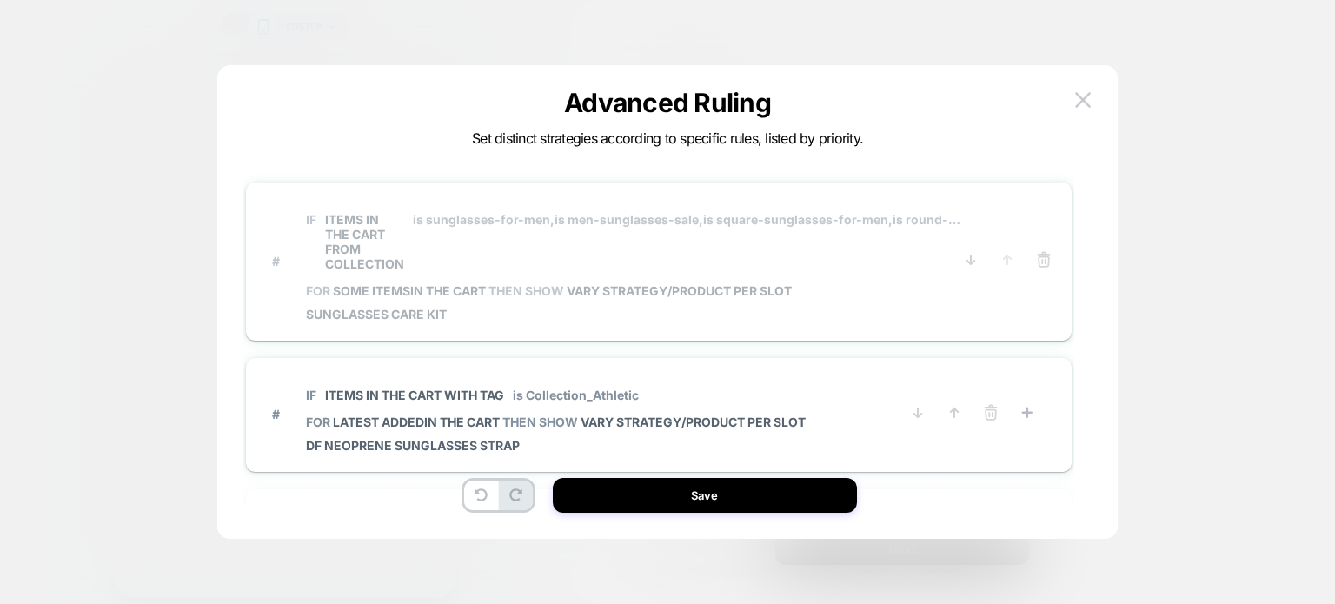
click at [665, 311] on span "Sunglasses Care Kit" at bounding box center [633, 314] width 655 height 15
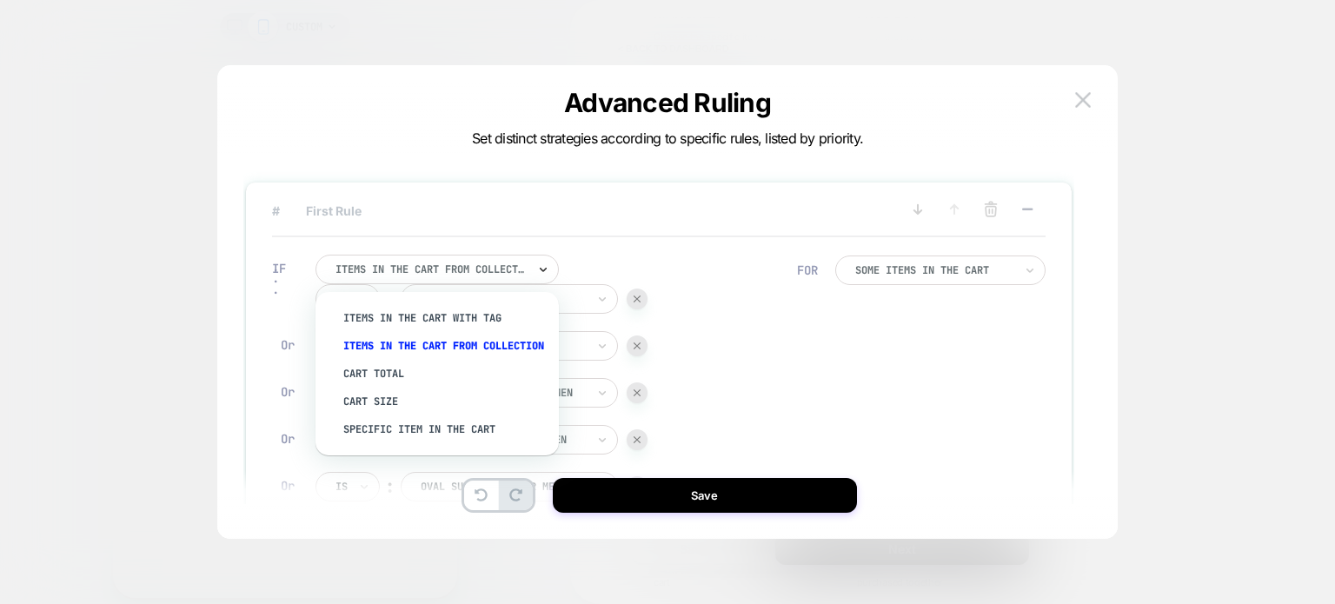
click at [542, 267] on icon at bounding box center [543, 269] width 12 height 17
click at [443, 318] on div "Items in the cart with tag" at bounding box center [446, 318] width 226 height 28
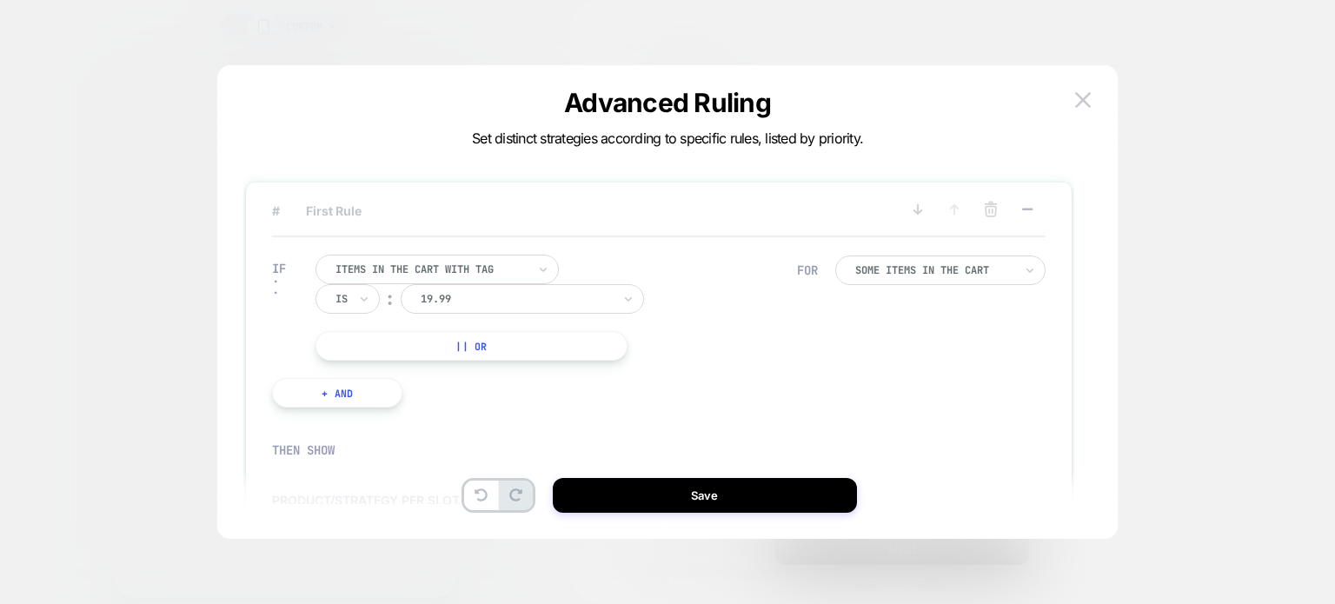
click at [516, 309] on div "19.99" at bounding box center [516, 298] width 195 height 19
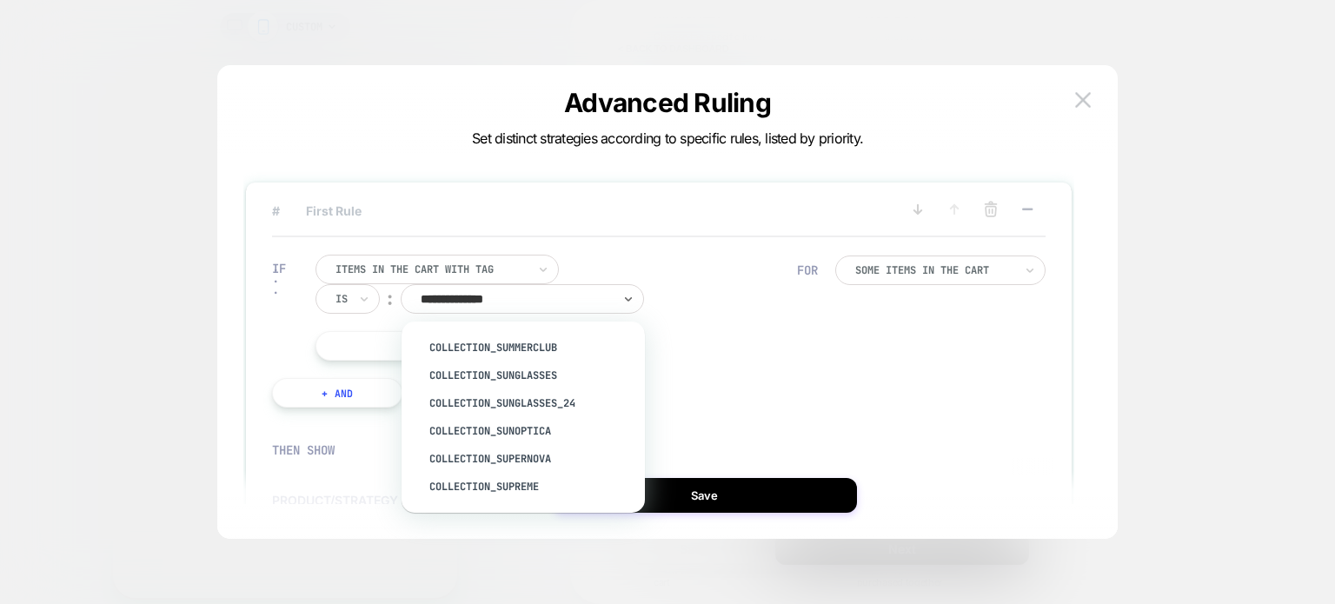
type input "**********"
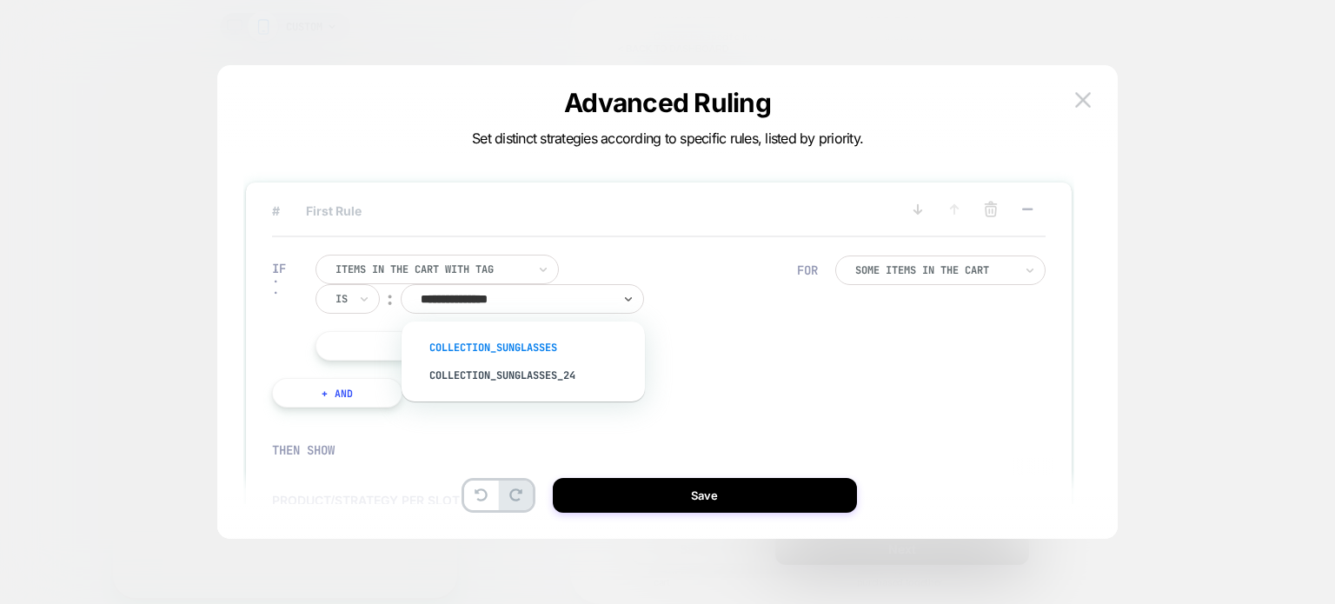
click at [516, 349] on div "Collection_Sunglasses" at bounding box center [532, 348] width 226 height 28
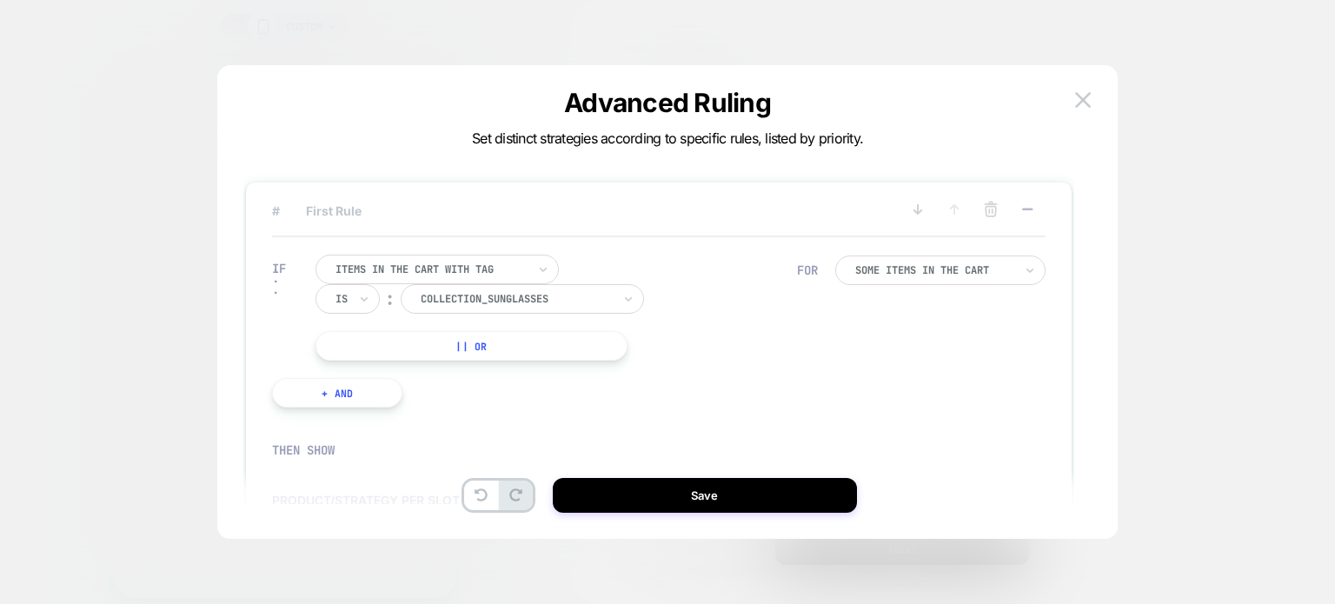
click at [382, 389] on button "+ And" at bounding box center [337, 393] width 130 height 30
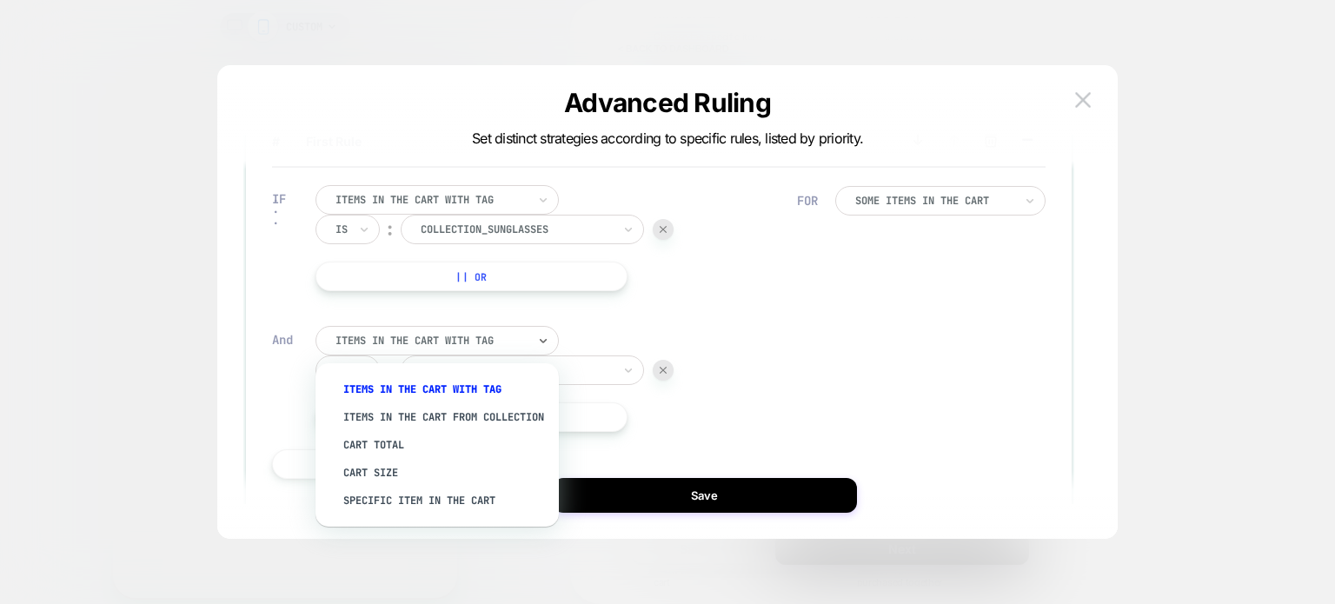
click at [502, 339] on div at bounding box center [431, 341] width 191 height 16
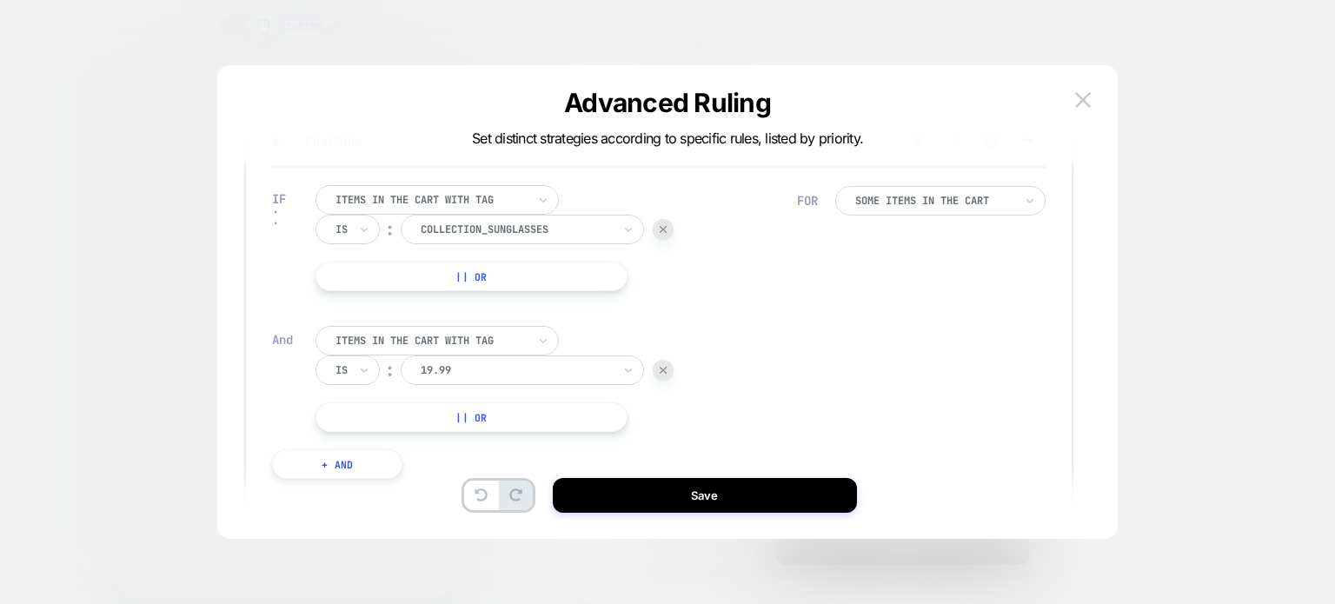
click at [671, 319] on div "IF Items in the cart with tag Is ︰ Collection_Sunglasses || Or And Items in the…" at bounding box center [534, 332] width 542 height 346
click at [509, 372] on div at bounding box center [516, 371] width 191 height 16
type input "******"
click at [484, 417] on div "Collection_Athletic" at bounding box center [532, 419] width 226 height 28
click at [348, 371] on div "Is" at bounding box center [342, 370] width 16 height 19
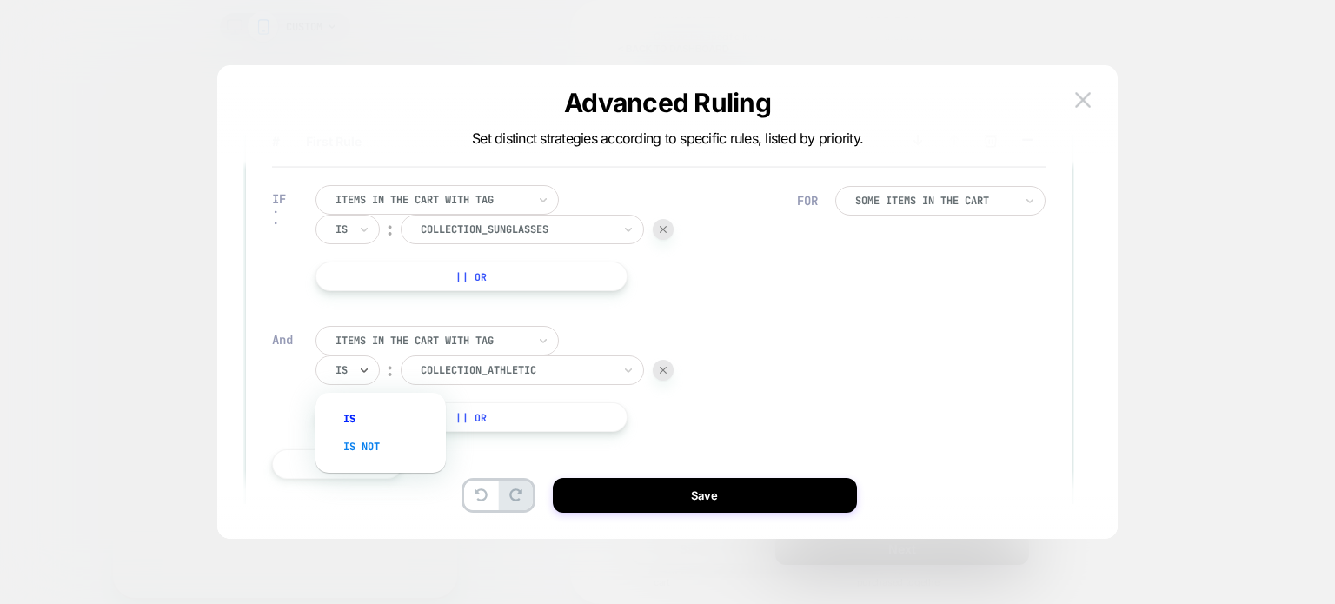
click at [378, 440] on div "Is not" at bounding box center [389, 447] width 113 height 28
click at [828, 348] on div "IF Items in the cart with tag Is ︰ Collection_Sunglasses || Or And Items in the…" at bounding box center [659, 332] width 774 height 329
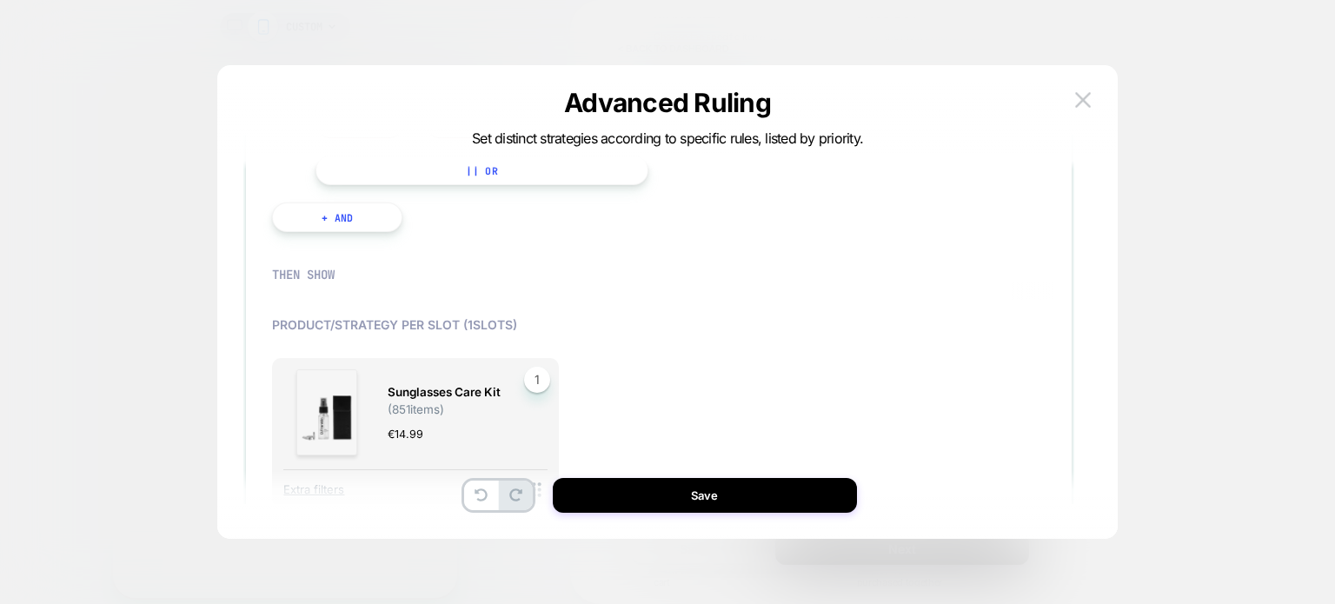
scroll to position [372, 0]
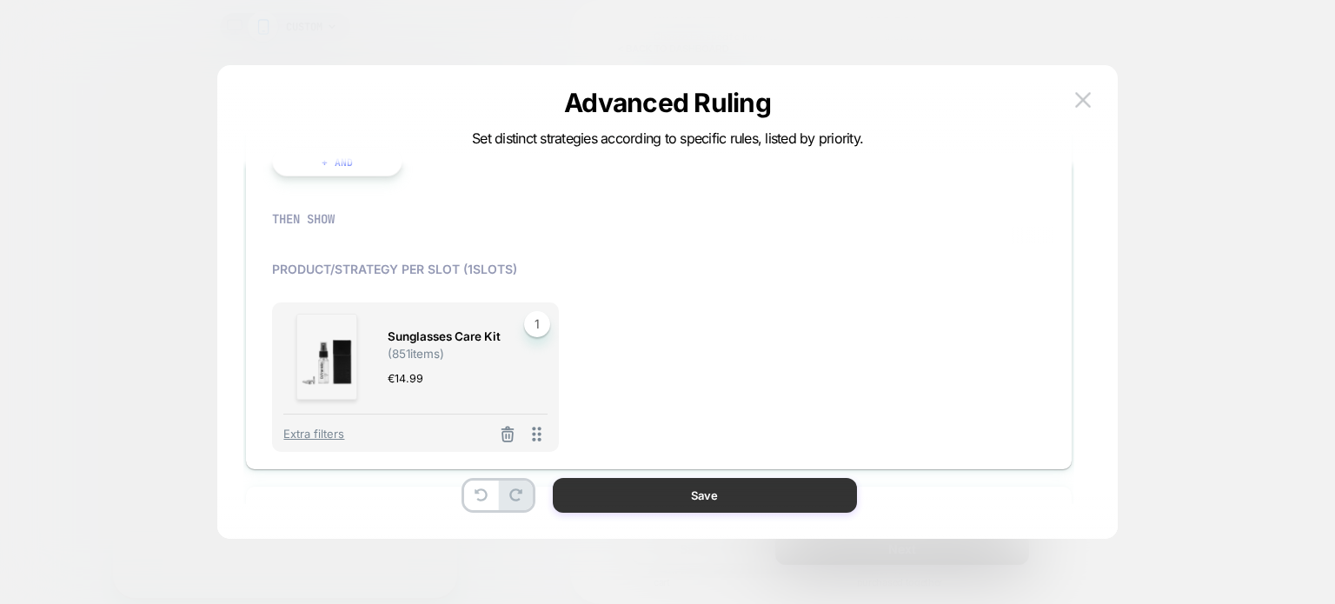
click at [756, 497] on button "Save" at bounding box center [705, 495] width 304 height 35
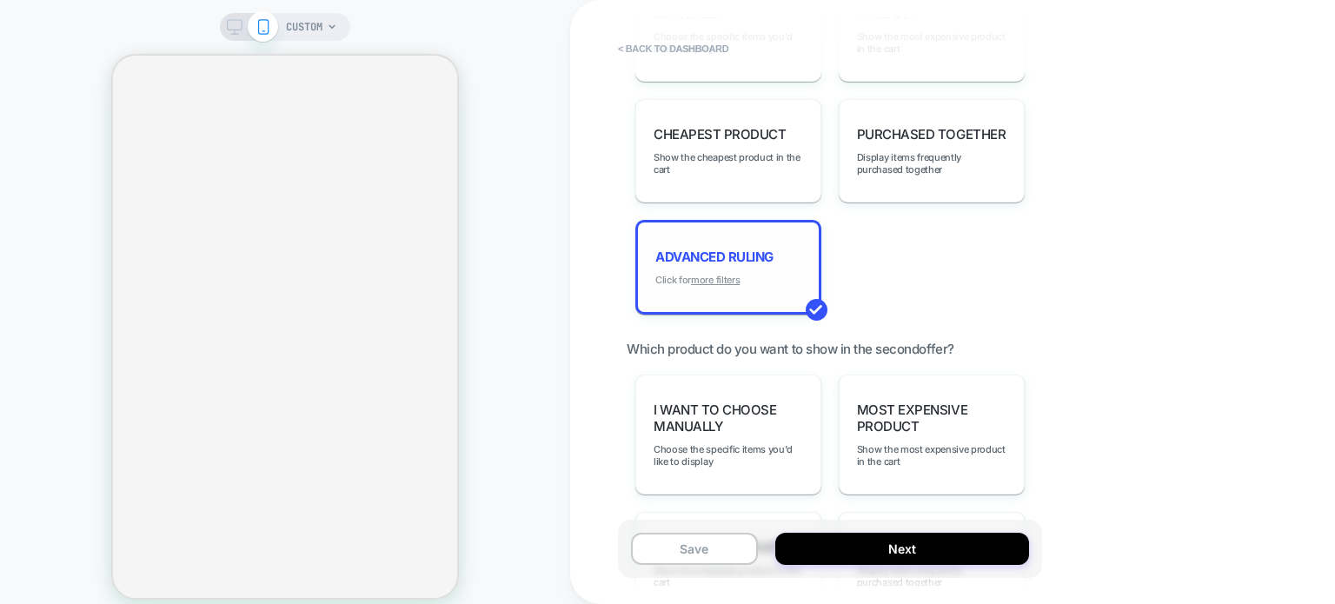
click at [723, 275] on u "more filters" at bounding box center [715, 280] width 49 height 12
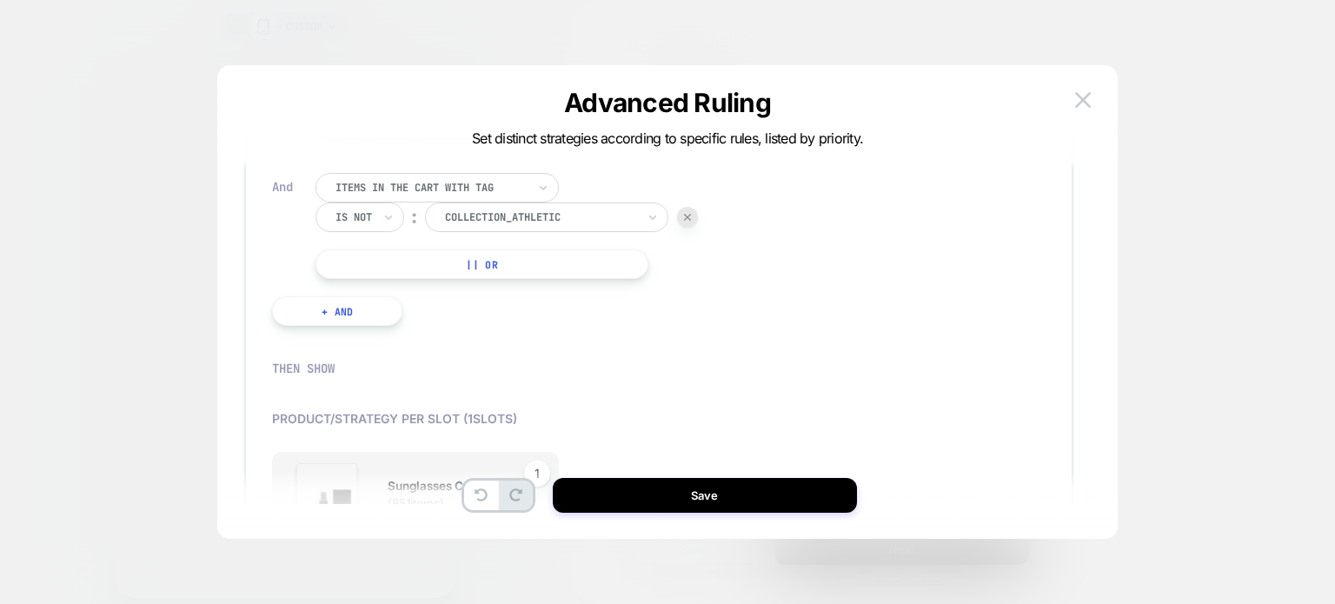
scroll to position [223, 0]
click at [327, 316] on button "+ And" at bounding box center [337, 311] width 130 height 30
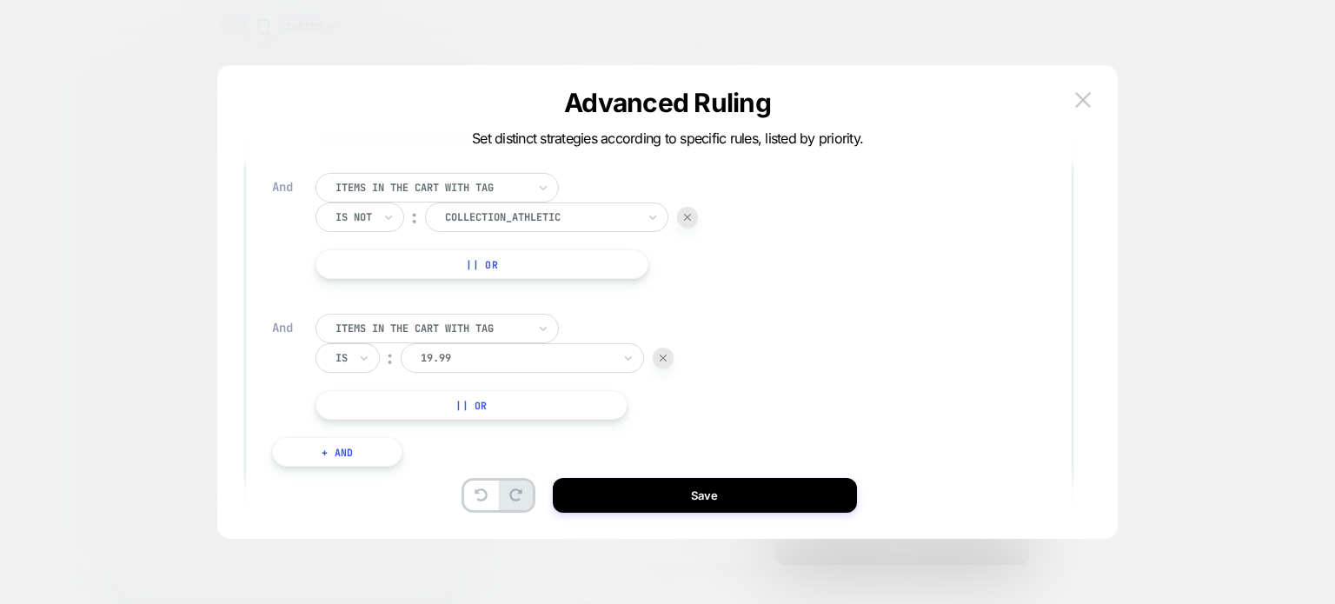
click at [662, 354] on div at bounding box center [663, 358] width 21 height 21
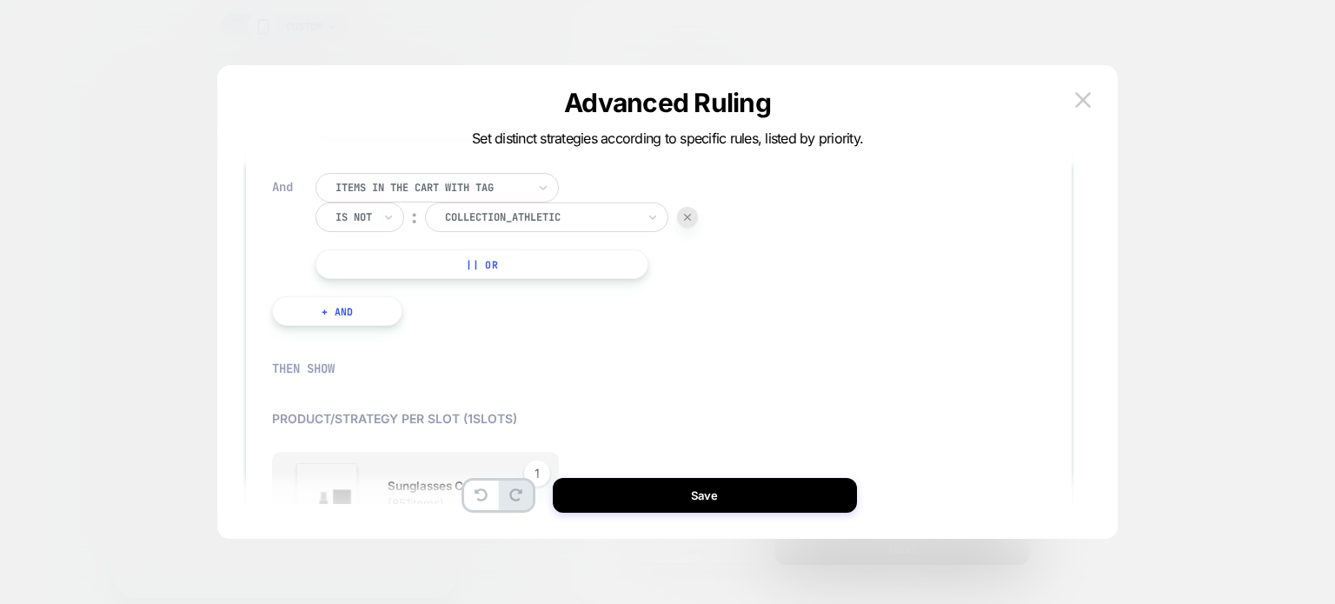
click at [494, 264] on button "|| Or" at bounding box center [482, 264] width 333 height 30
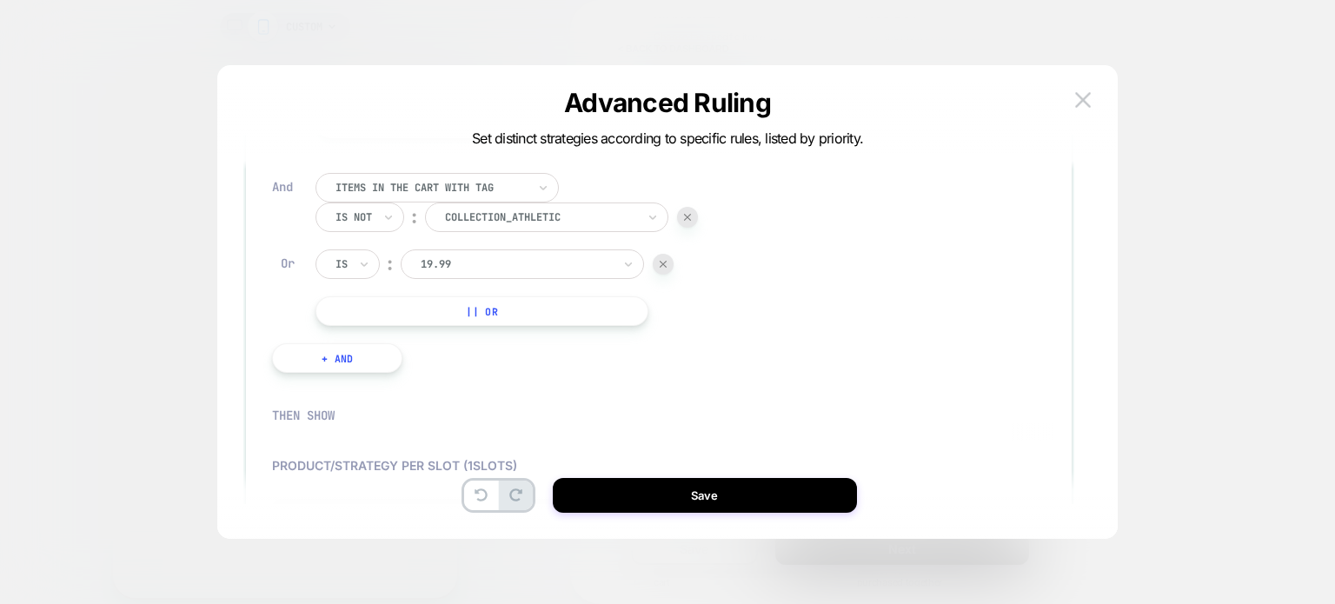
click at [338, 258] on input "text" at bounding box center [339, 264] width 7 height 16
click at [360, 354] on div "Is not" at bounding box center [389, 341] width 113 height 28
click at [459, 268] on div at bounding box center [540, 264] width 191 height 16
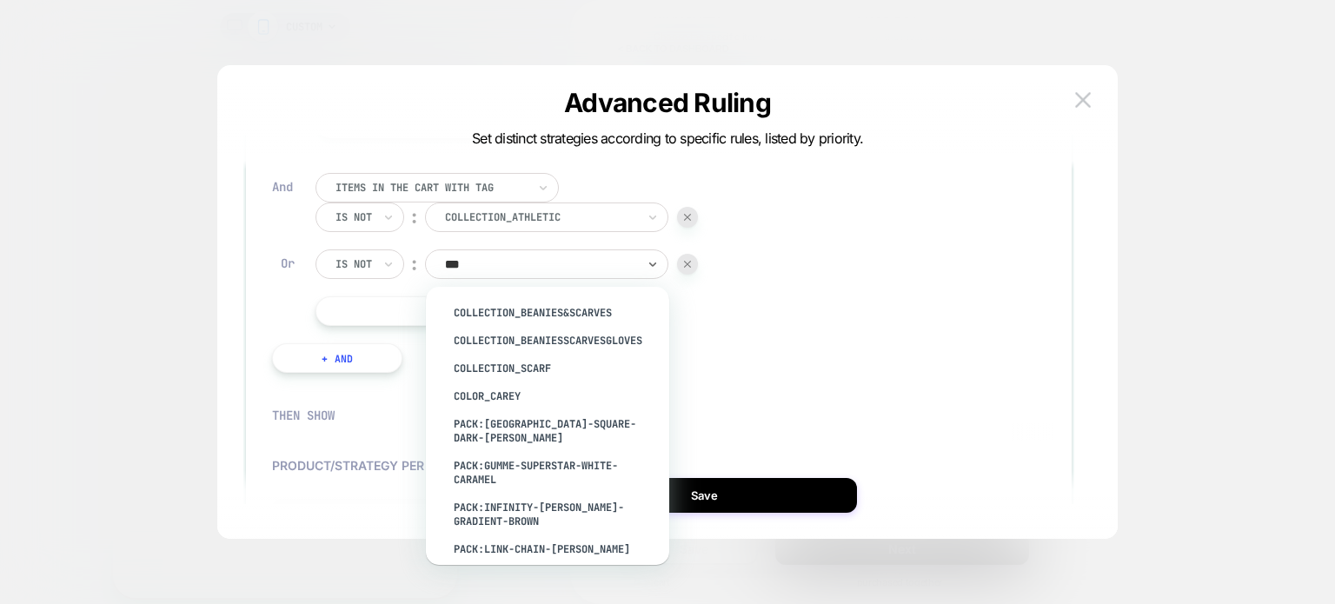
type input "****"
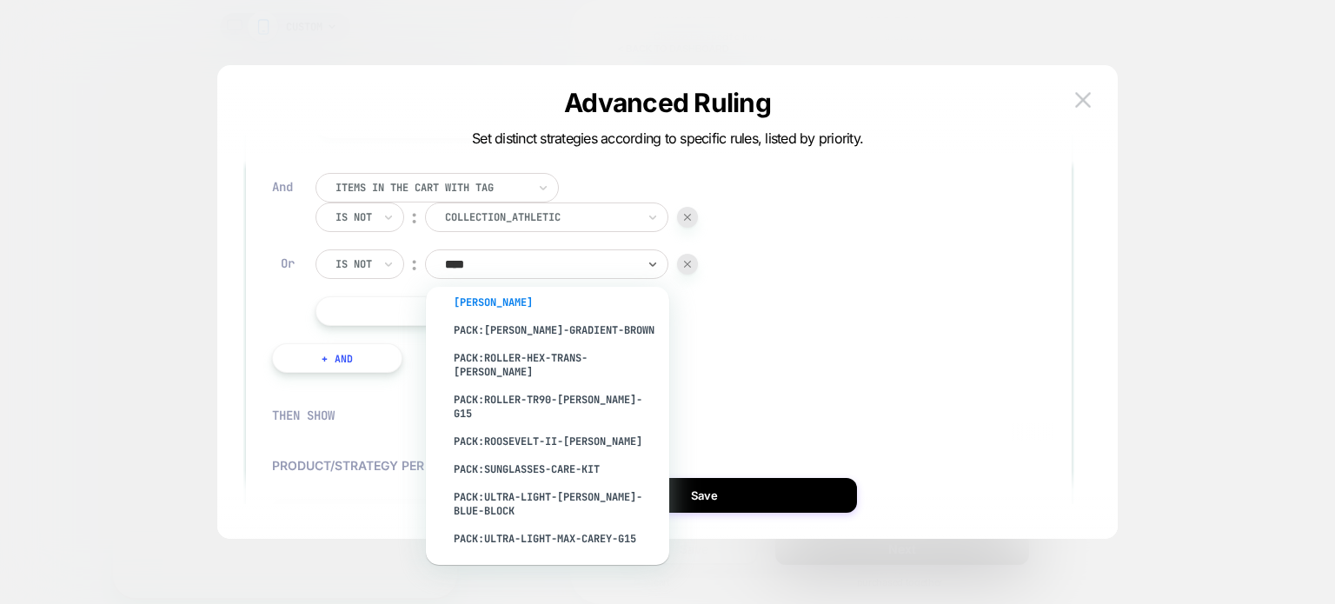
scroll to position [205, 0]
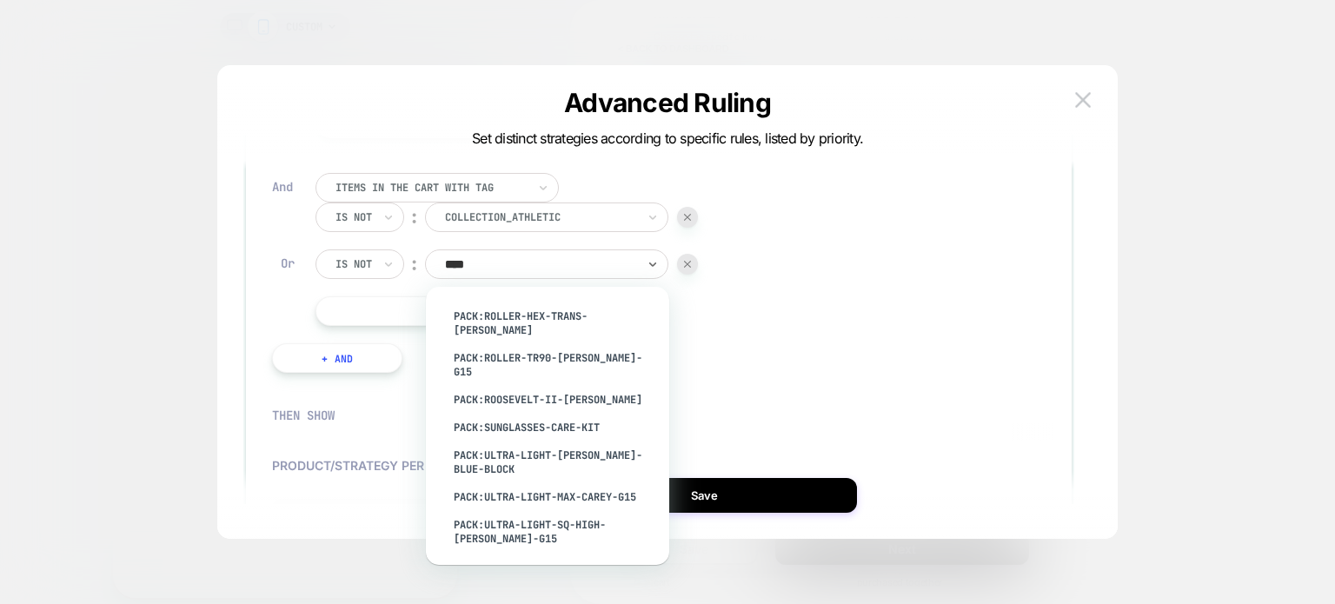
click at [685, 256] on div at bounding box center [687, 264] width 21 height 21
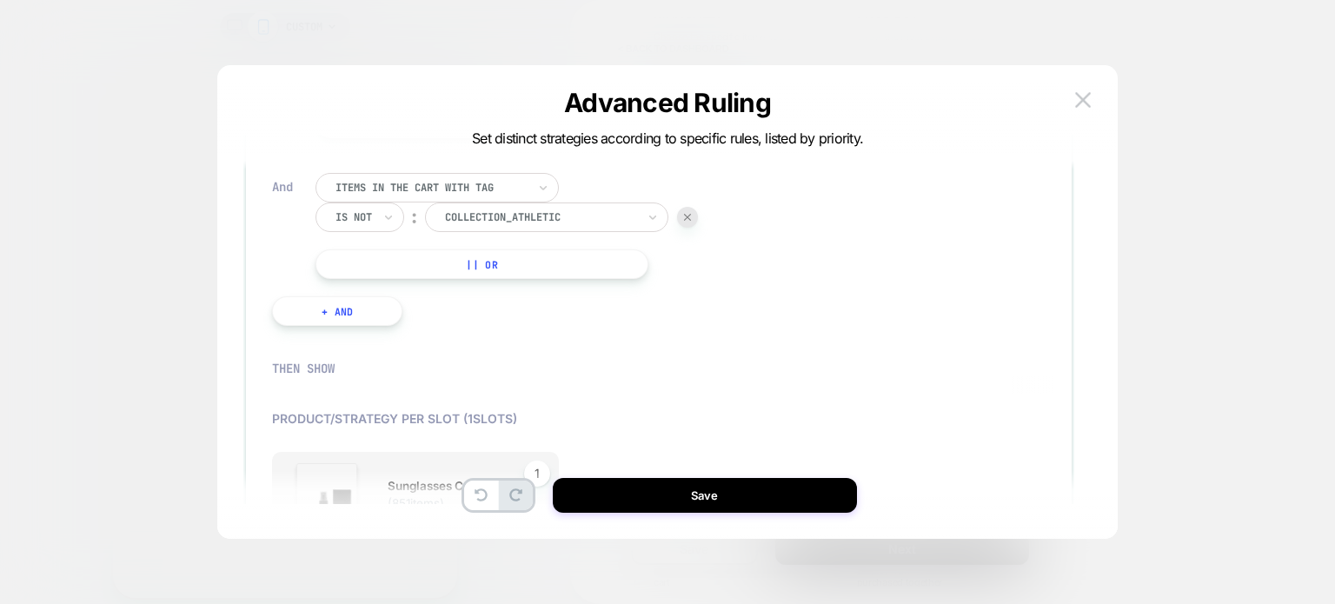
click at [313, 307] on button "+ And" at bounding box center [337, 311] width 130 height 30
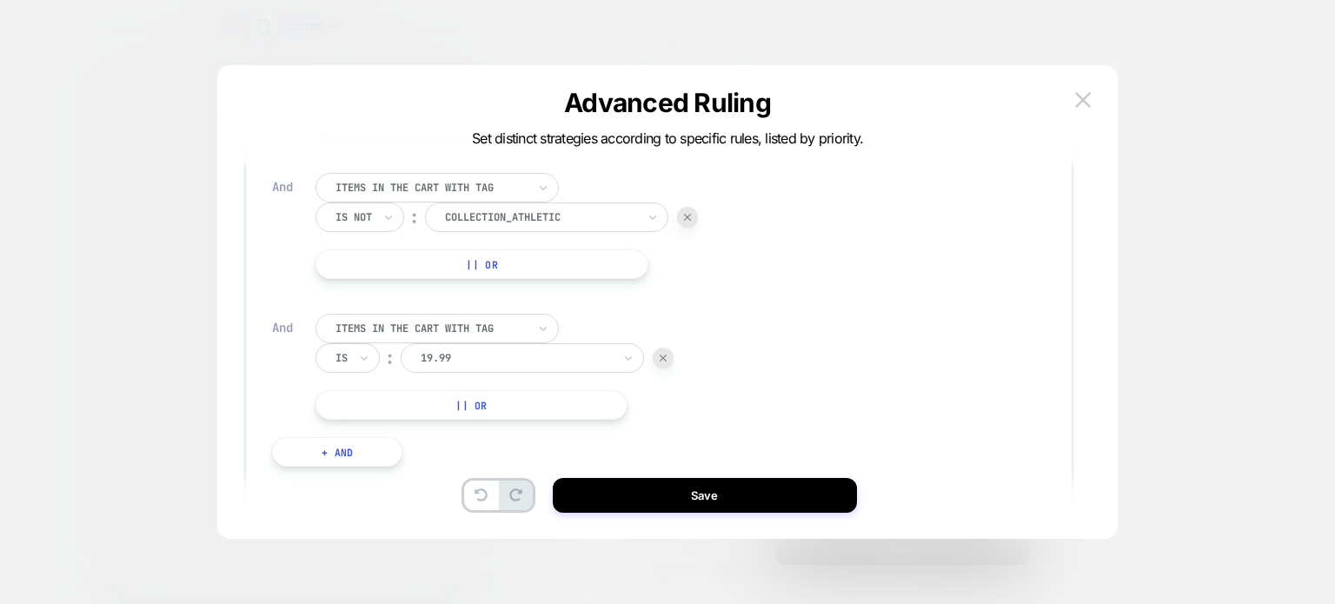
click at [437, 323] on div at bounding box center [431, 329] width 191 height 16
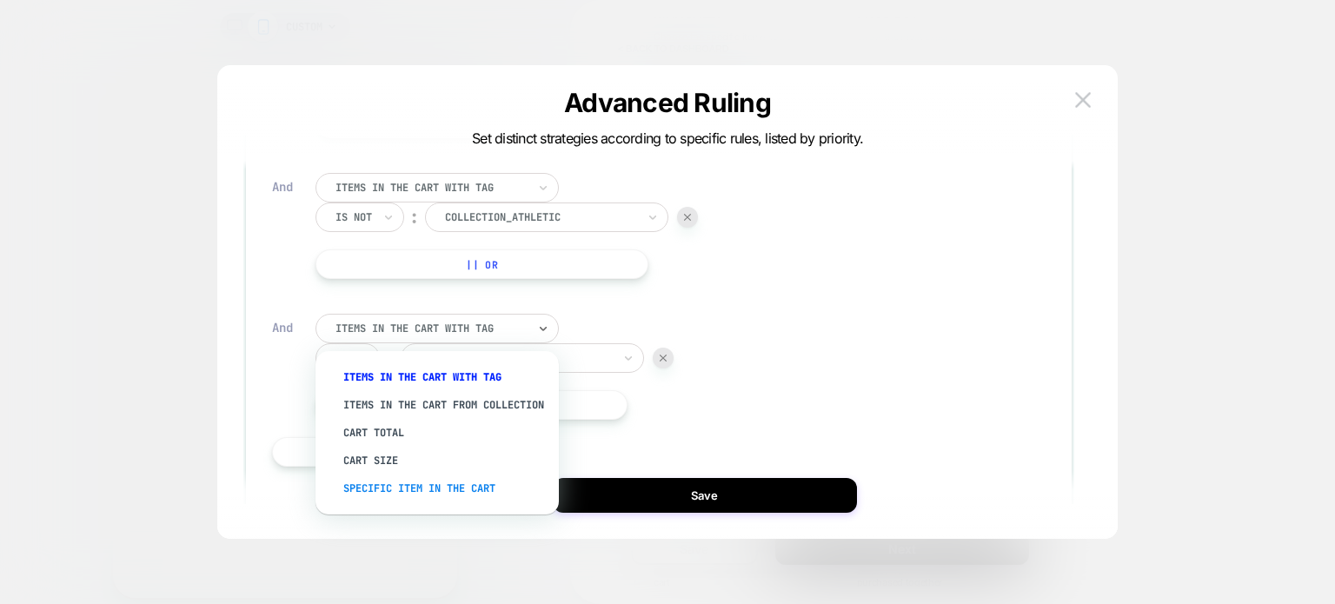
click at [439, 499] on div "Specific item in the cart" at bounding box center [446, 489] width 226 height 28
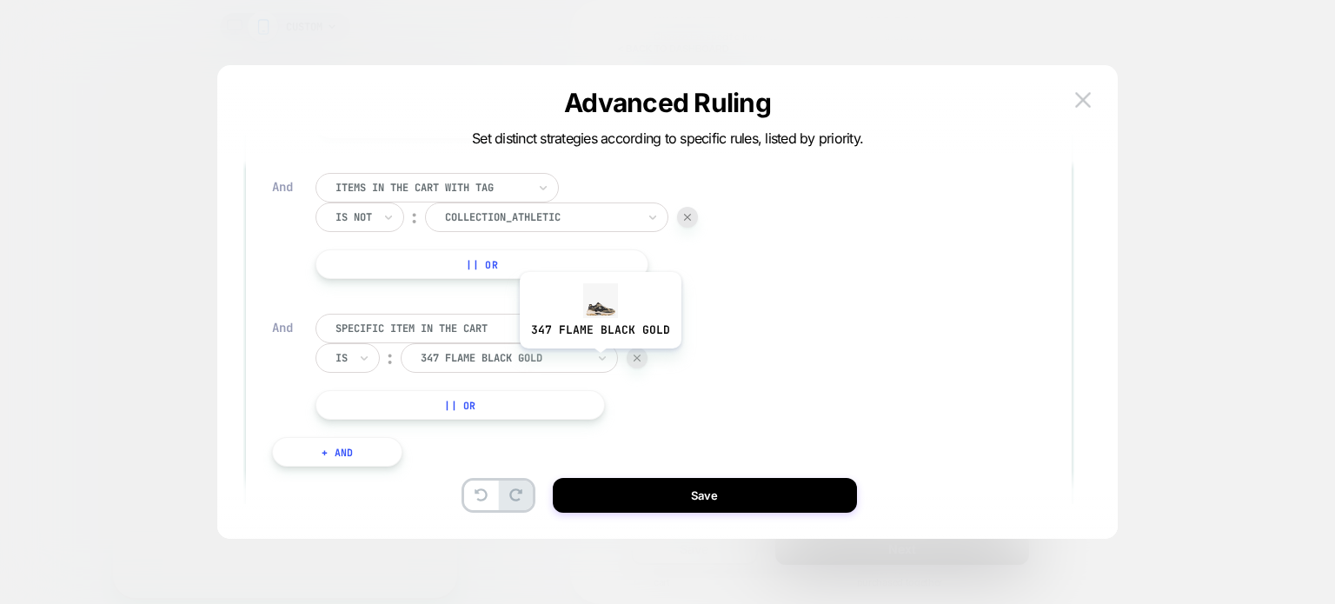
click at [575, 358] on div at bounding box center [503, 358] width 165 height 16
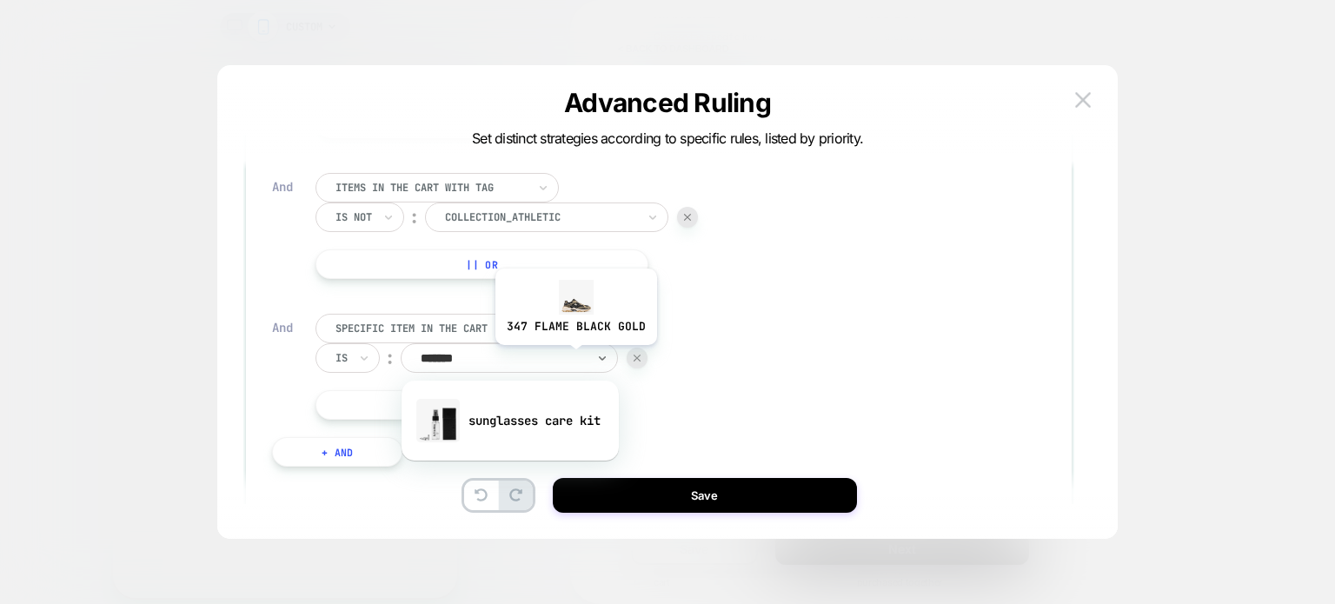
type input "********"
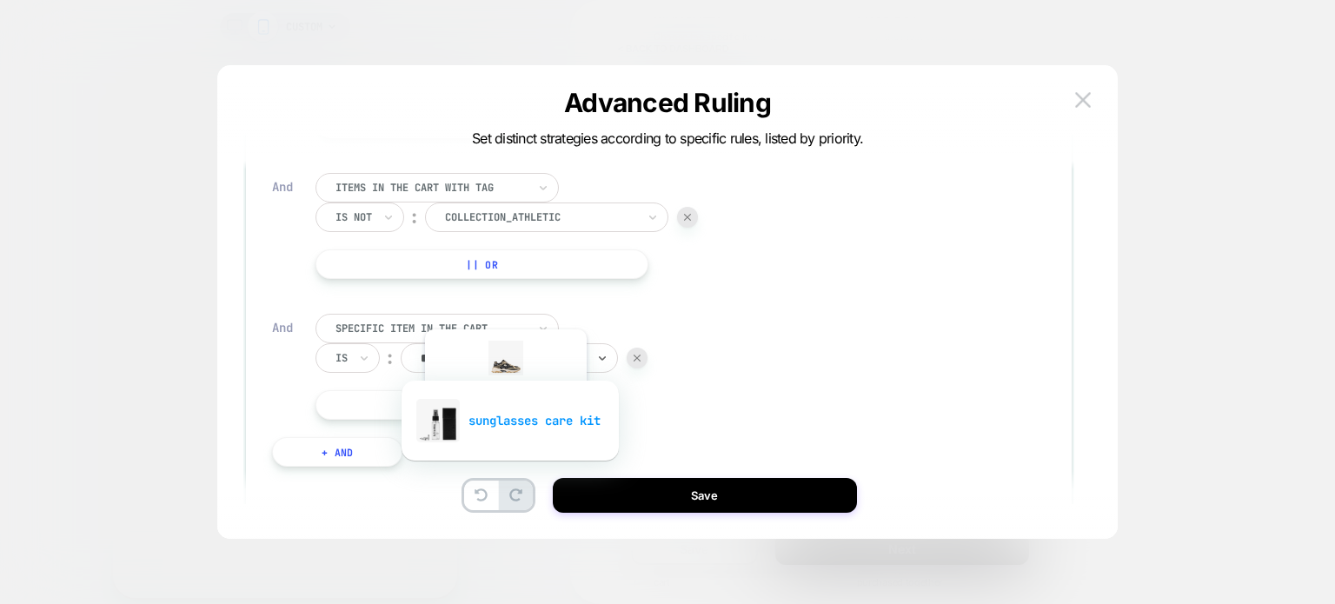
click at [504, 419] on div "sunglasses care kit" at bounding box center [510, 421] width 200 height 56
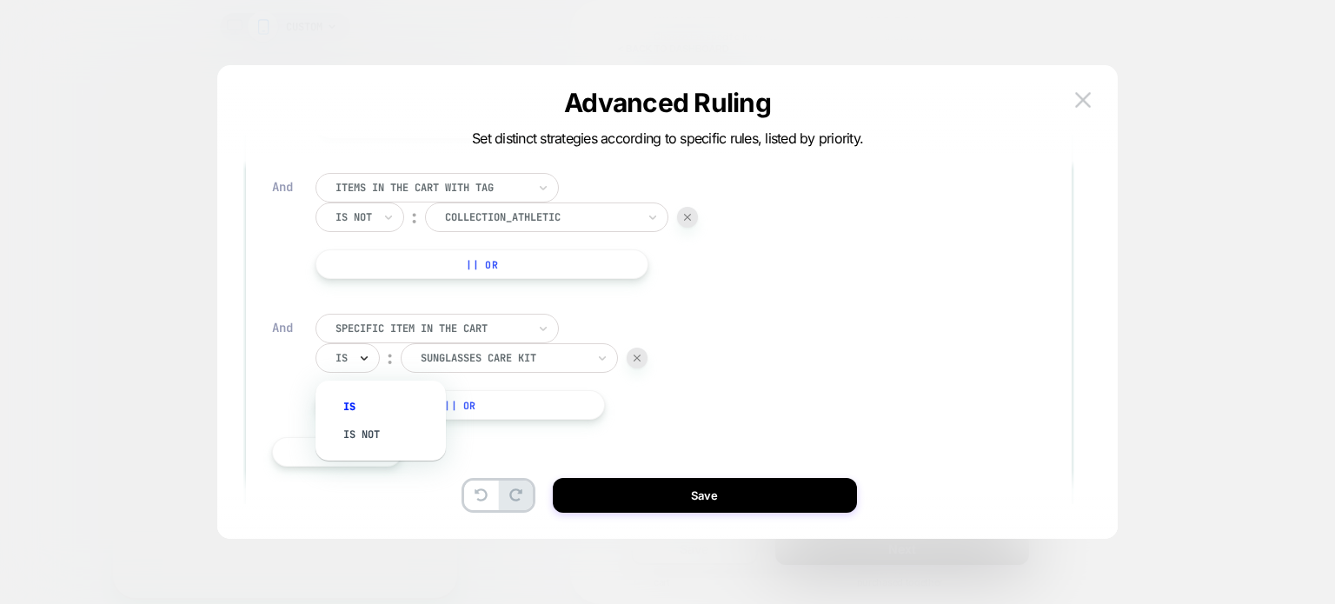
click at [362, 353] on icon at bounding box center [364, 357] width 12 height 17
click at [369, 424] on div "Is not" at bounding box center [389, 435] width 113 height 28
click at [919, 368] on div "IF Items in the cart with tag Is ︰ Collection_Sunglasses || Or And Items in the…" at bounding box center [659, 249] width 774 height 469
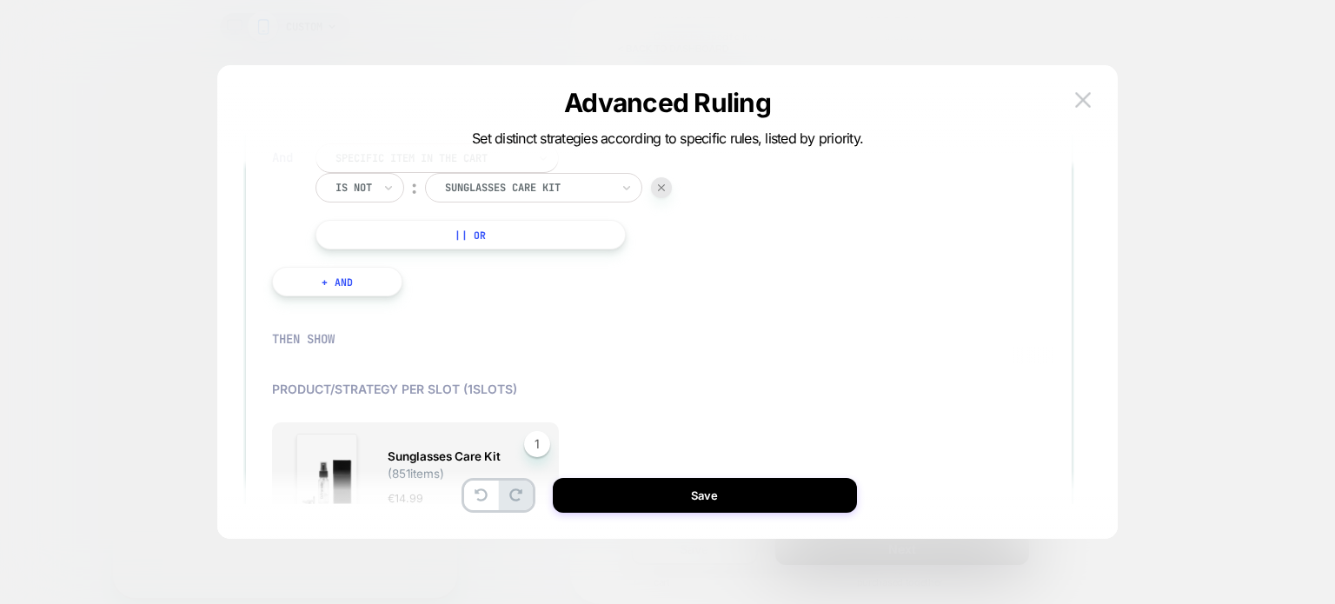
scroll to position [452, 0]
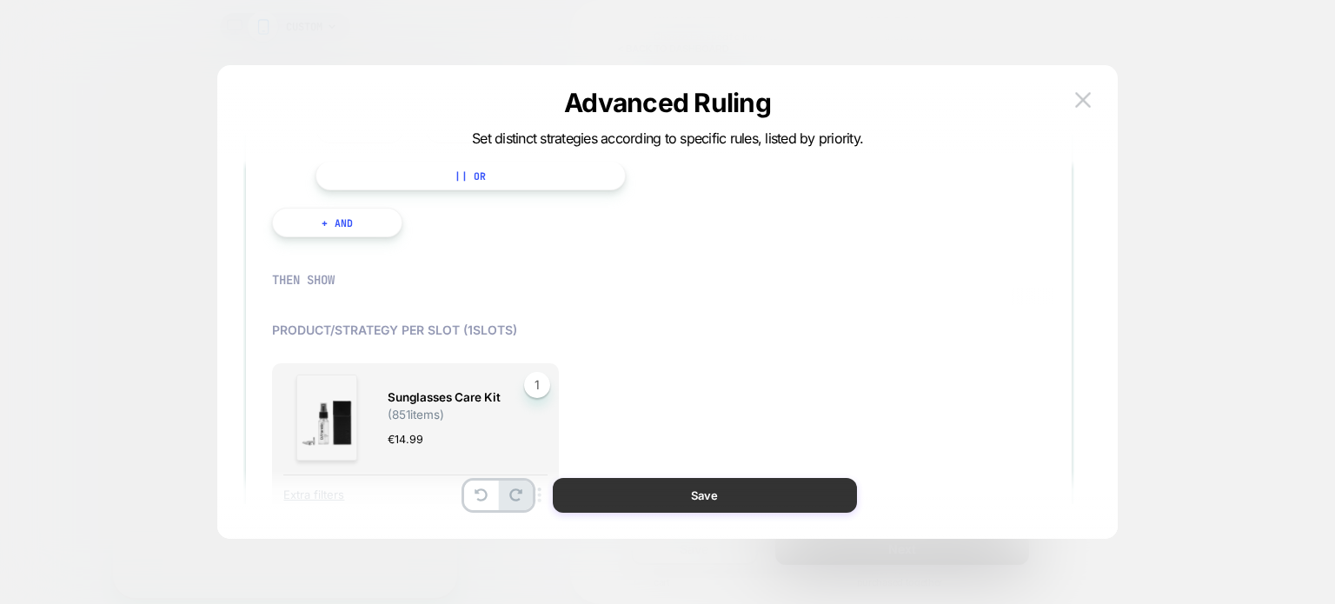
click at [663, 490] on button "Save" at bounding box center [705, 495] width 304 height 35
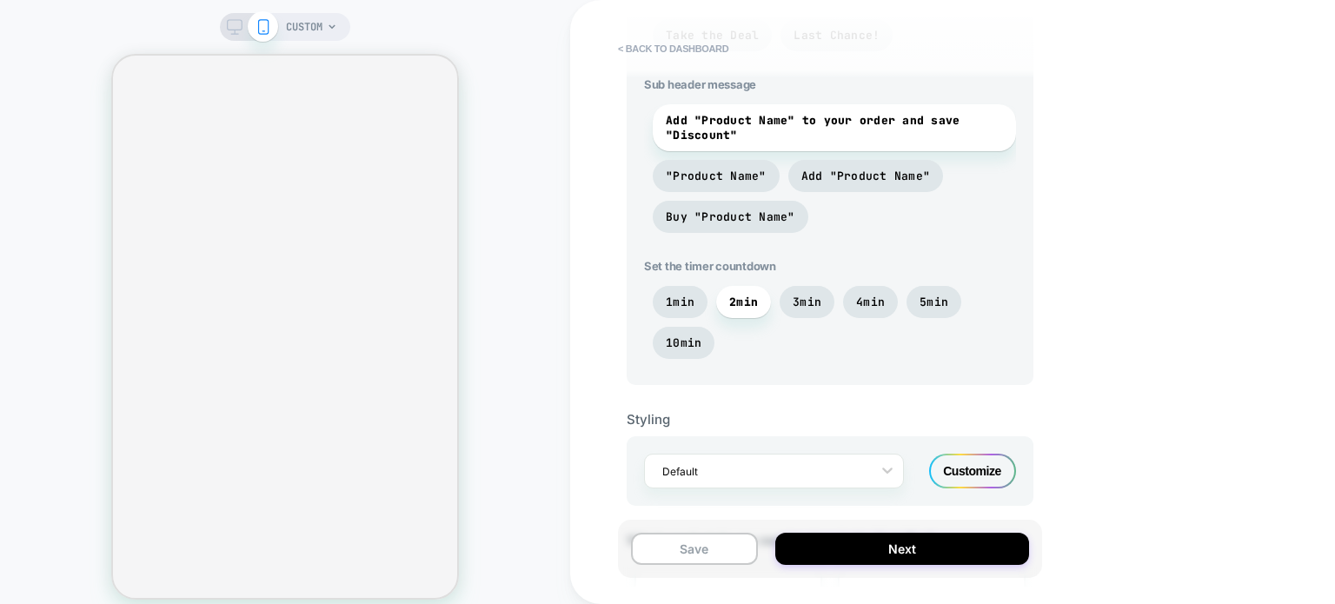
scroll to position [885, 0]
click at [994, 476] on div "Customize" at bounding box center [972, 472] width 87 height 35
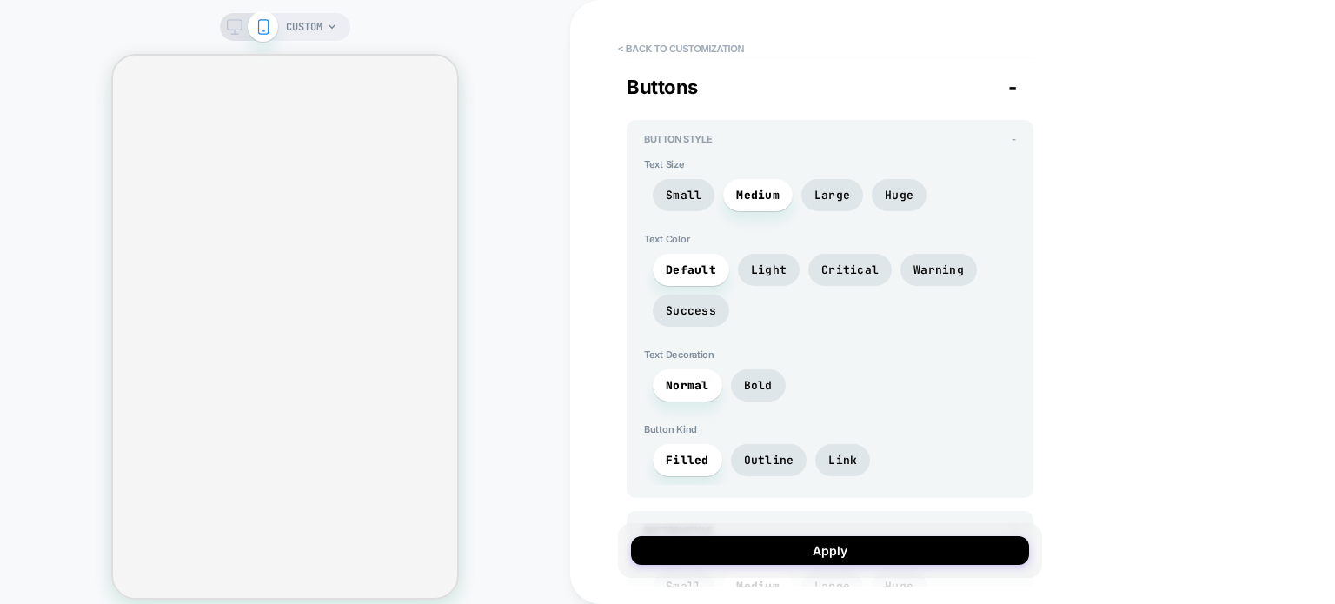
scroll to position [4162, 0]
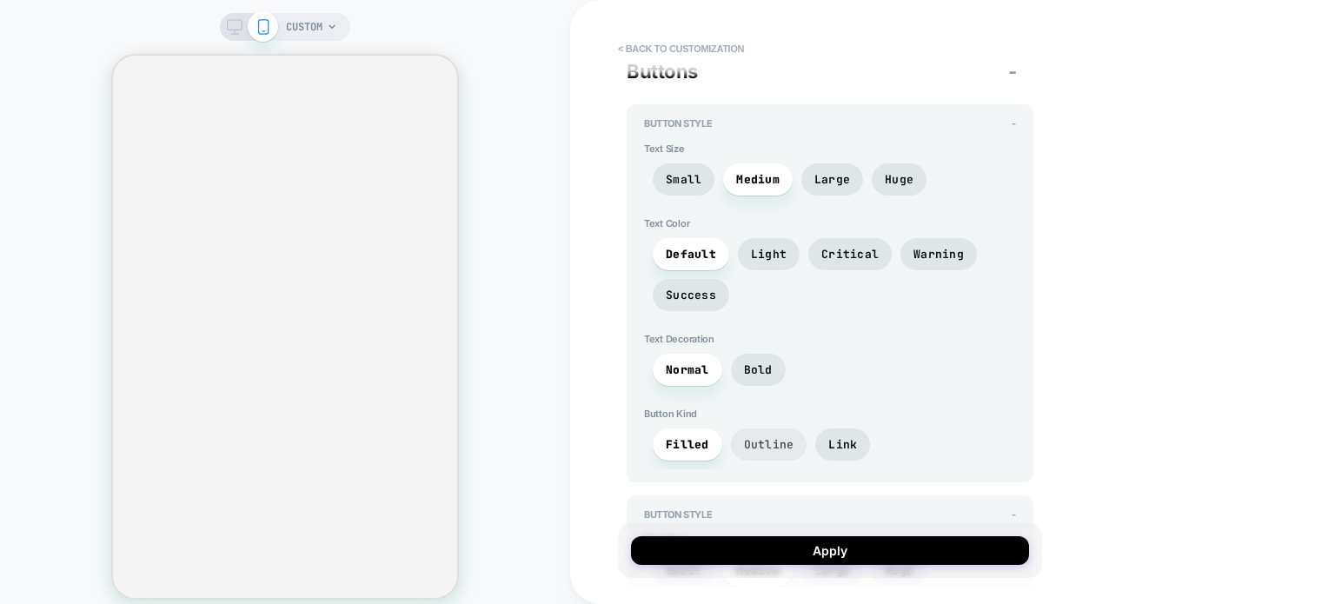
click at [772, 437] on span "Outline" at bounding box center [769, 444] width 50 height 15
click at [841, 437] on span "Link" at bounding box center [842, 444] width 29 height 15
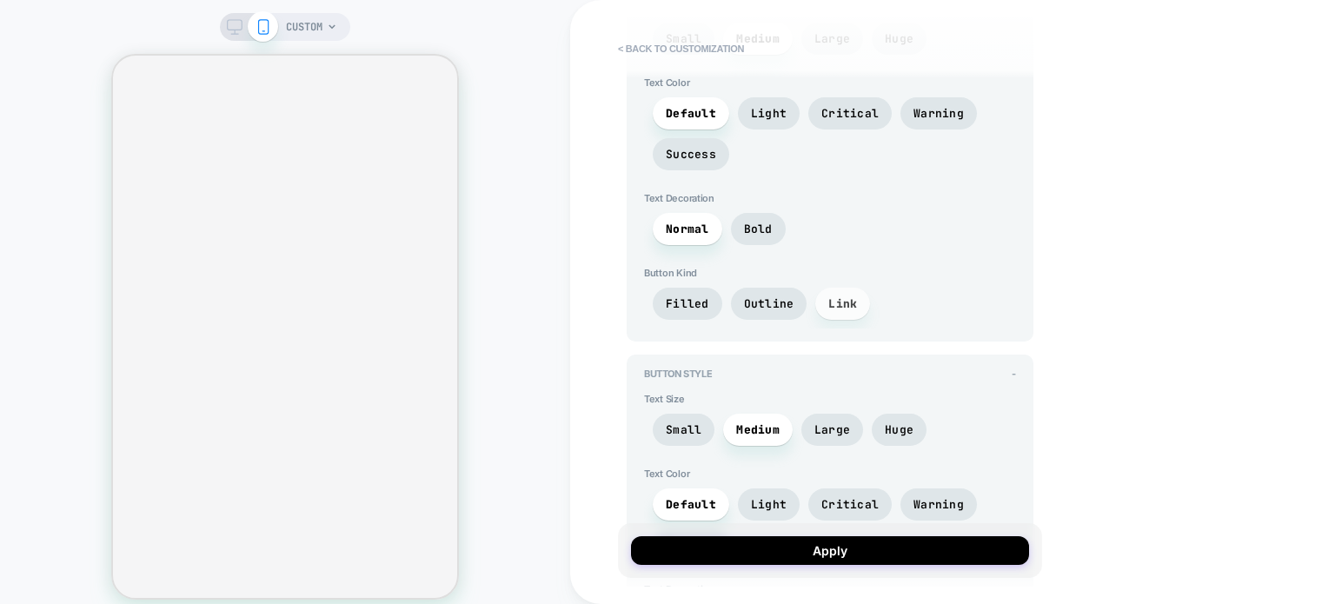
scroll to position [4307, 0]
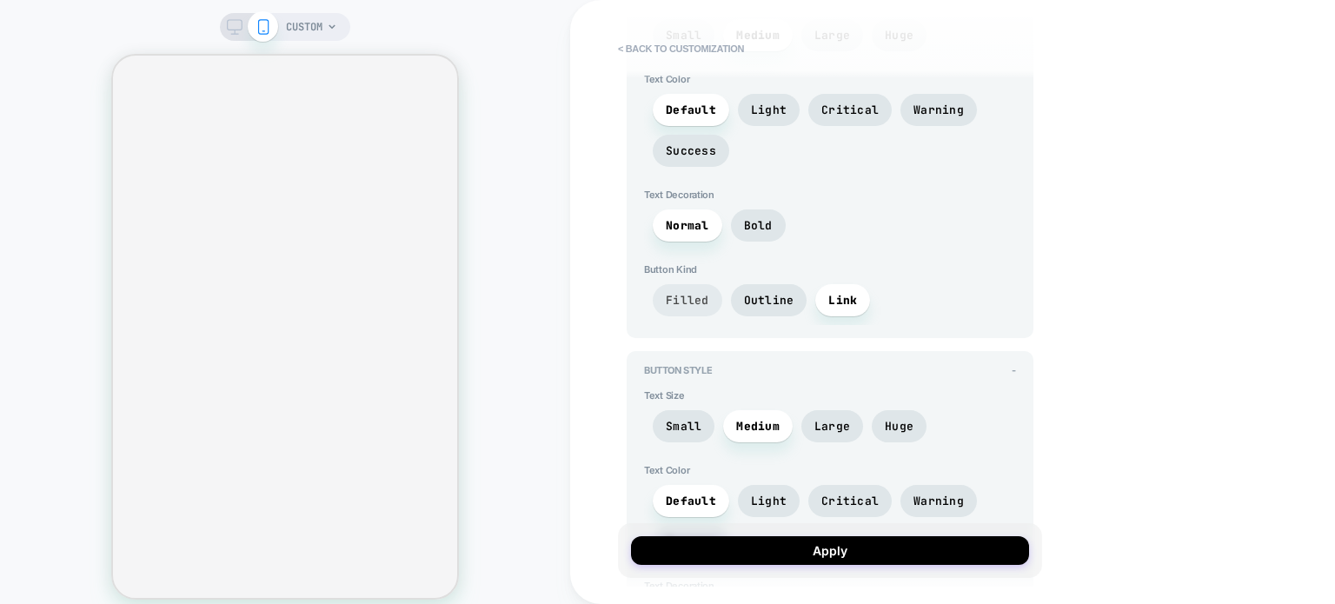
click at [689, 297] on span "Filled" at bounding box center [688, 300] width 70 height 32
click at [751, 224] on span "Bold" at bounding box center [758, 226] width 55 height 32
click at [698, 218] on span "Normal" at bounding box center [687, 225] width 43 height 15
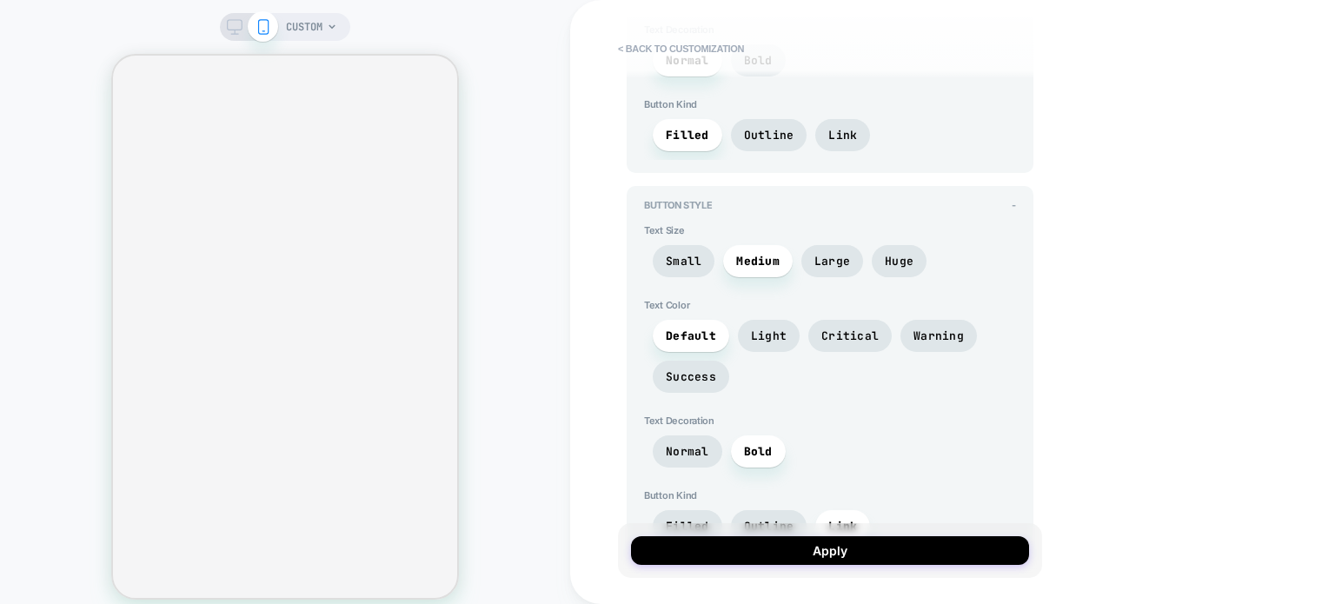
scroll to position [4492, 0]
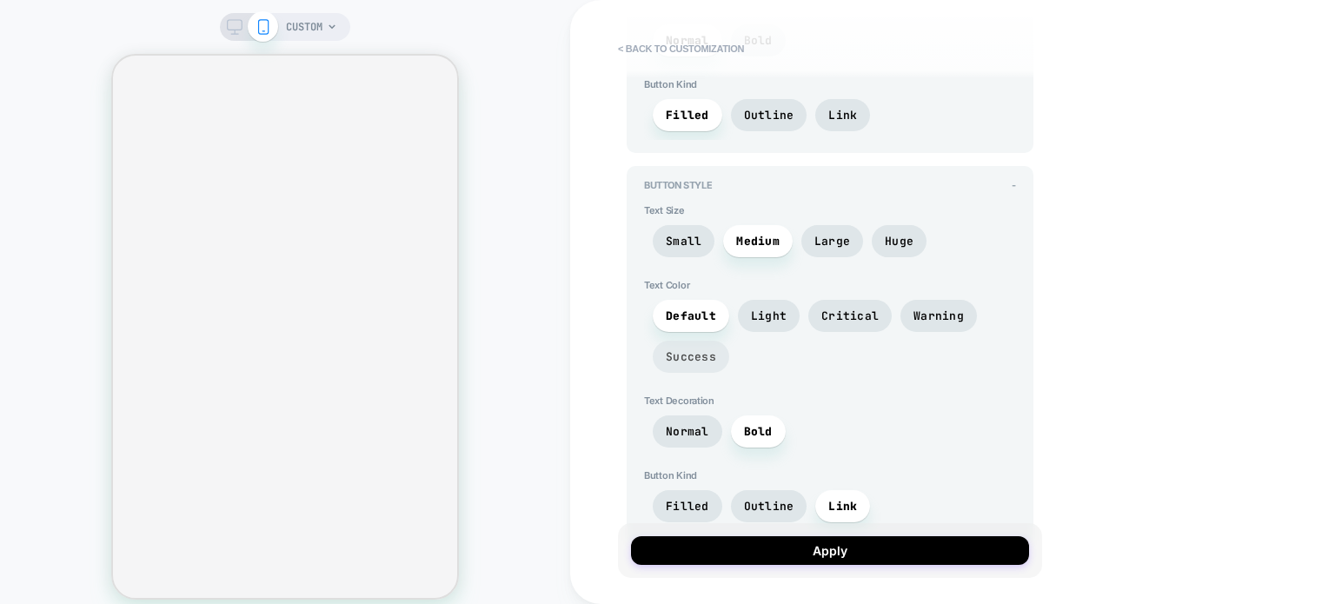
click at [703, 353] on span "Success" at bounding box center [691, 357] width 76 height 32
click at [693, 309] on span "Default" at bounding box center [691, 316] width 50 height 15
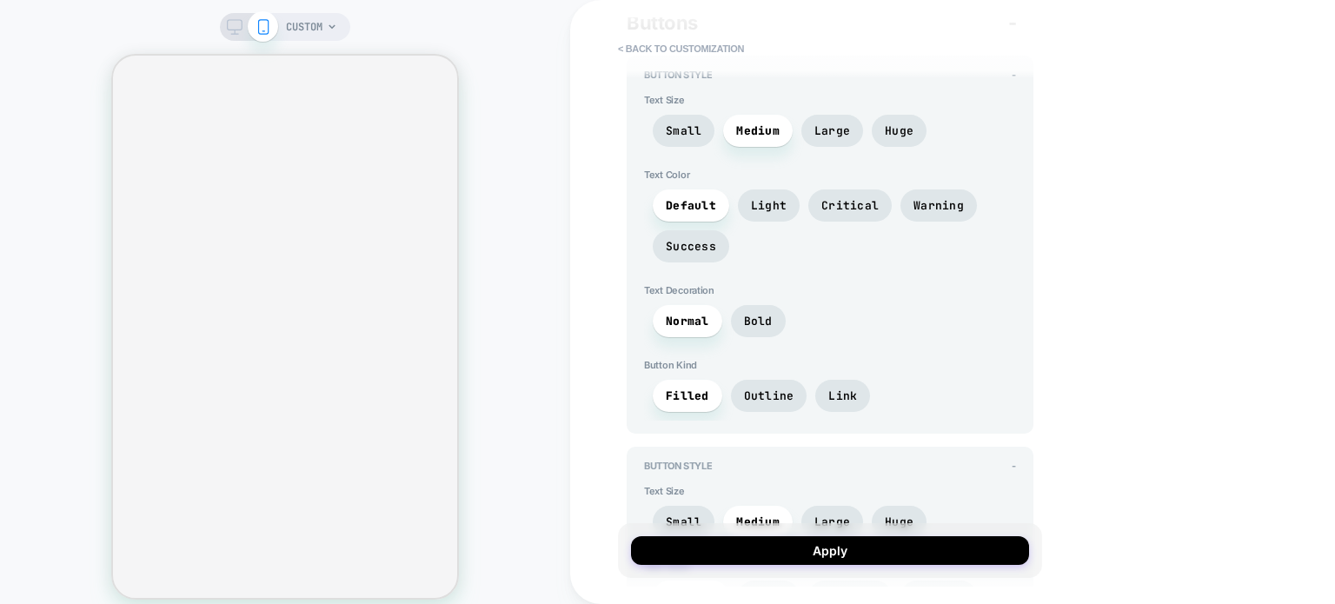
scroll to position [4211, 0]
click at [775, 389] on span "Outline" at bounding box center [769, 396] width 50 height 15
click at [689, 123] on span "Small" at bounding box center [684, 130] width 36 height 15
click at [762, 123] on span "Medium" at bounding box center [757, 130] width 43 height 15
click at [691, 392] on span "Filled" at bounding box center [688, 396] width 70 height 32
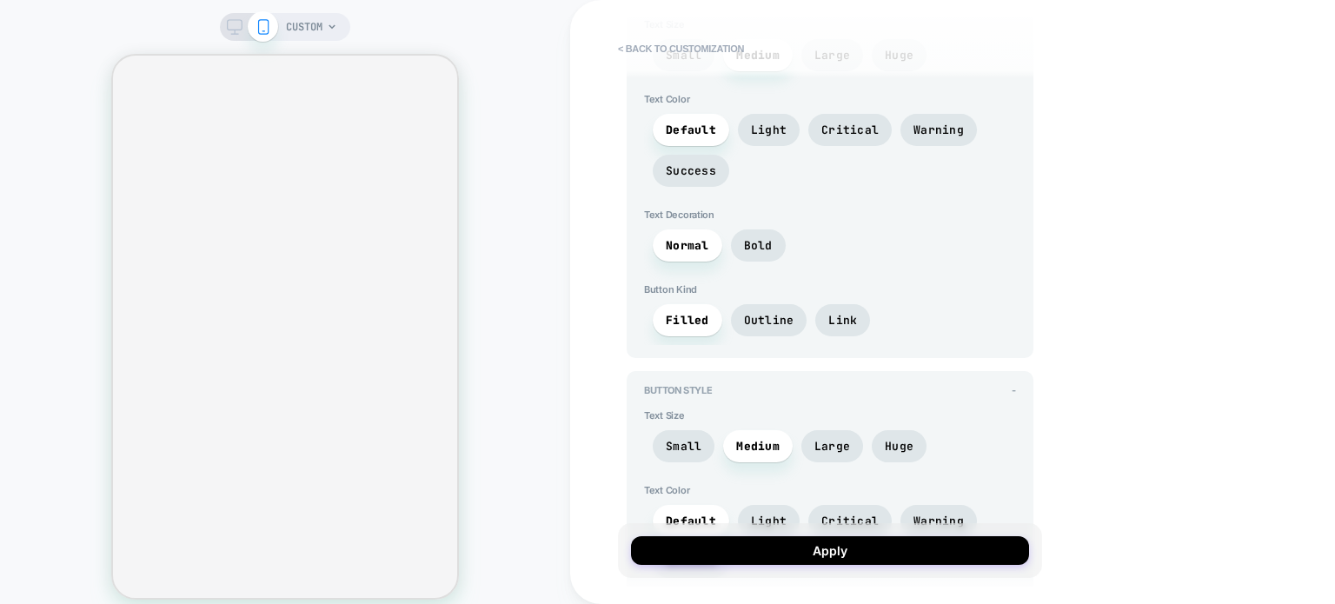
scroll to position [4287, 0]
click at [895, 438] on span "Huge" at bounding box center [899, 445] width 29 height 15
click at [748, 438] on span "Medium" at bounding box center [757, 445] width 43 height 15
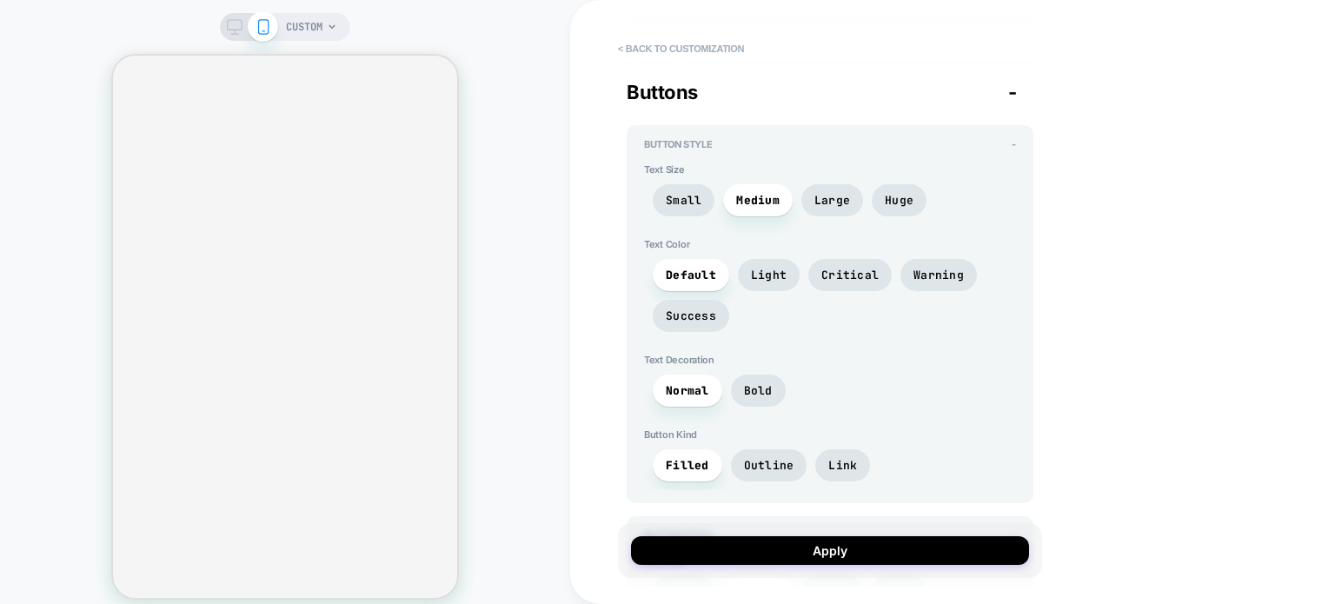
scroll to position [4135, 0]
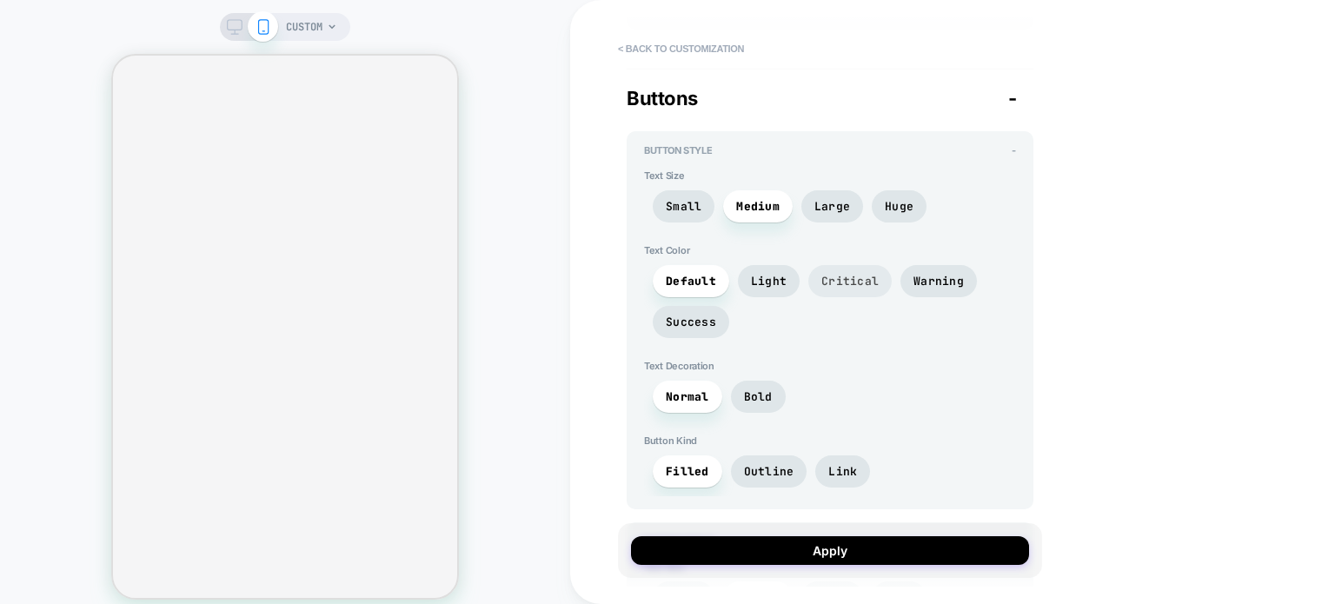
click at [864, 265] on span "Critical" at bounding box center [849, 281] width 83 height 32
click at [695, 274] on span "Default" at bounding box center [691, 281] width 50 height 15
click at [918, 274] on span "Warning" at bounding box center [939, 281] width 50 height 15
click at [675, 274] on span "Default" at bounding box center [691, 281] width 50 height 15
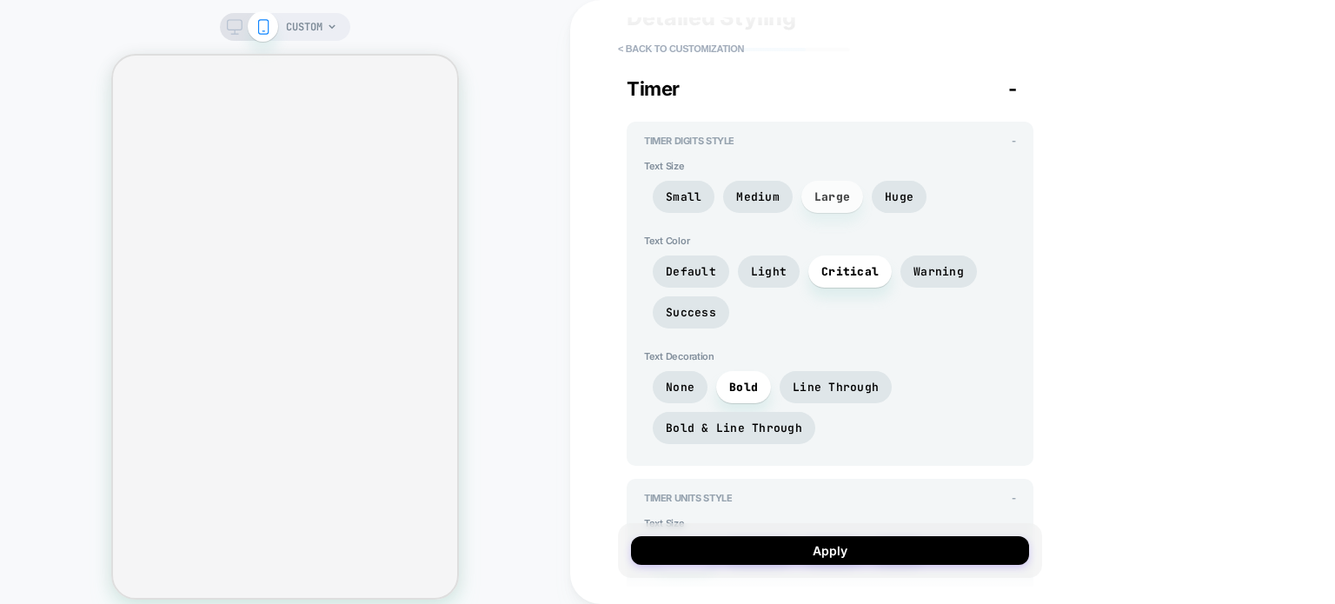
scroll to position [0, 0]
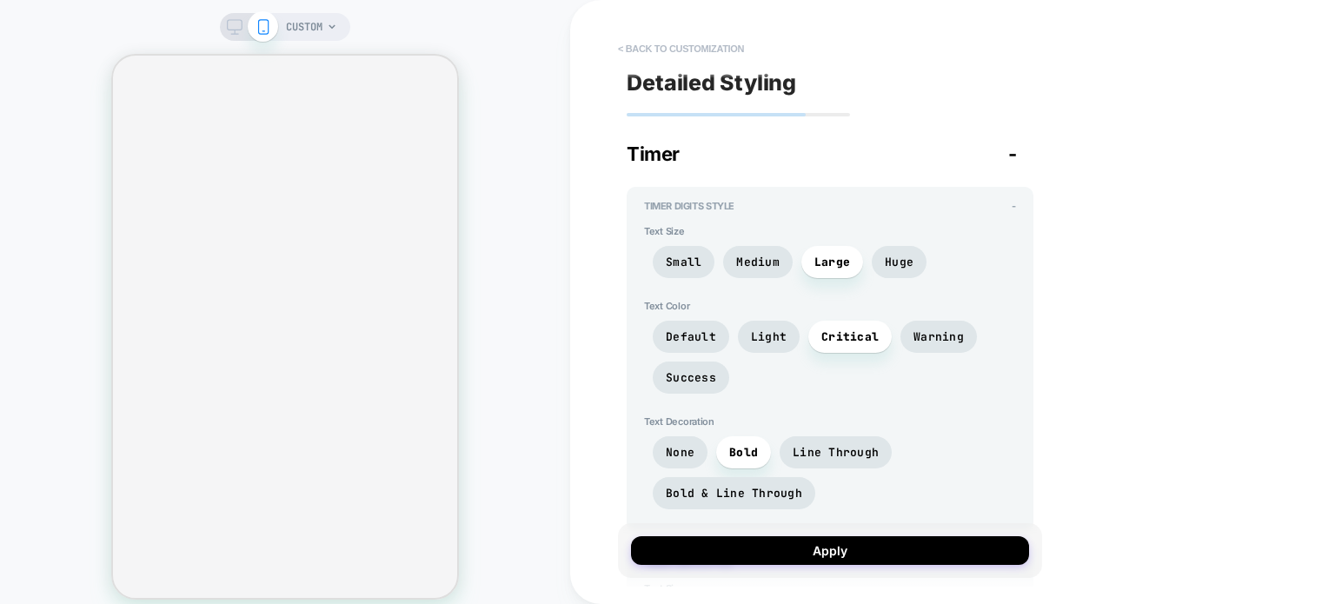
click at [660, 46] on button "< Back to customization" at bounding box center [680, 49] width 143 height 28
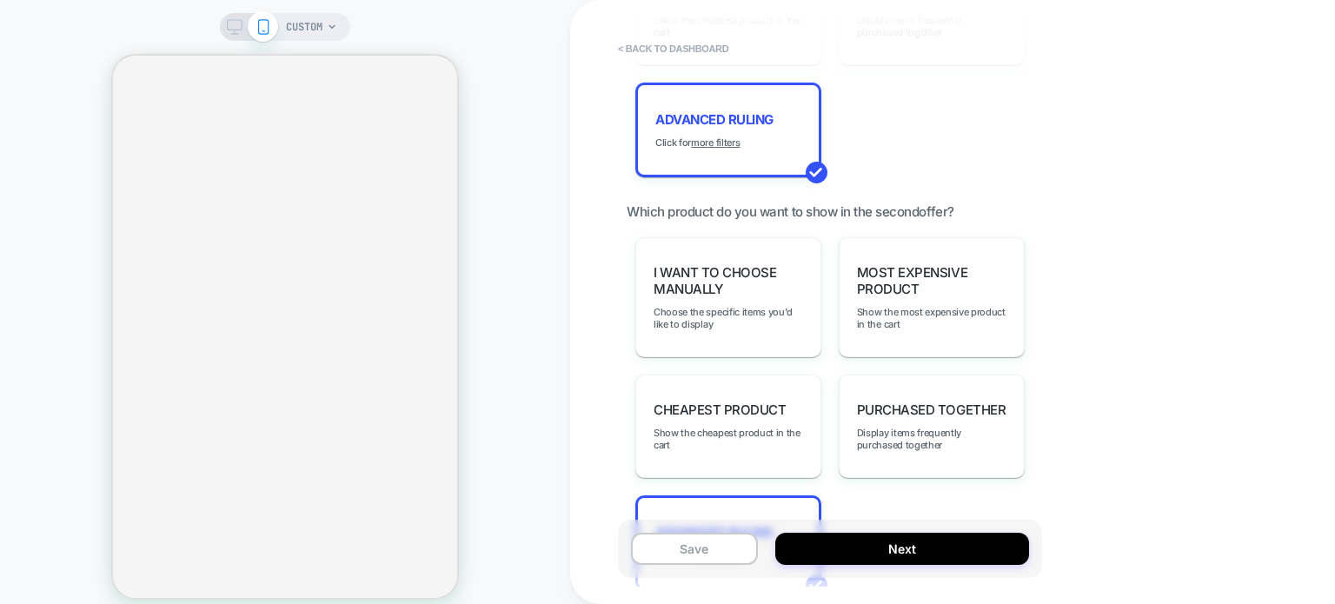
scroll to position [1669, 0]
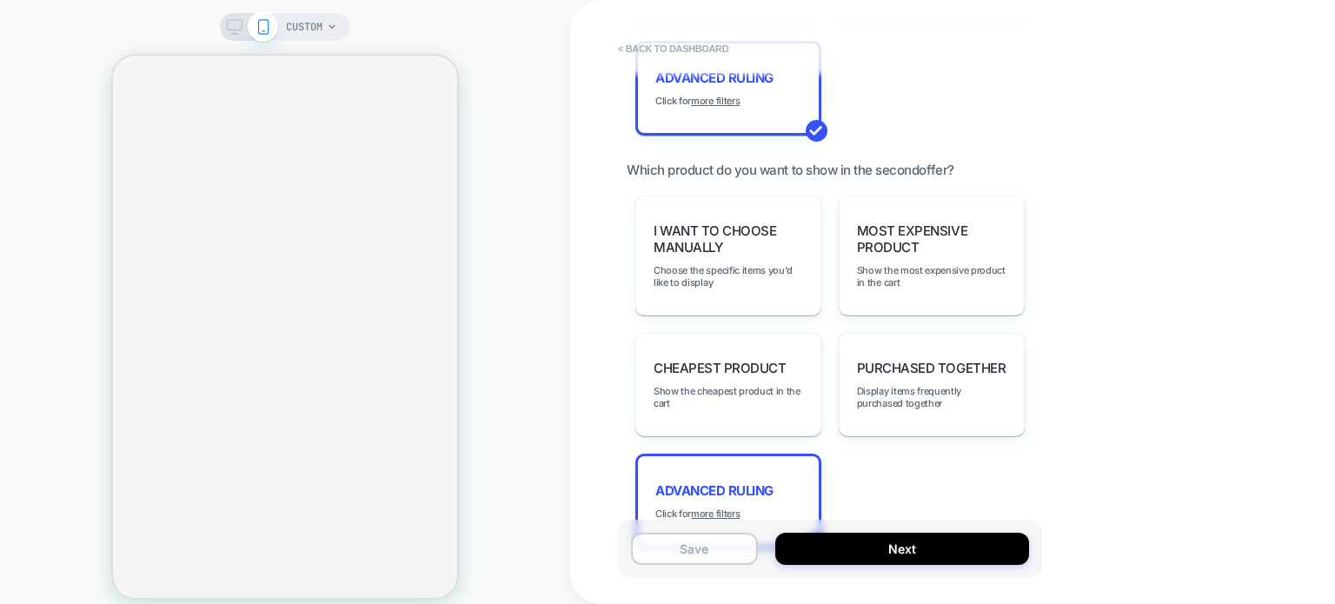
click at [721, 558] on button "Save" at bounding box center [694, 549] width 127 height 32
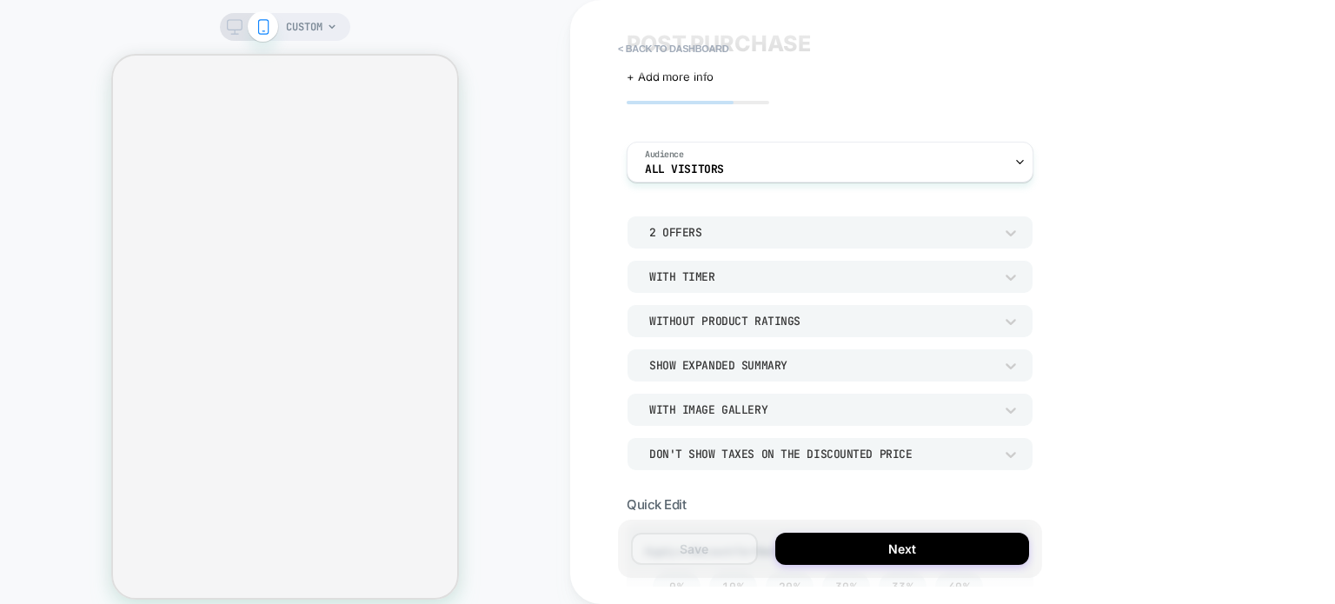
scroll to position [0, 0]
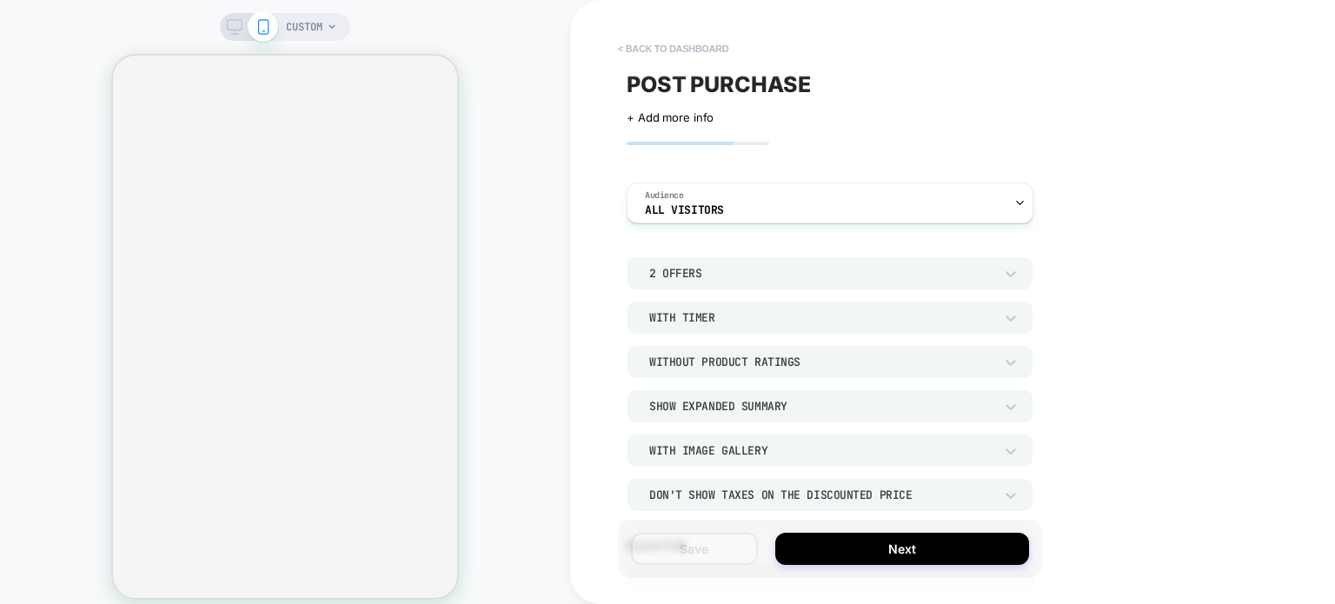
click at [651, 44] on button "< back to dashboard" at bounding box center [673, 49] width 128 height 28
